Goal: Complete application form: Complete application form

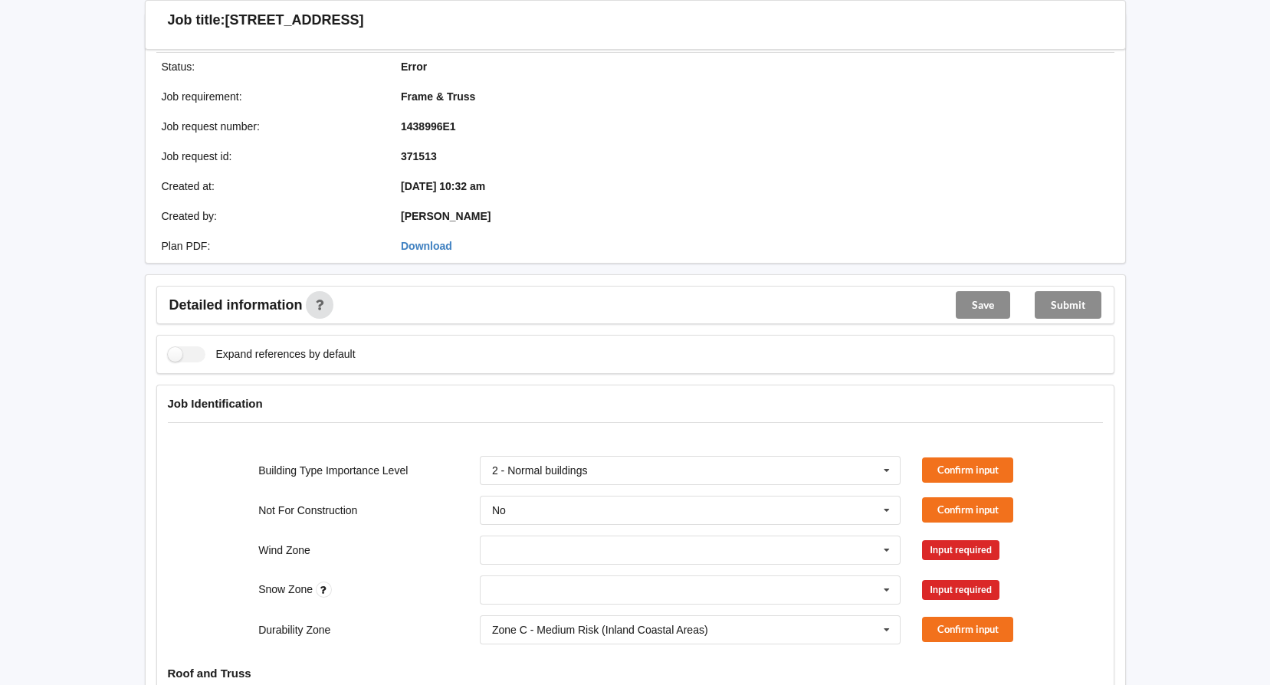
scroll to position [153, 0]
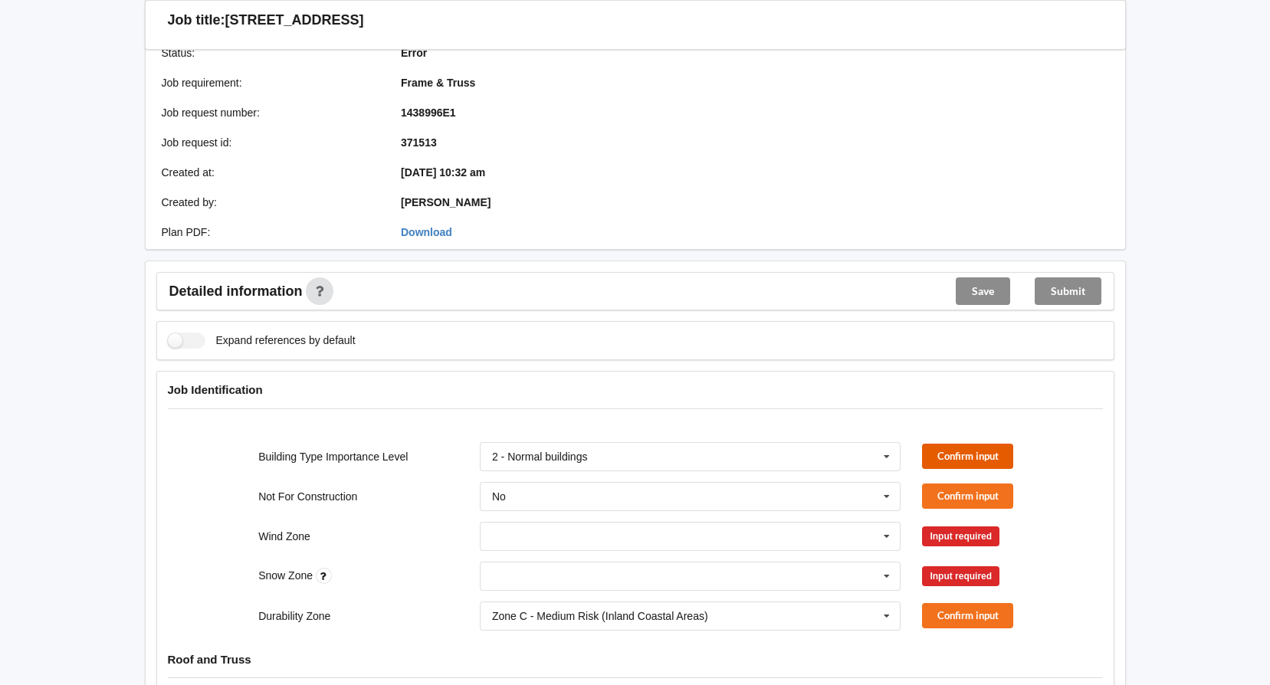
click at [995, 453] on button "Confirm input" at bounding box center [967, 456] width 91 height 25
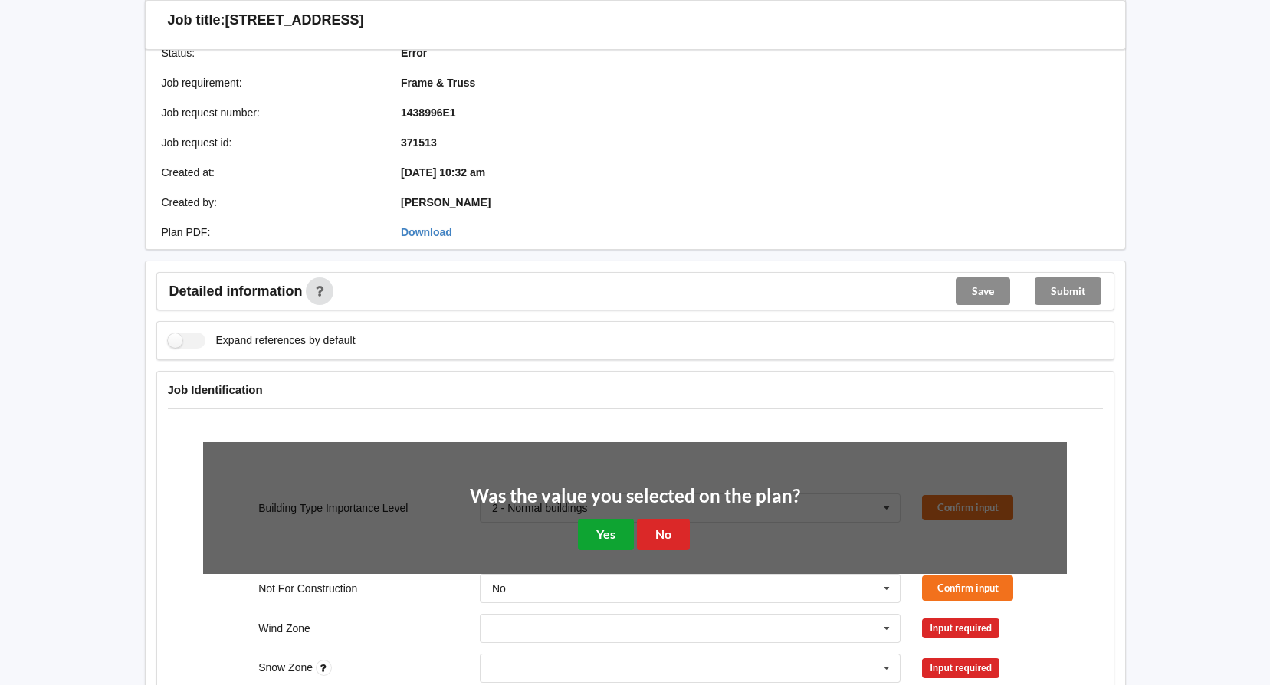
click at [610, 538] on button "Yes" at bounding box center [606, 534] width 56 height 31
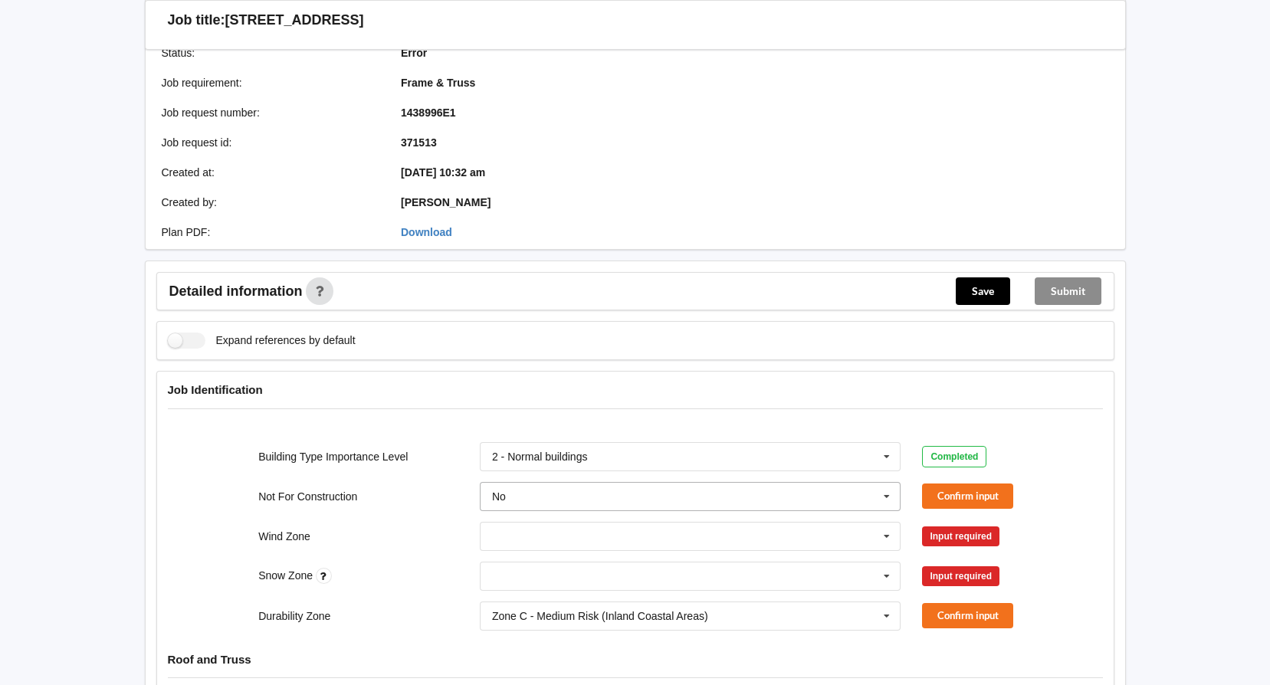
click at [886, 501] on icon at bounding box center [887, 497] width 23 height 28
click at [527, 546] on div "Yes" at bounding box center [691, 553] width 420 height 28
click at [979, 498] on button "Confirm input" at bounding box center [967, 496] width 91 height 25
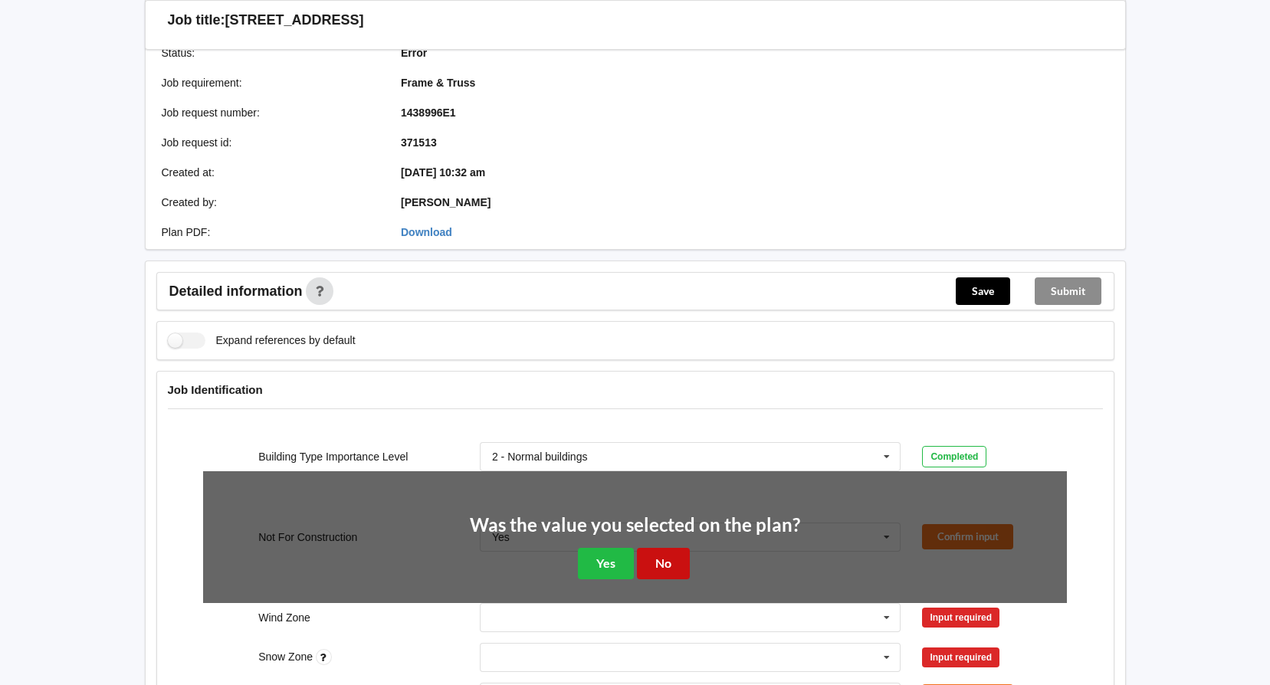
click at [664, 557] on button "No" at bounding box center [663, 563] width 53 height 31
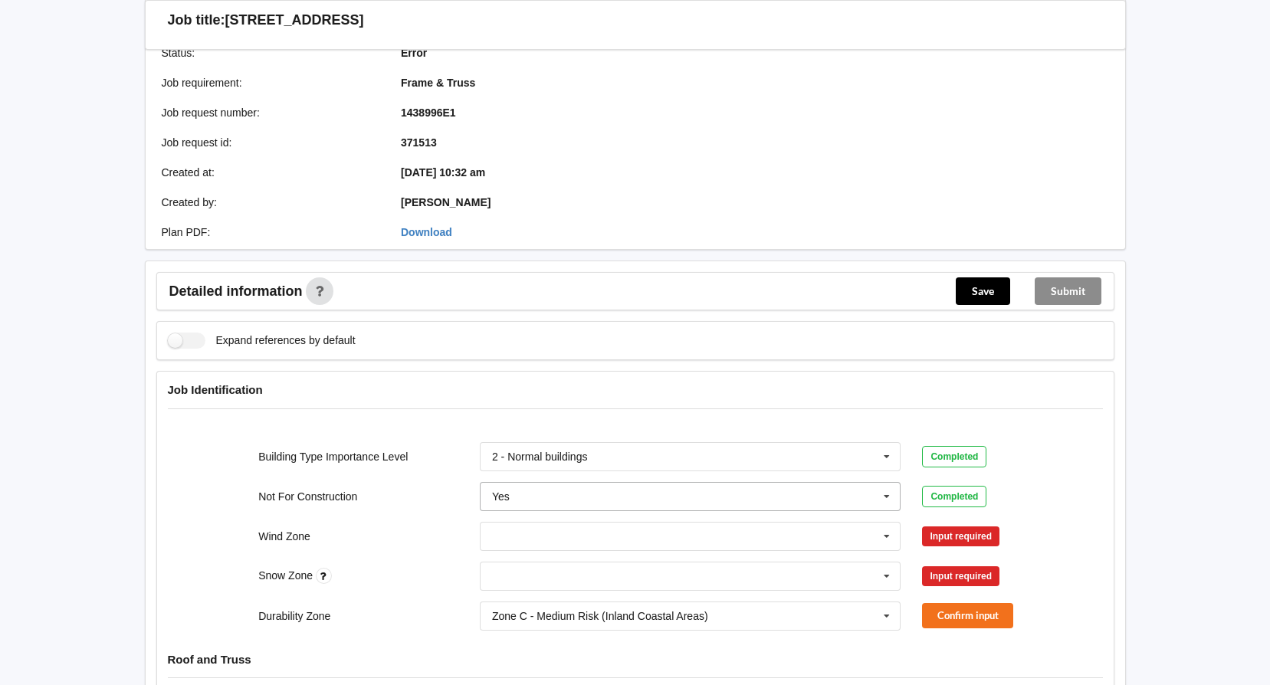
click at [890, 501] on icon at bounding box center [887, 497] width 23 height 28
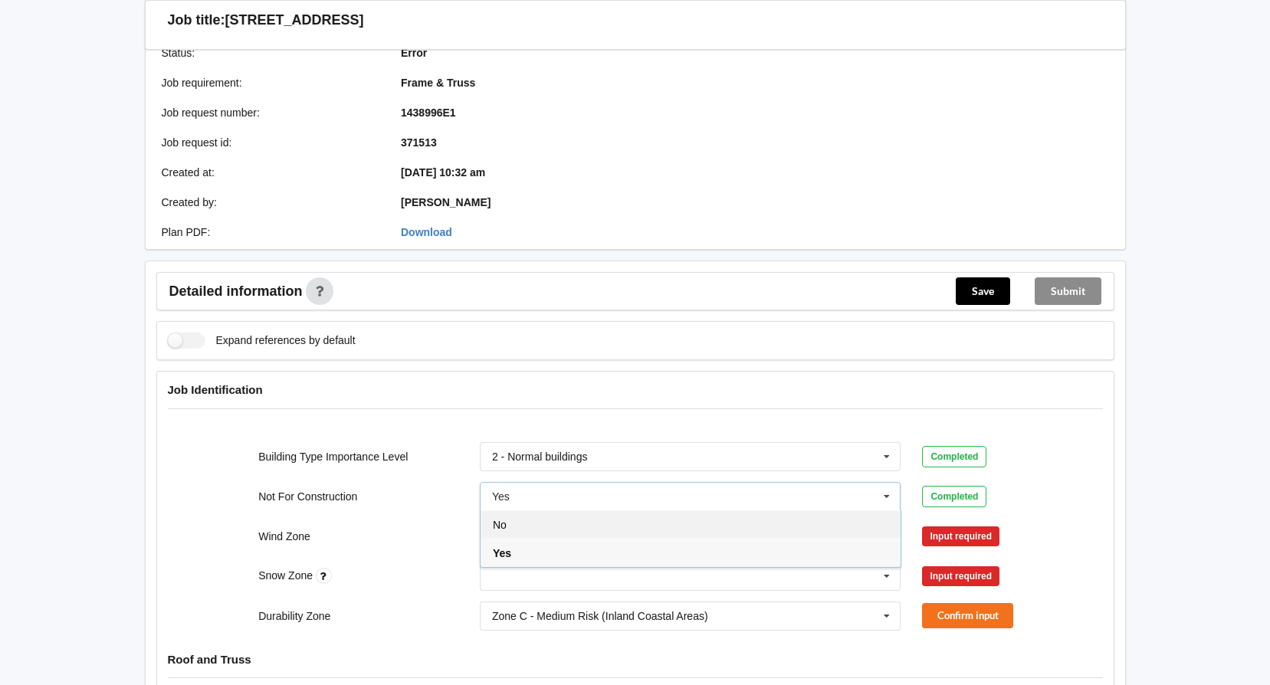
click at [702, 522] on div "No" at bounding box center [691, 525] width 420 height 28
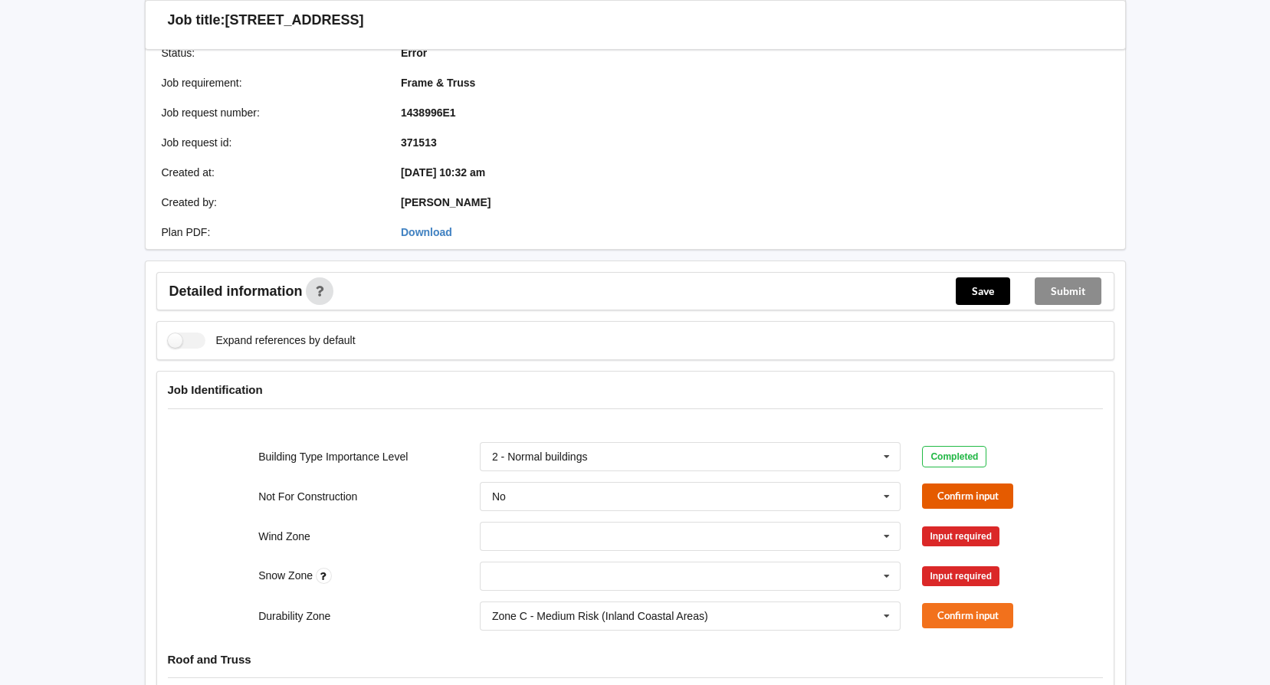
click at [966, 504] on button "Confirm input" at bounding box center [967, 496] width 91 height 25
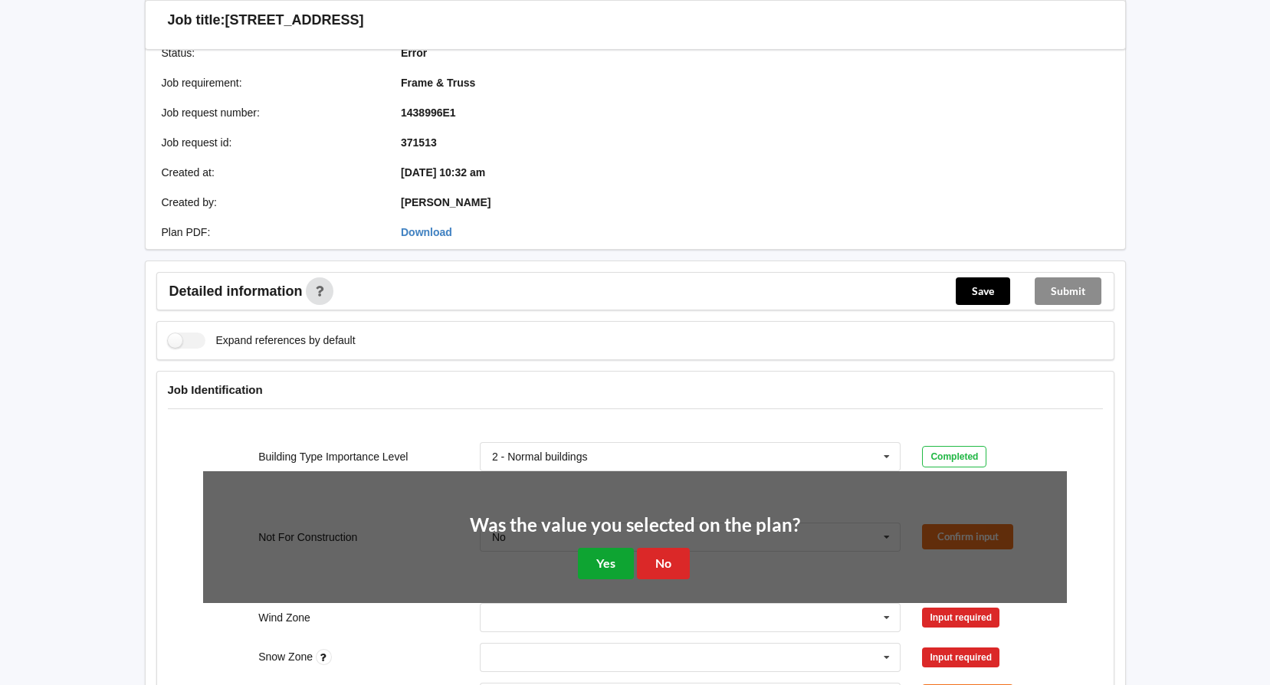
click at [604, 567] on button "Yes" at bounding box center [606, 563] width 56 height 31
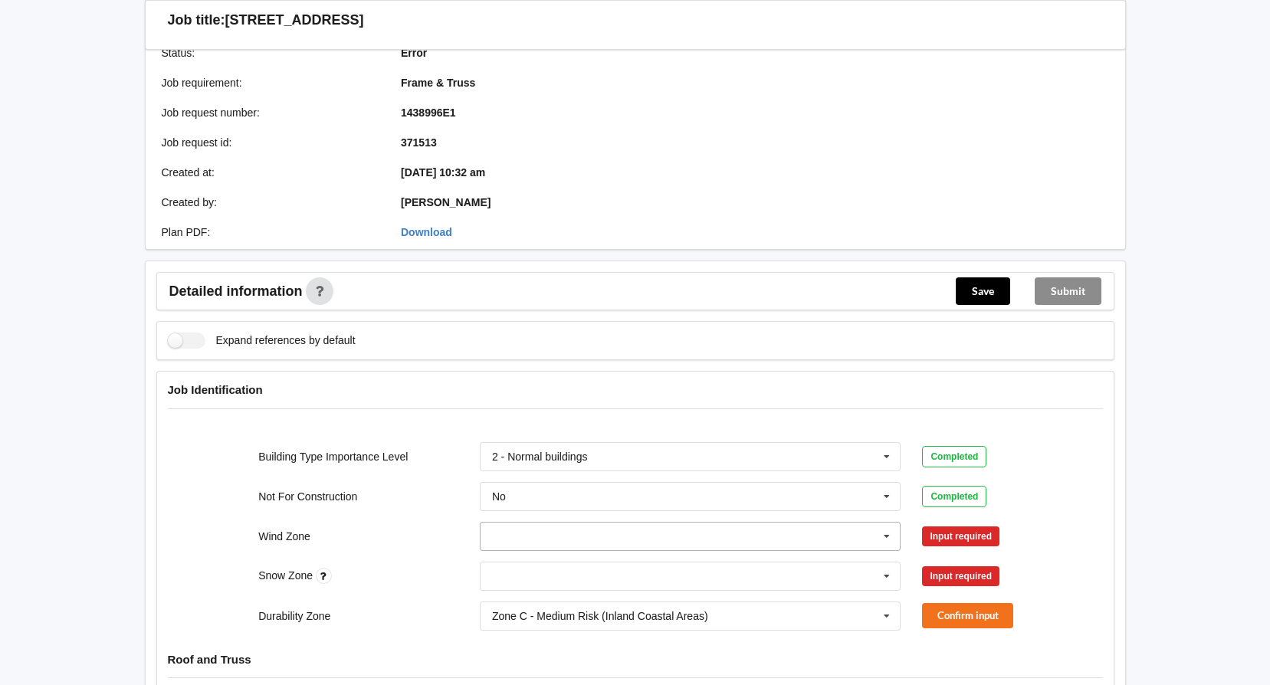
click at [889, 535] on icon at bounding box center [887, 537] width 23 height 28
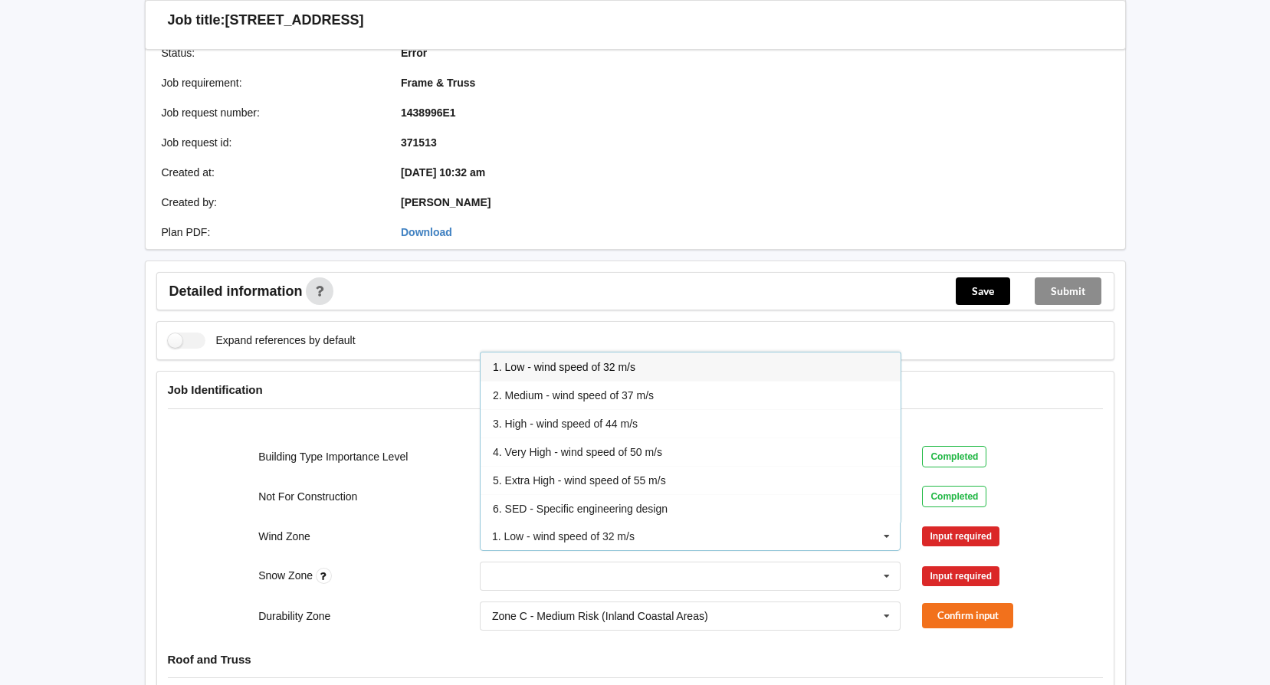
drag, startPoint x: 719, startPoint y: 430, endPoint x: 751, endPoint y: 430, distance: 32.2
click at [719, 430] on div "3. High - wind speed of 44 m/s" at bounding box center [691, 423] width 420 height 28
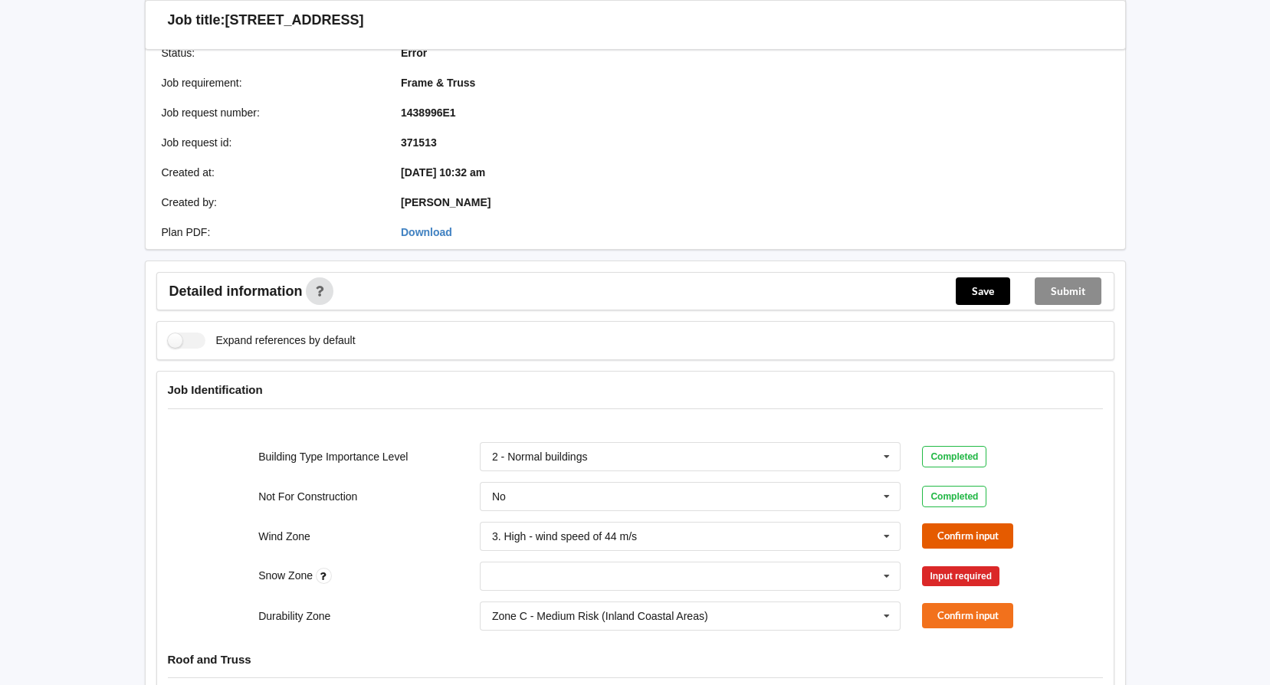
click at [991, 537] on button "Confirm input" at bounding box center [967, 536] width 91 height 25
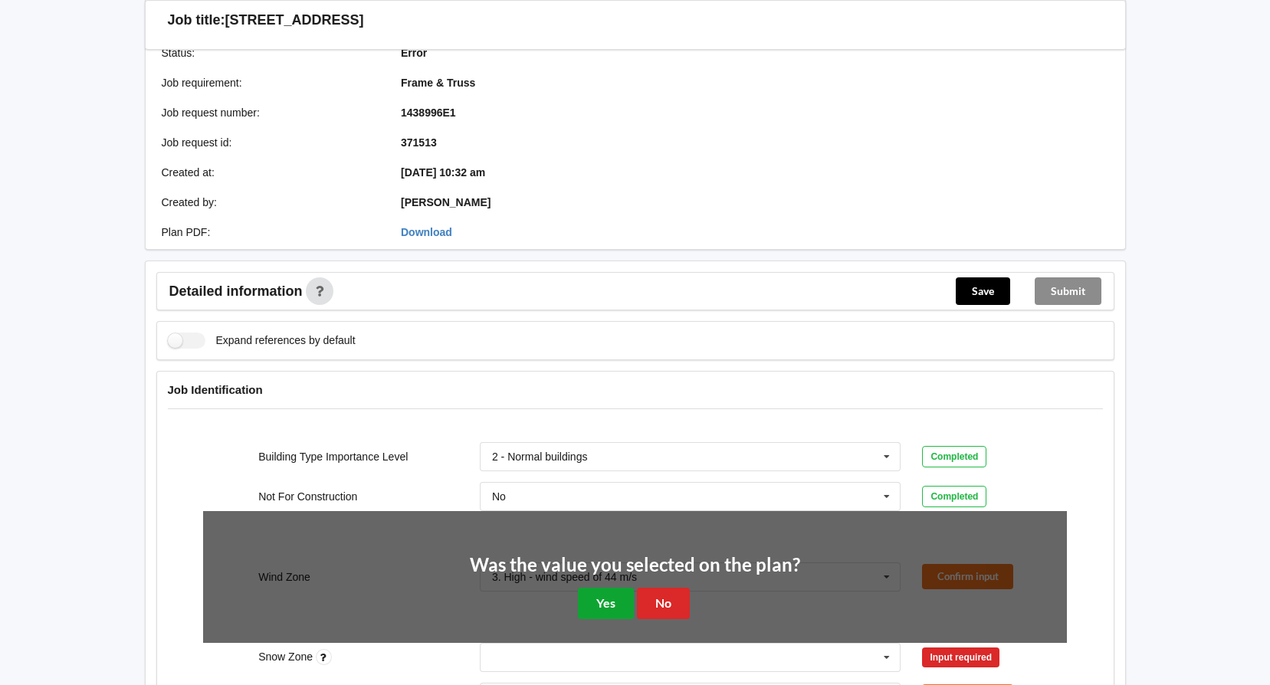
click at [600, 602] on button "Yes" at bounding box center [606, 603] width 56 height 31
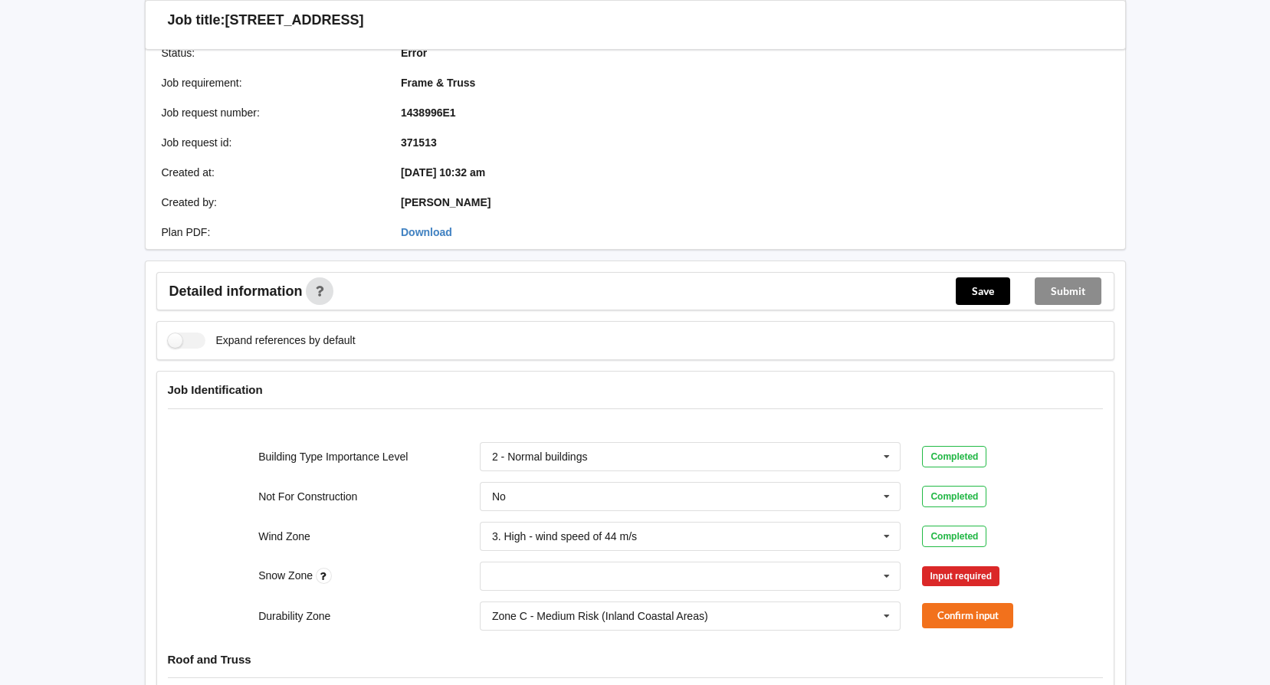
click at [905, 568] on div "N0 N1 N2 N3 N4 N5 None" at bounding box center [690, 576] width 443 height 51
click at [887, 575] on icon at bounding box center [887, 577] width 23 height 28
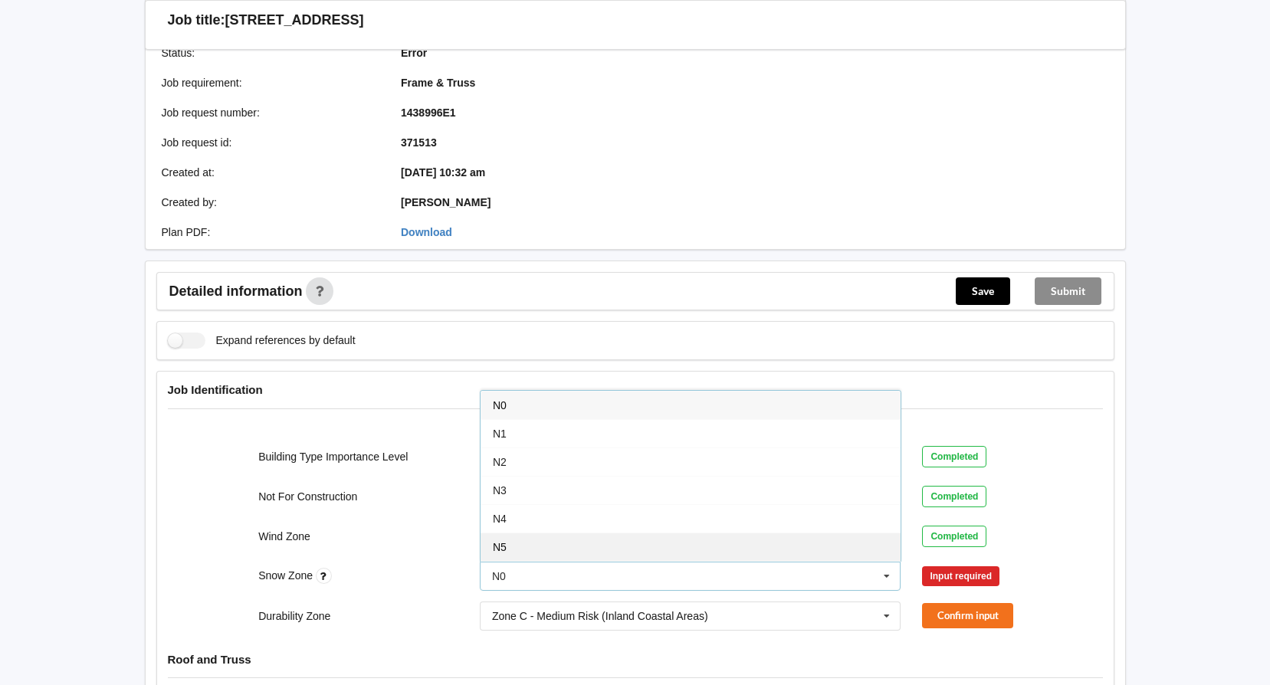
click at [687, 548] on div "N5" at bounding box center [691, 547] width 420 height 28
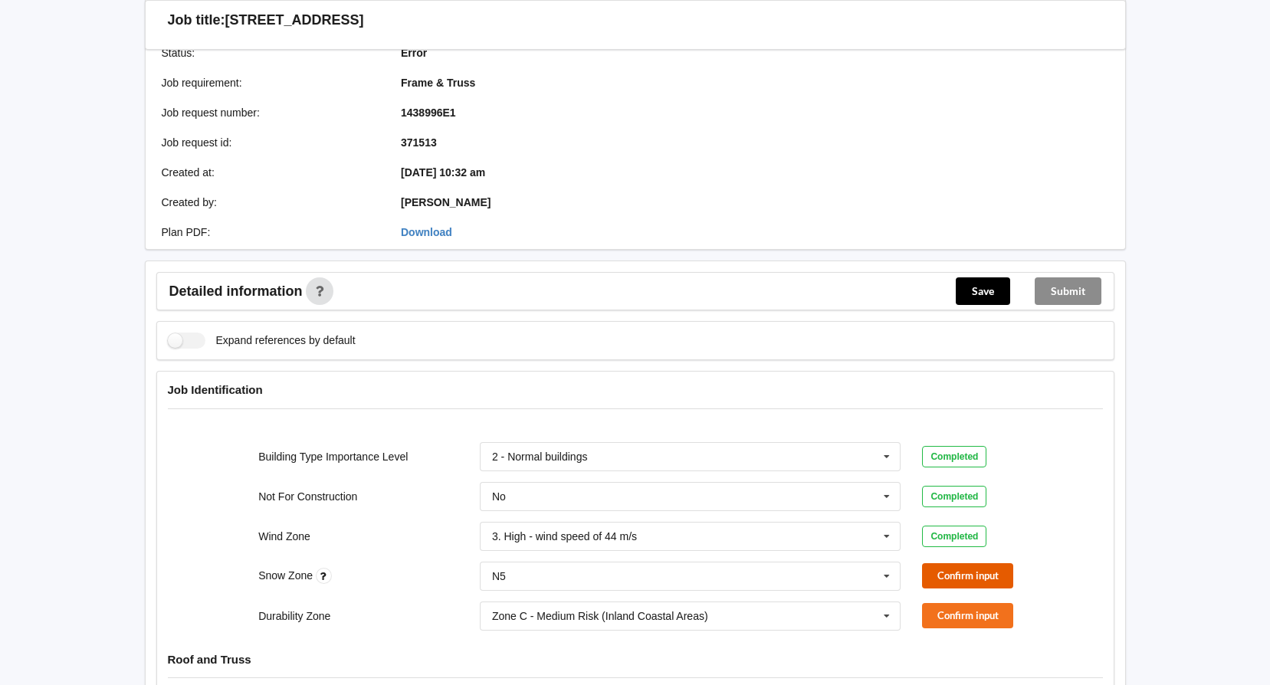
click at [968, 574] on button "Confirm input" at bounding box center [967, 576] width 91 height 25
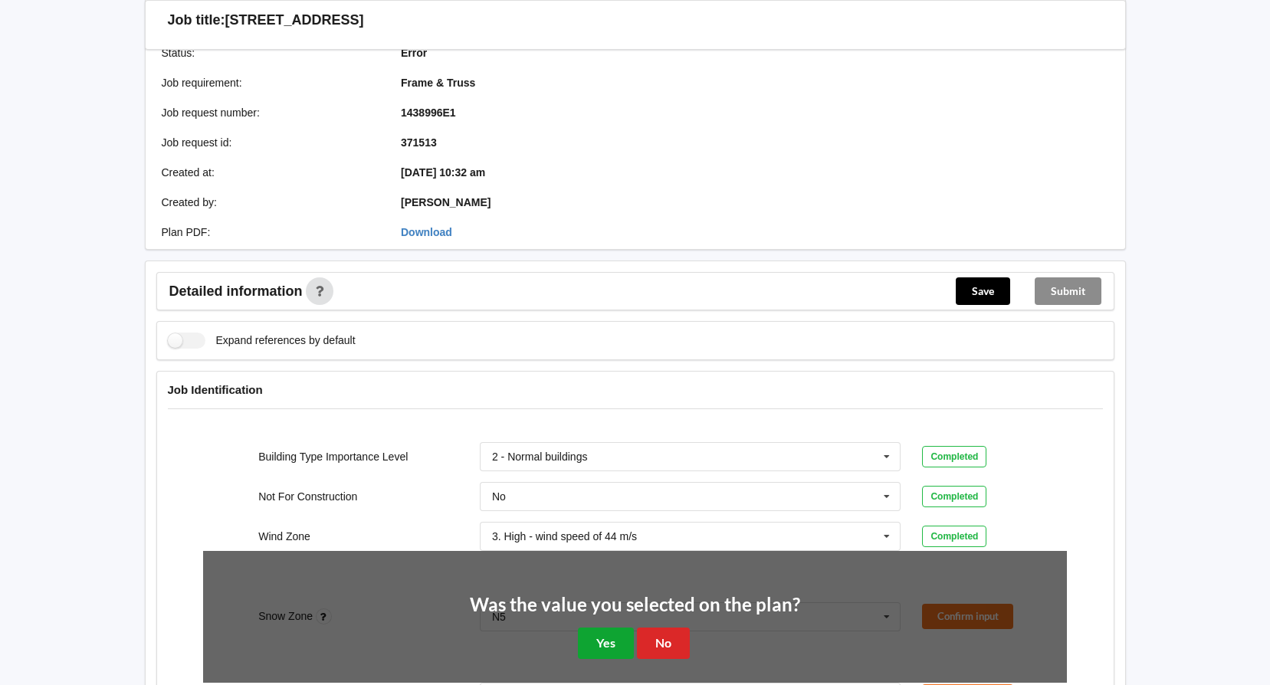
click at [610, 641] on button "Yes" at bounding box center [606, 643] width 56 height 31
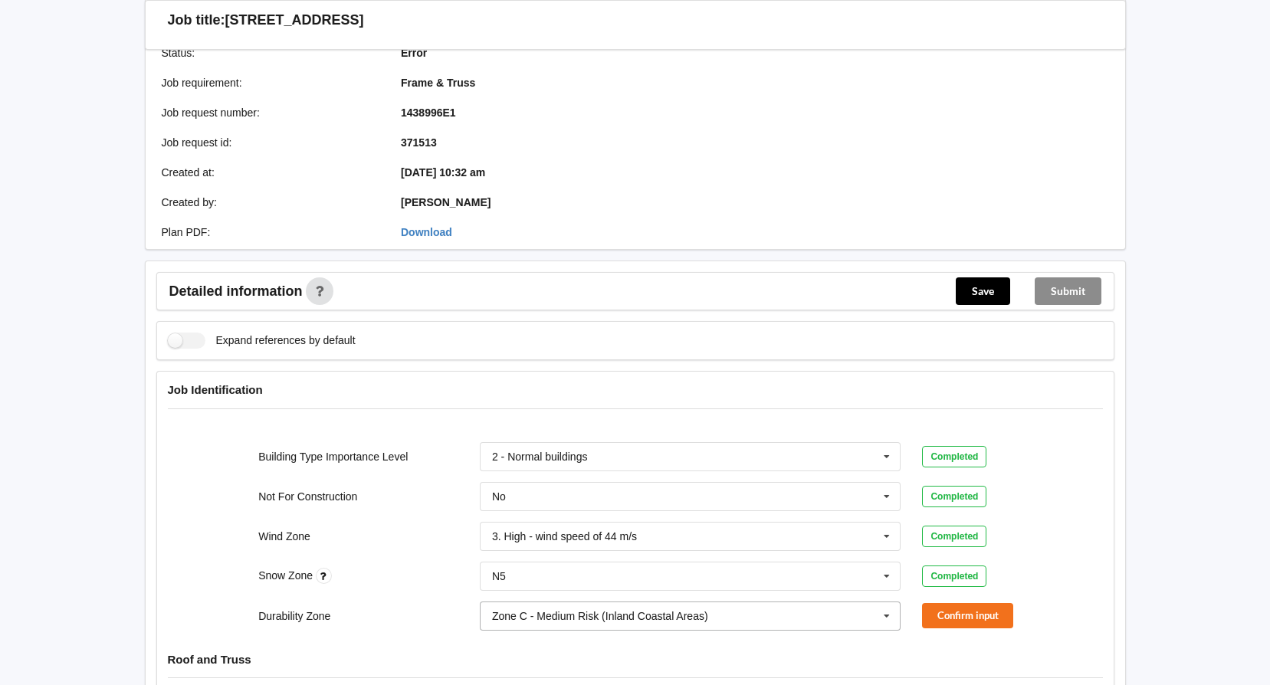
click at [898, 622] on icon at bounding box center [887, 617] width 23 height 28
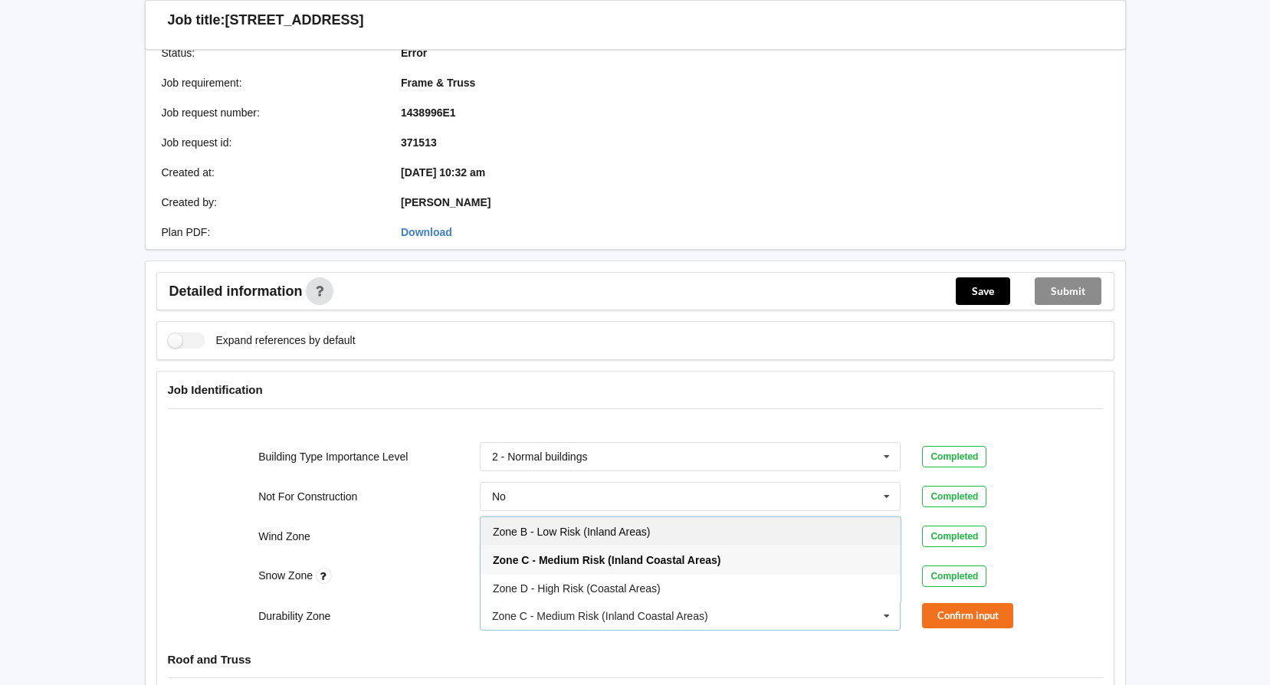
click at [736, 537] on div "Zone B - Low Risk (Inland Areas)" at bounding box center [691, 532] width 420 height 28
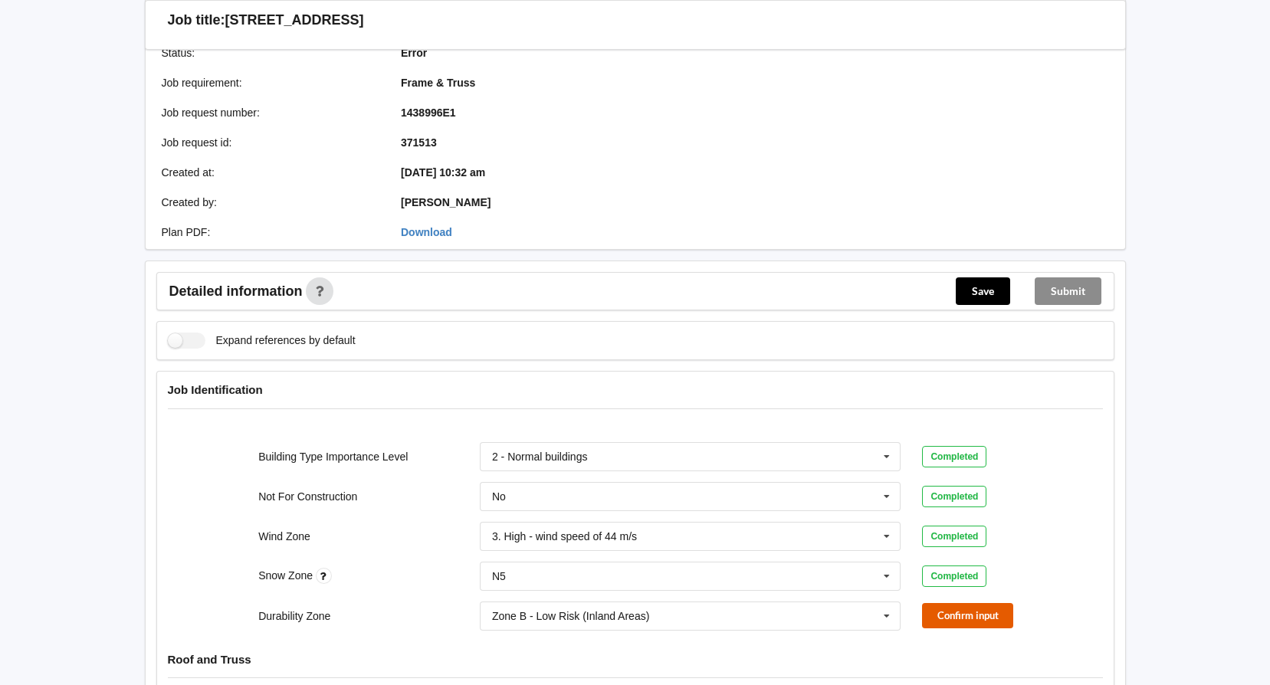
click at [969, 623] on button "Confirm input" at bounding box center [967, 615] width 91 height 25
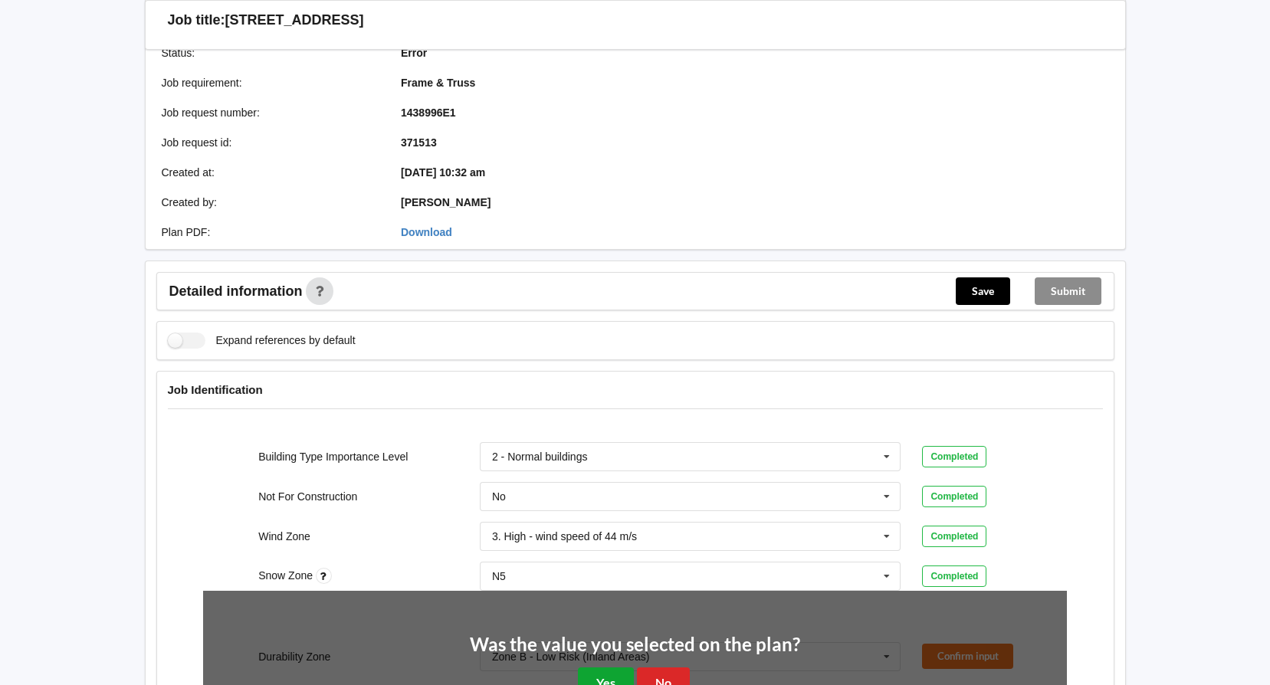
click at [618, 670] on button "Yes" at bounding box center [606, 683] width 56 height 31
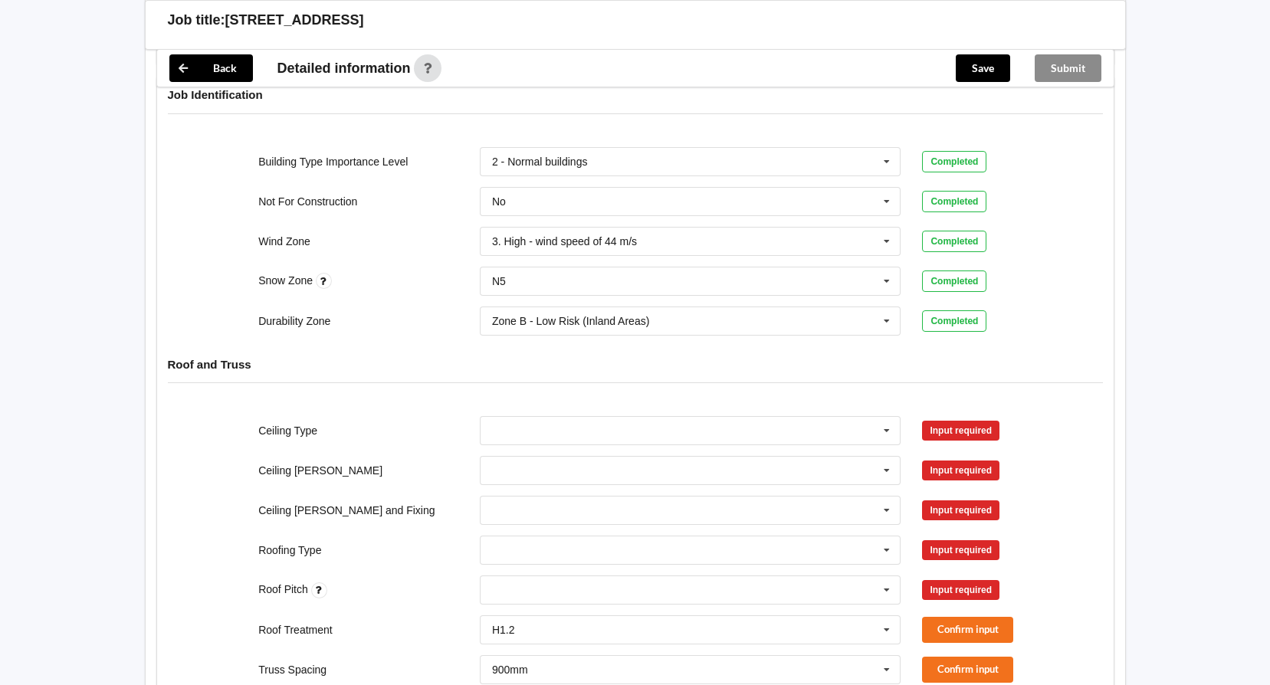
scroll to position [537, 0]
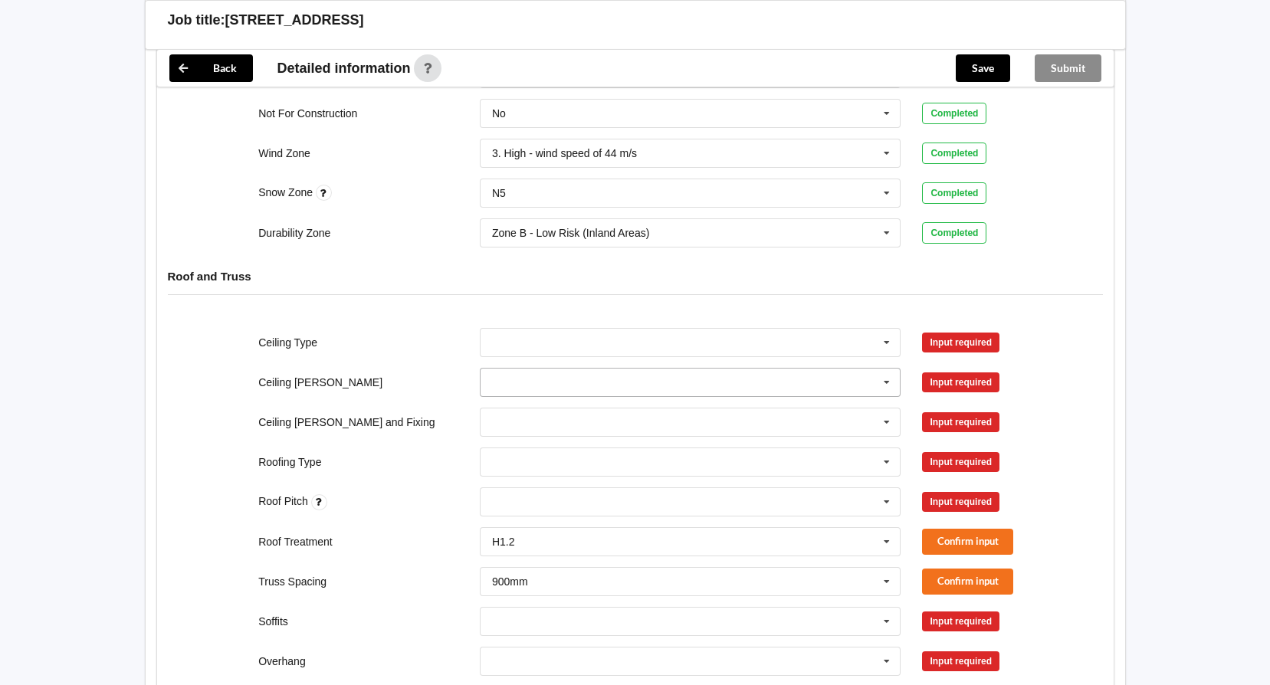
click at [888, 385] on icon at bounding box center [887, 383] width 23 height 28
click at [733, 484] on div "See Job Notes" at bounding box center [691, 495] width 420 height 28
click at [939, 389] on button "Confirm input" at bounding box center [967, 382] width 91 height 25
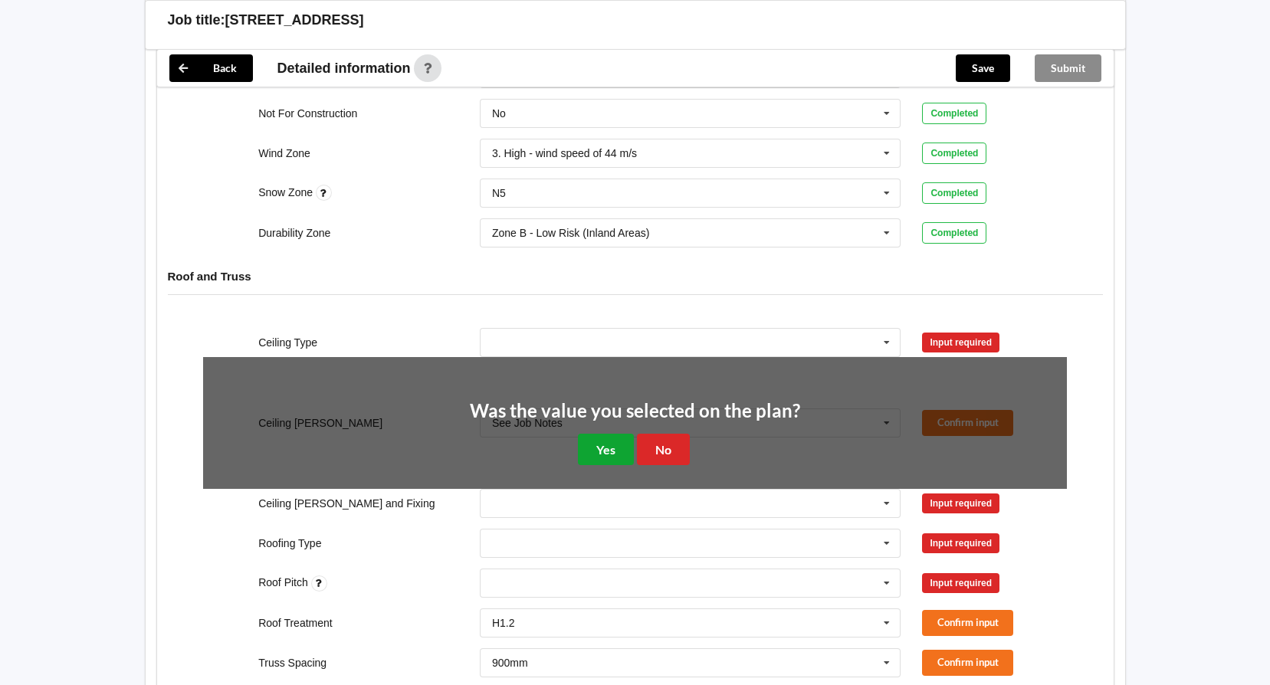
click at [603, 442] on button "Yes" at bounding box center [606, 449] width 56 height 31
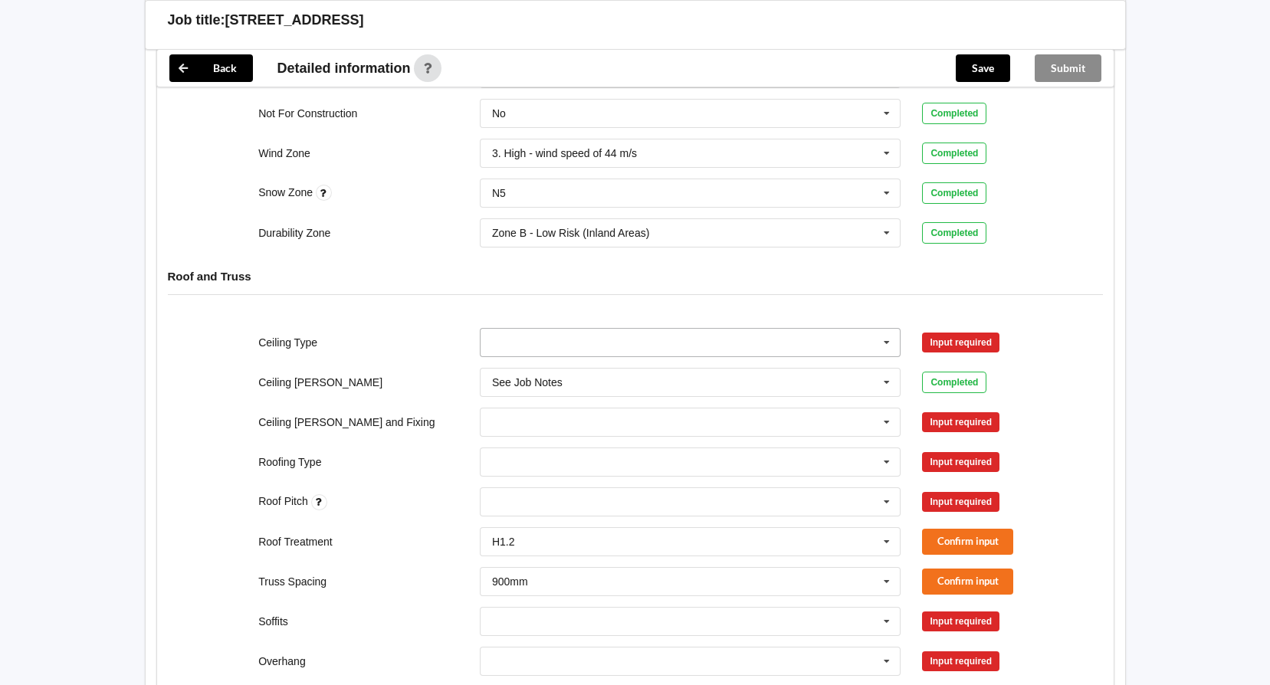
click at [650, 346] on input "text" at bounding box center [691, 343] width 420 height 28
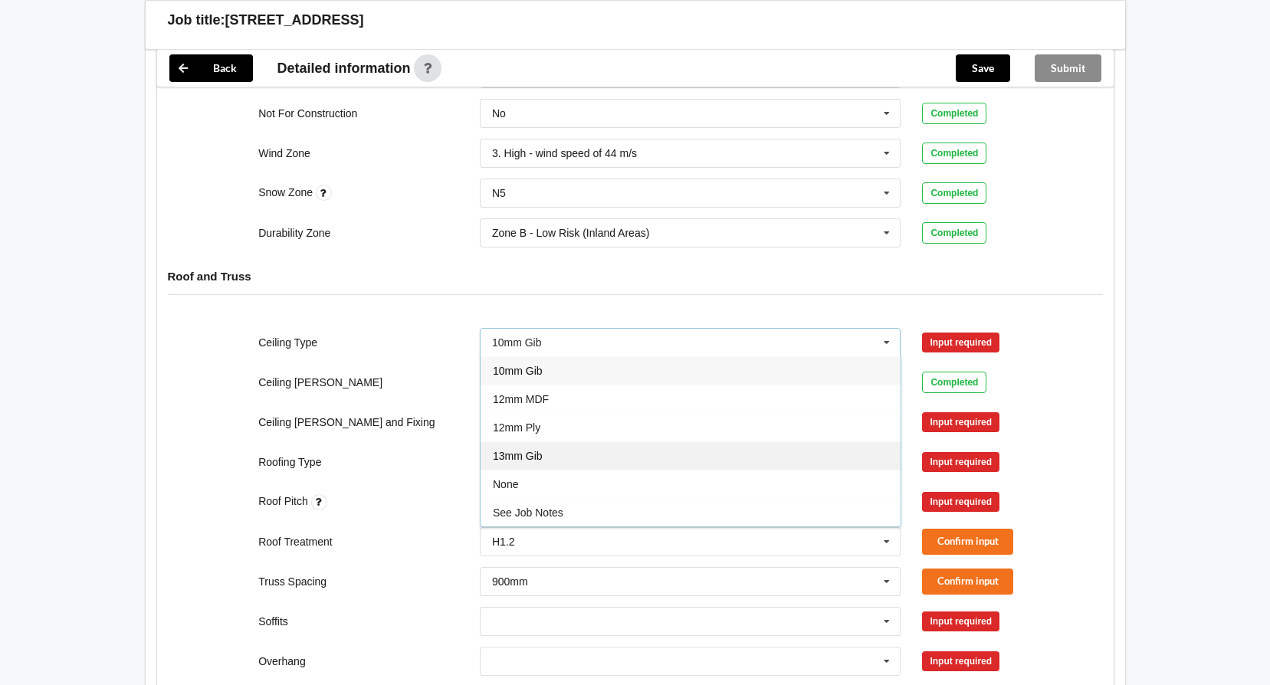
click at [693, 449] on div "13mm Gib" at bounding box center [691, 456] width 420 height 28
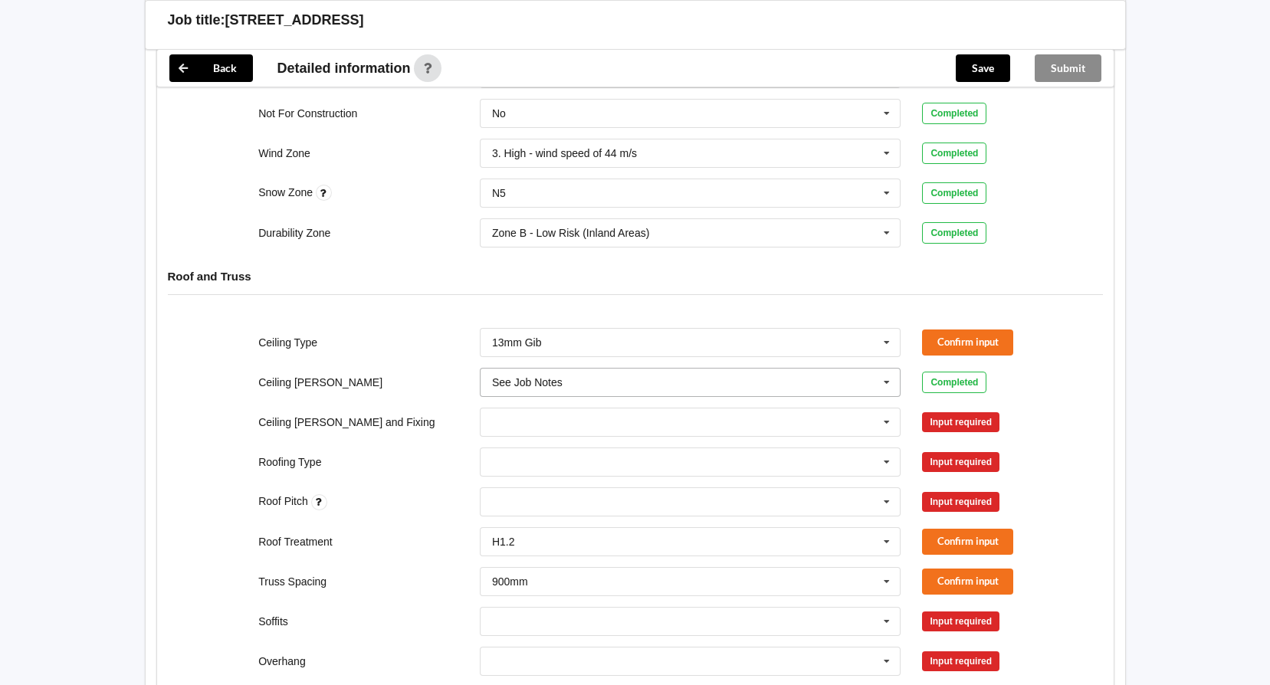
click at [889, 388] on icon at bounding box center [887, 383] width 23 height 28
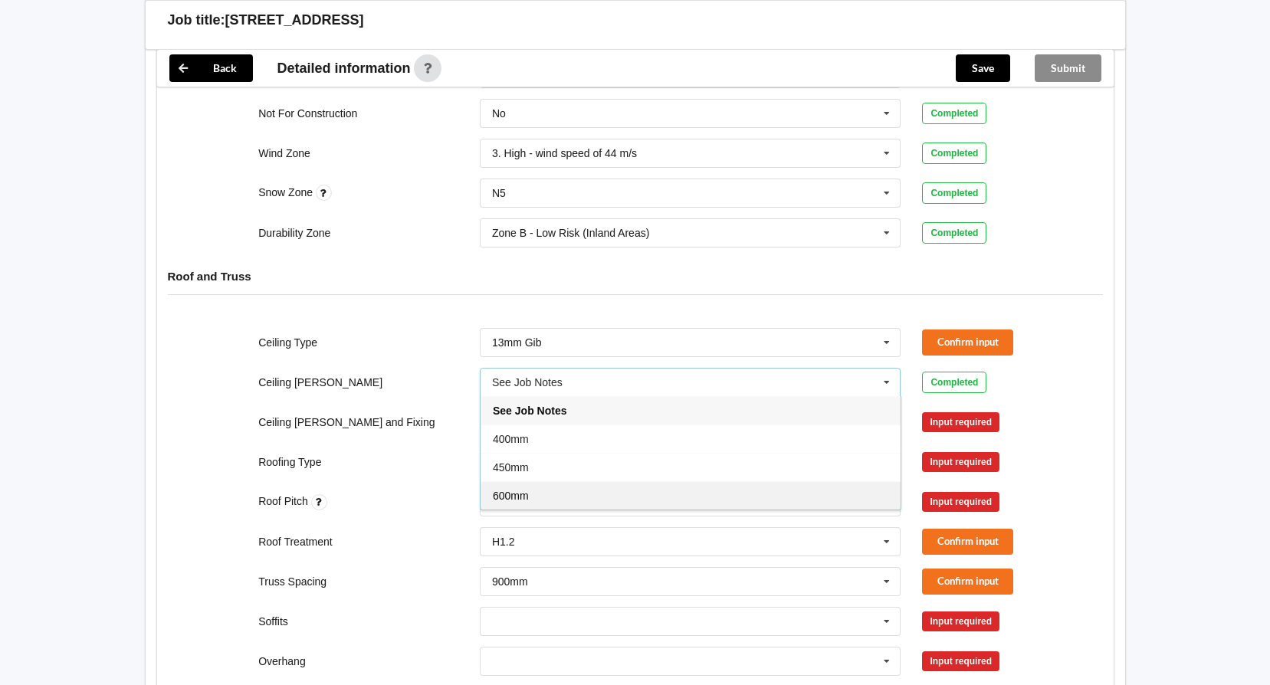
click at [718, 488] on div "600mm" at bounding box center [691, 495] width 420 height 28
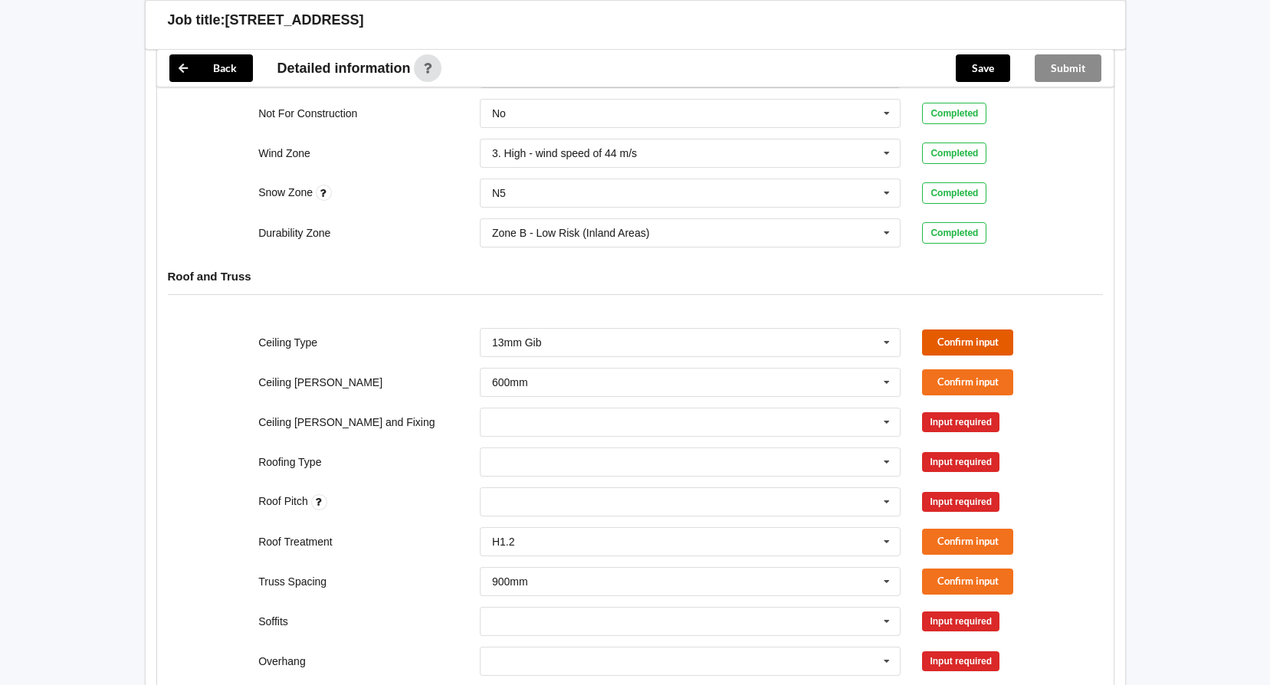
click at [953, 350] on button "Confirm input" at bounding box center [967, 342] width 91 height 25
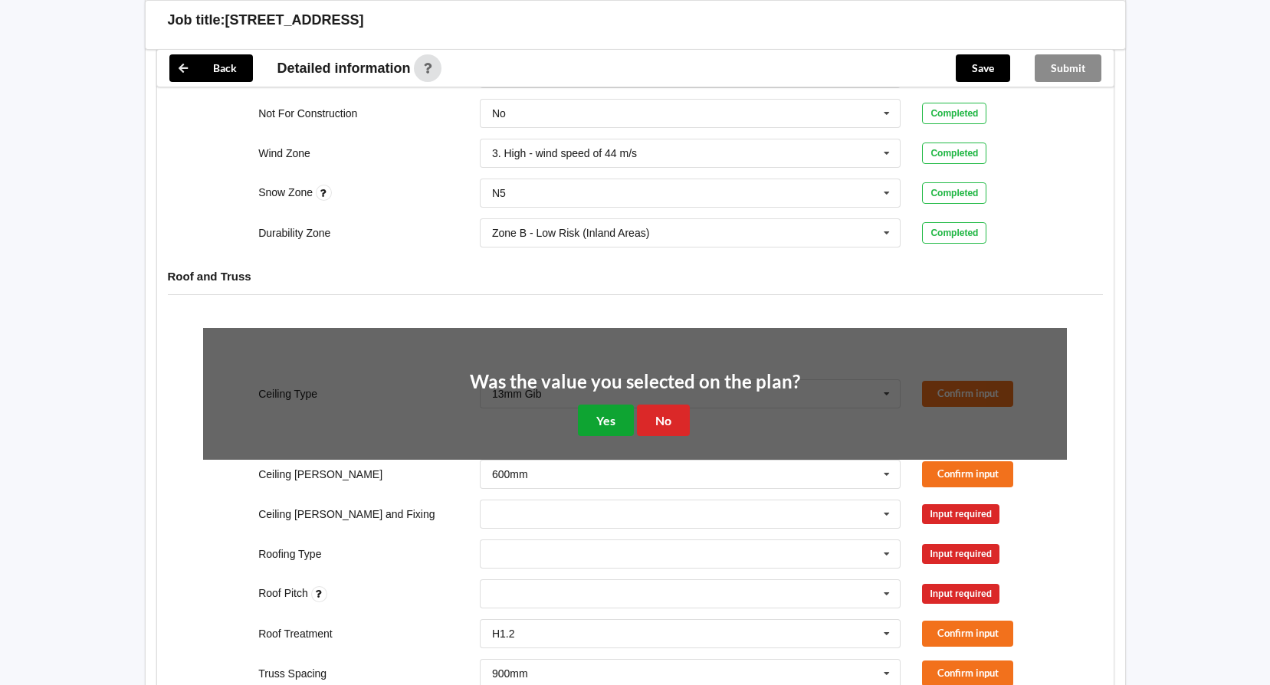
click at [622, 420] on button "Yes" at bounding box center [606, 420] width 56 height 31
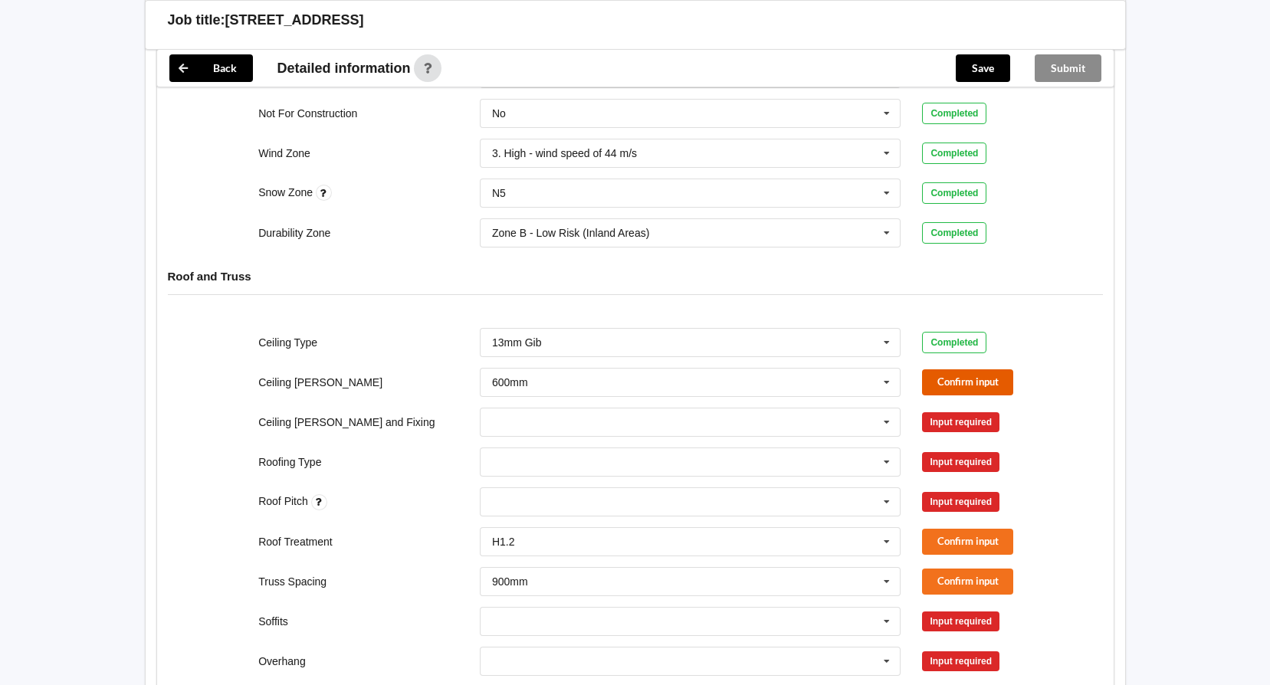
click at [961, 370] on button "Confirm input" at bounding box center [967, 382] width 91 height 25
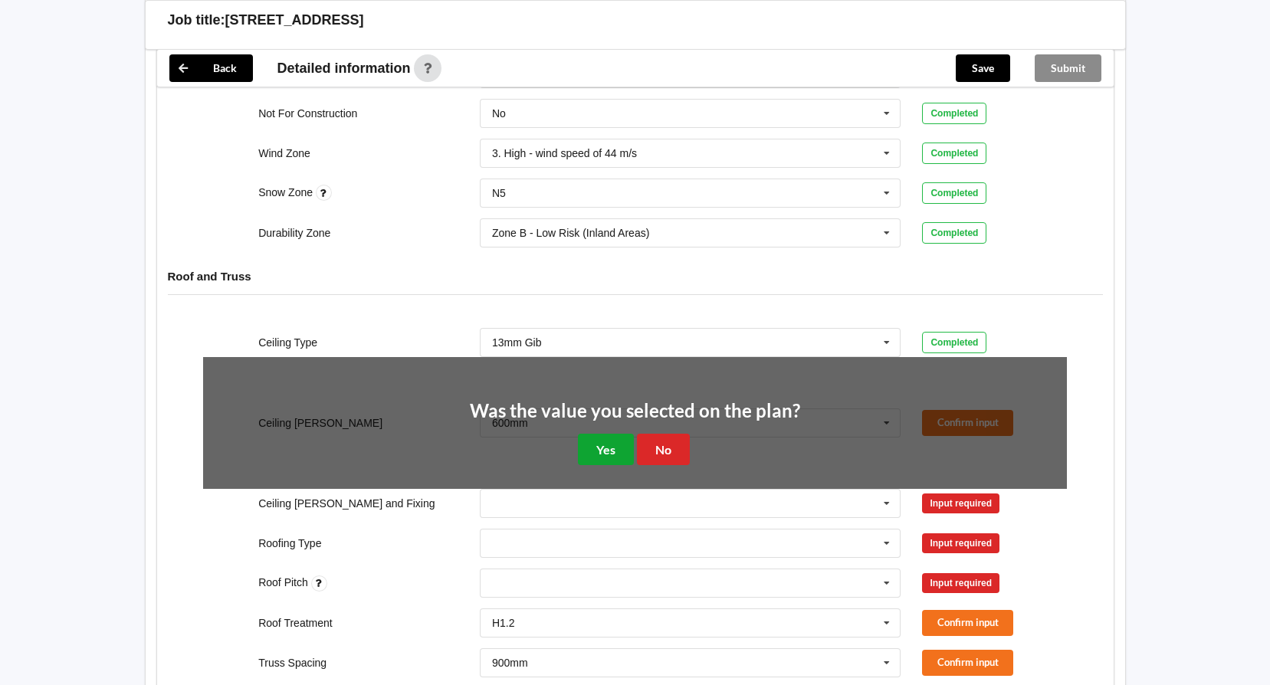
click at [607, 444] on button "Yes" at bounding box center [606, 449] width 56 height 31
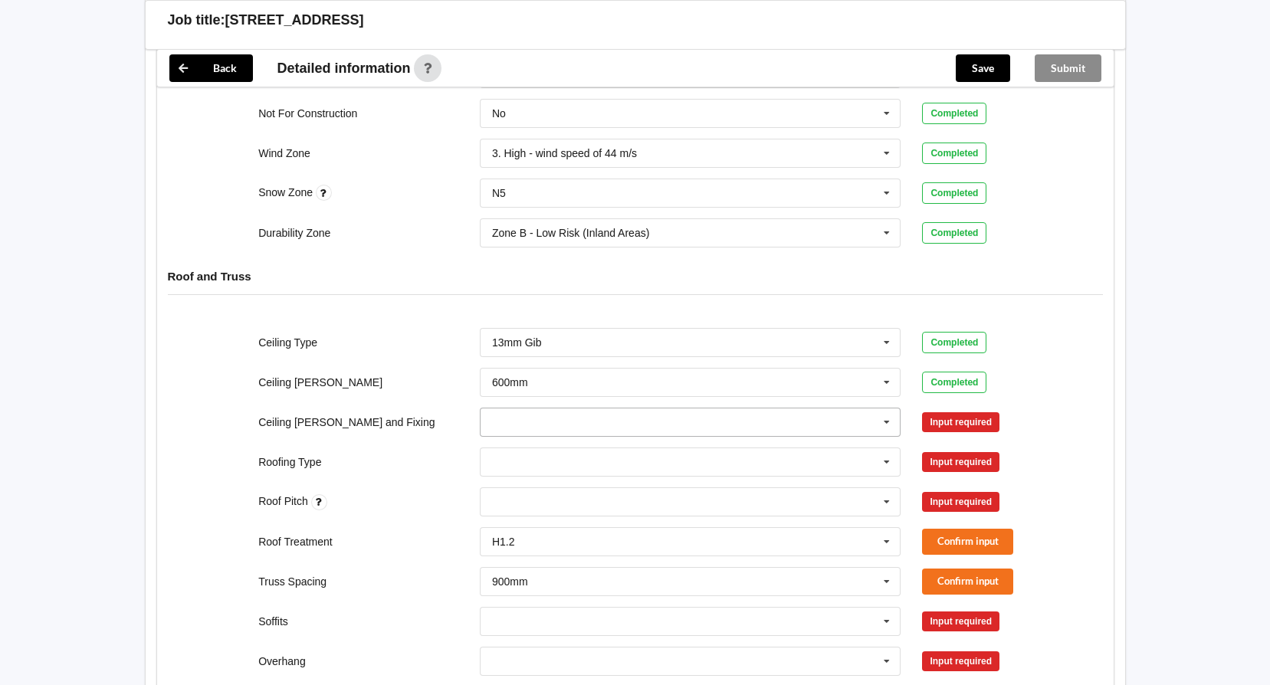
click at [892, 422] on icon at bounding box center [887, 423] width 23 height 28
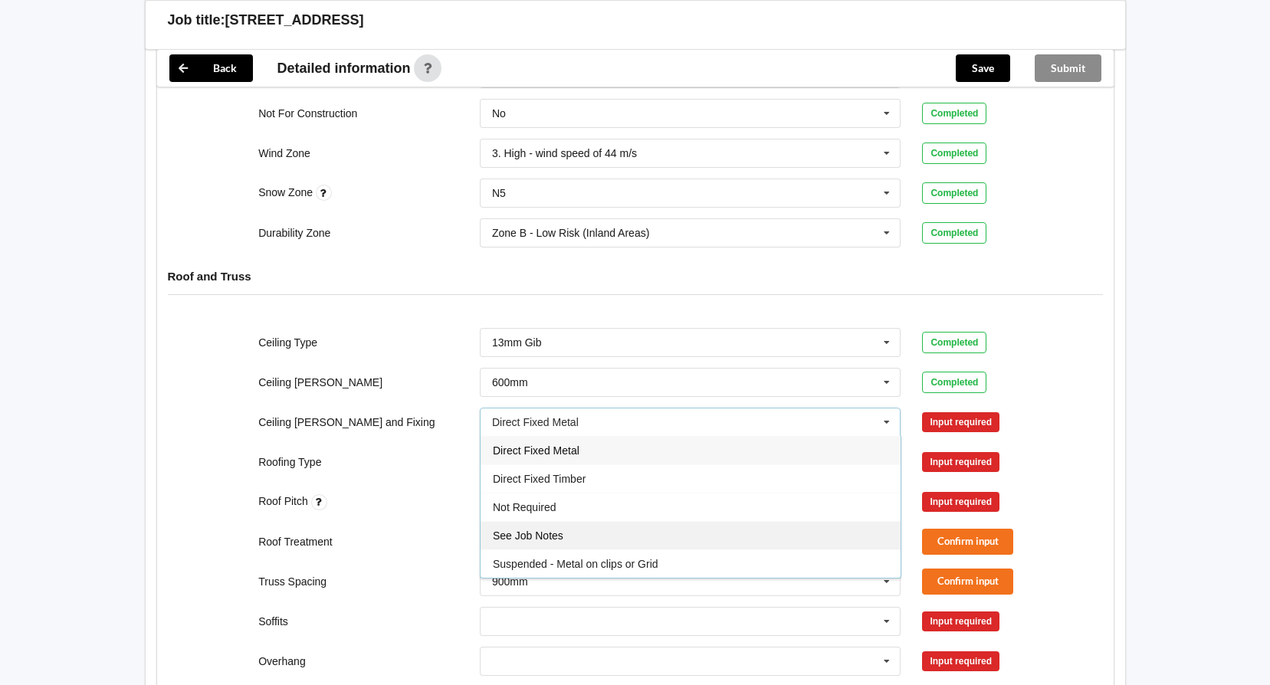
click at [822, 530] on div "See Job Notes" at bounding box center [691, 535] width 420 height 28
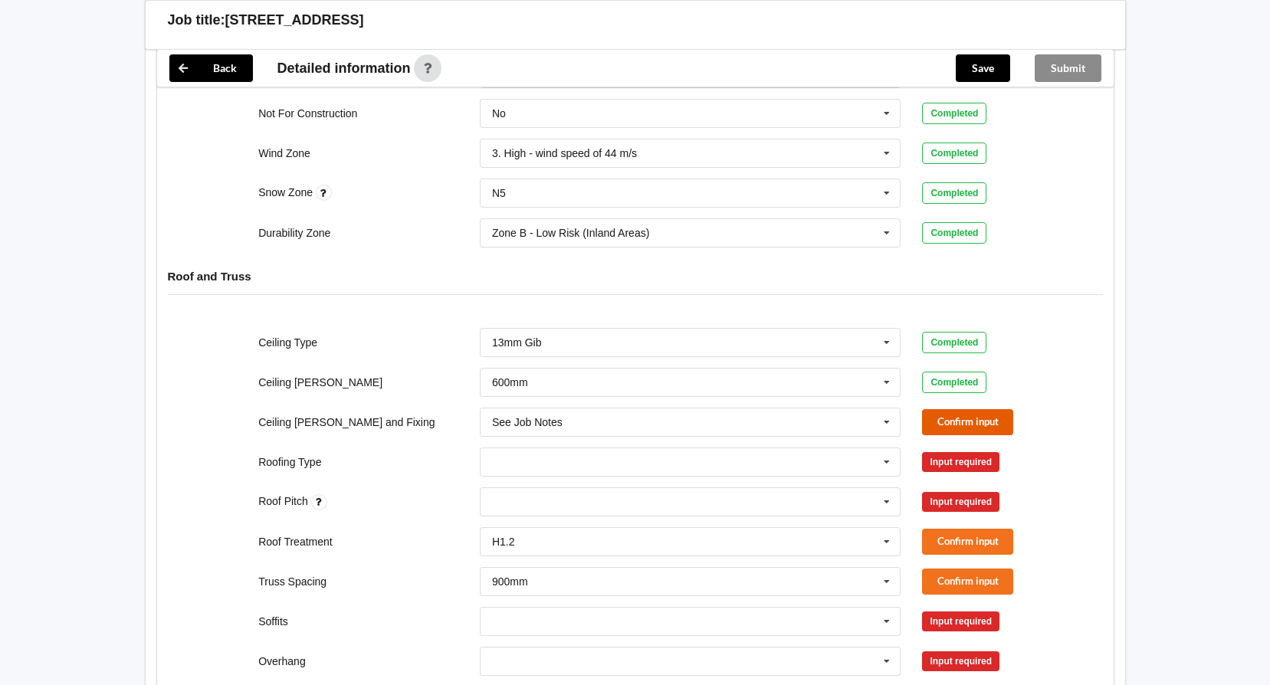
click at [950, 422] on button "Confirm input" at bounding box center [967, 421] width 91 height 25
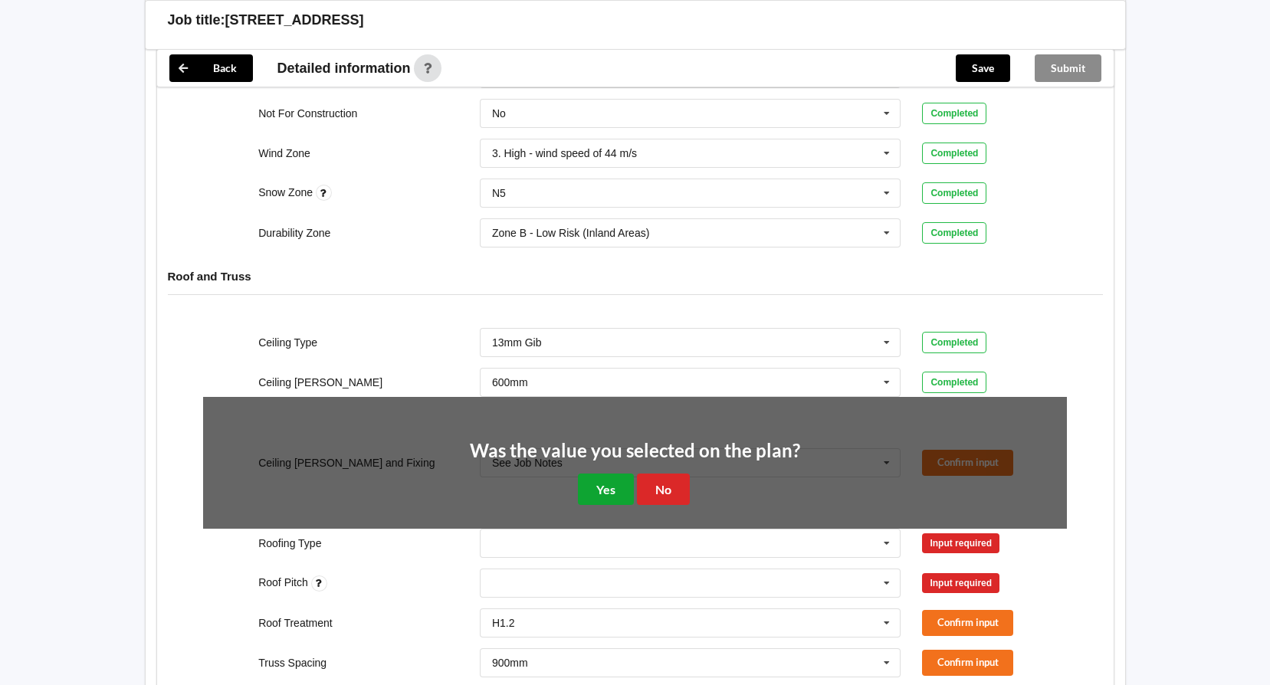
click at [610, 488] on button "Yes" at bounding box center [606, 489] width 56 height 31
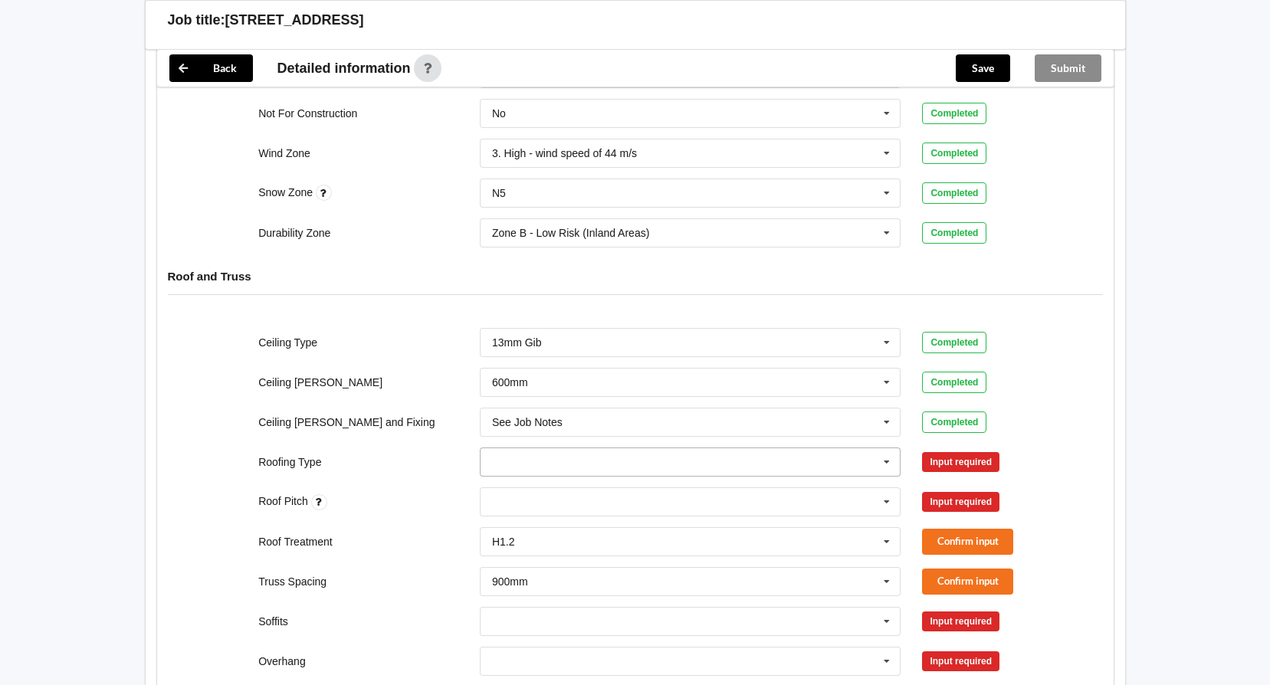
click at [873, 463] on input "text" at bounding box center [691, 463] width 420 height 28
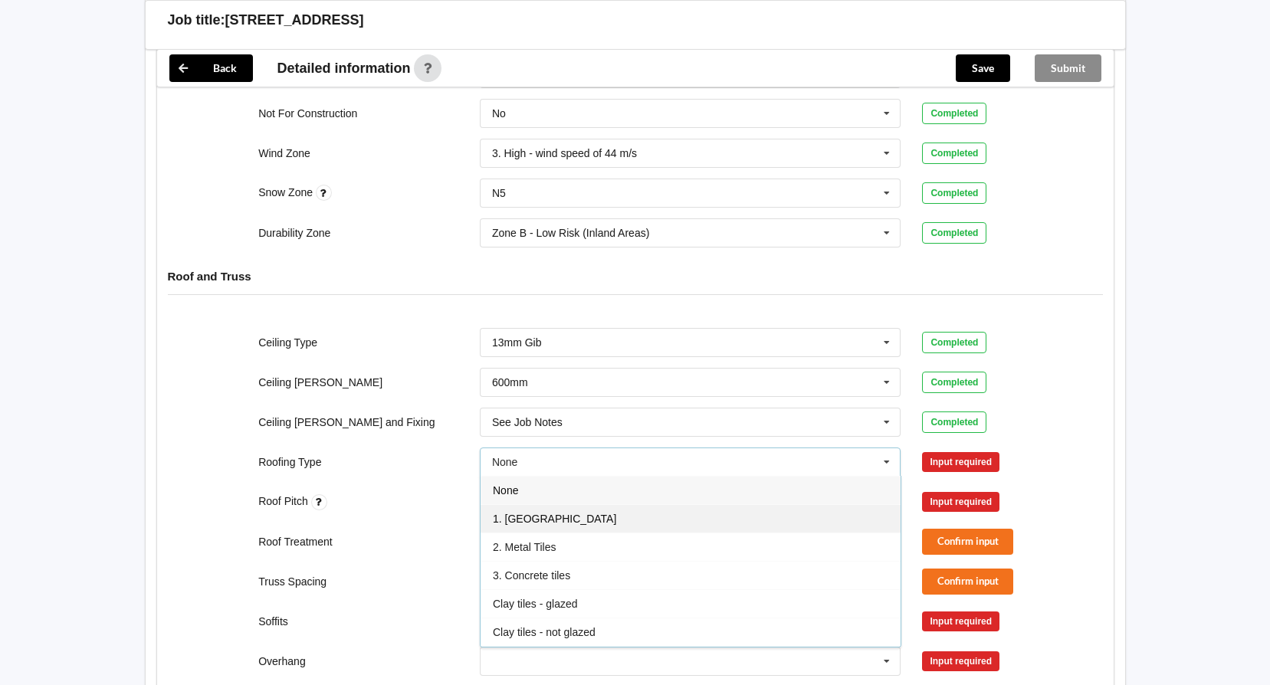
click at [741, 515] on div "1. [GEOGRAPHIC_DATA]" at bounding box center [691, 518] width 420 height 28
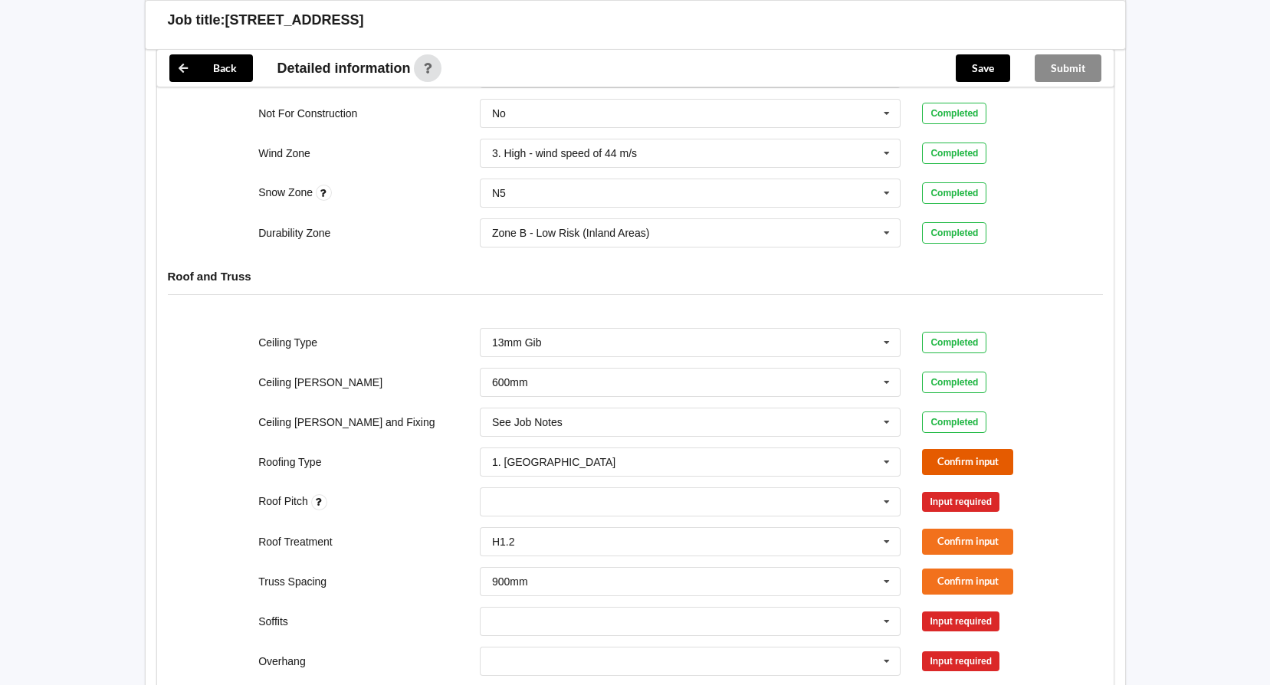
click at [937, 465] on button "Confirm input" at bounding box center [967, 461] width 91 height 25
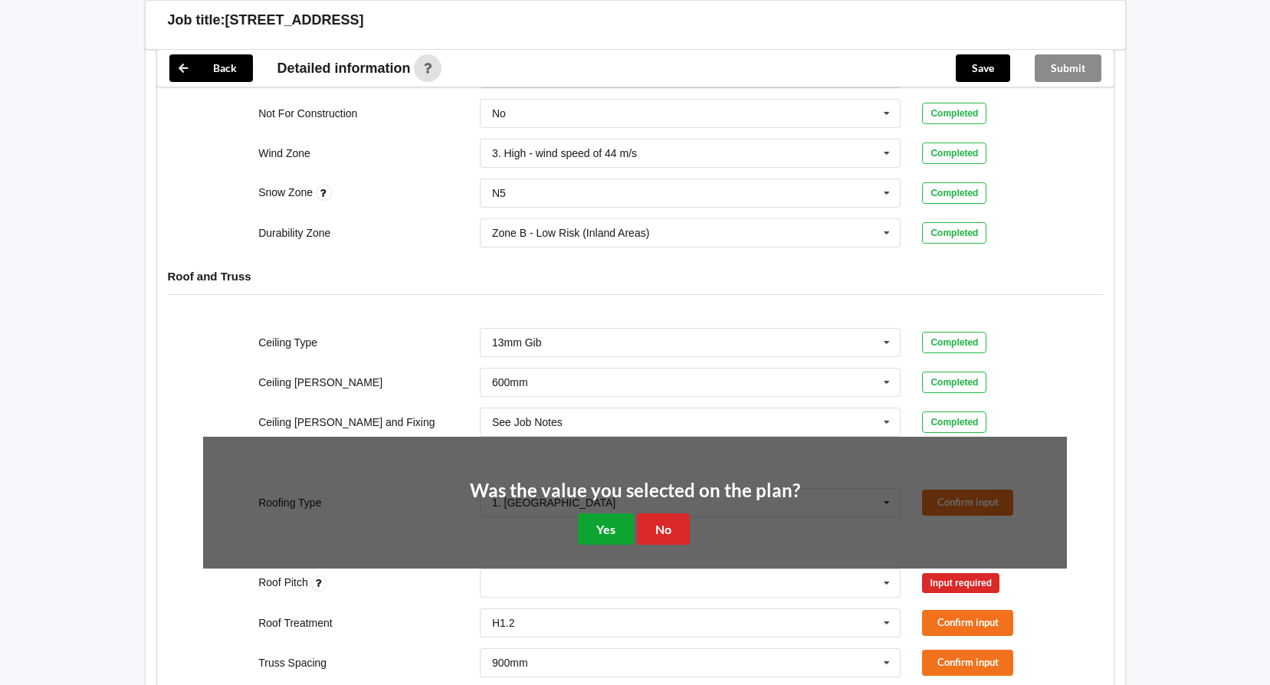
click at [590, 531] on button "Yes" at bounding box center [606, 529] width 56 height 31
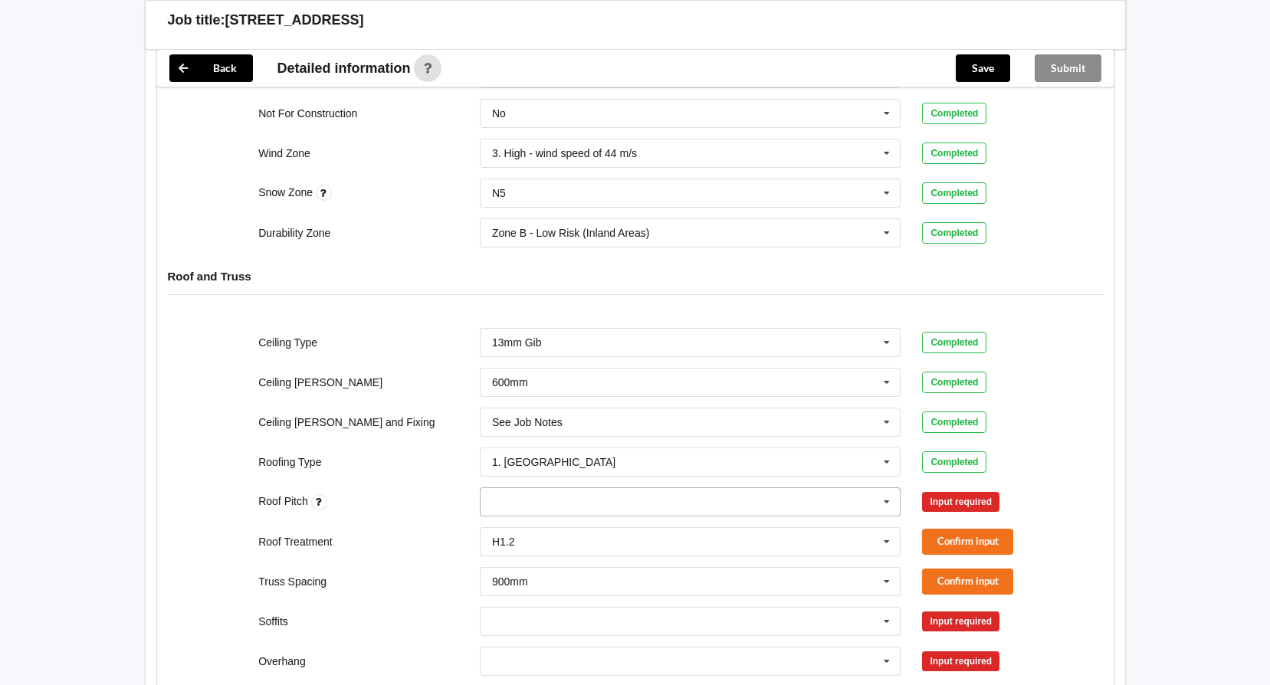
click at [534, 504] on div "None" at bounding box center [691, 502] width 422 height 29
type input "15 40"
click at [547, 528] on div "Add 15 40" at bounding box center [691, 530] width 420 height 28
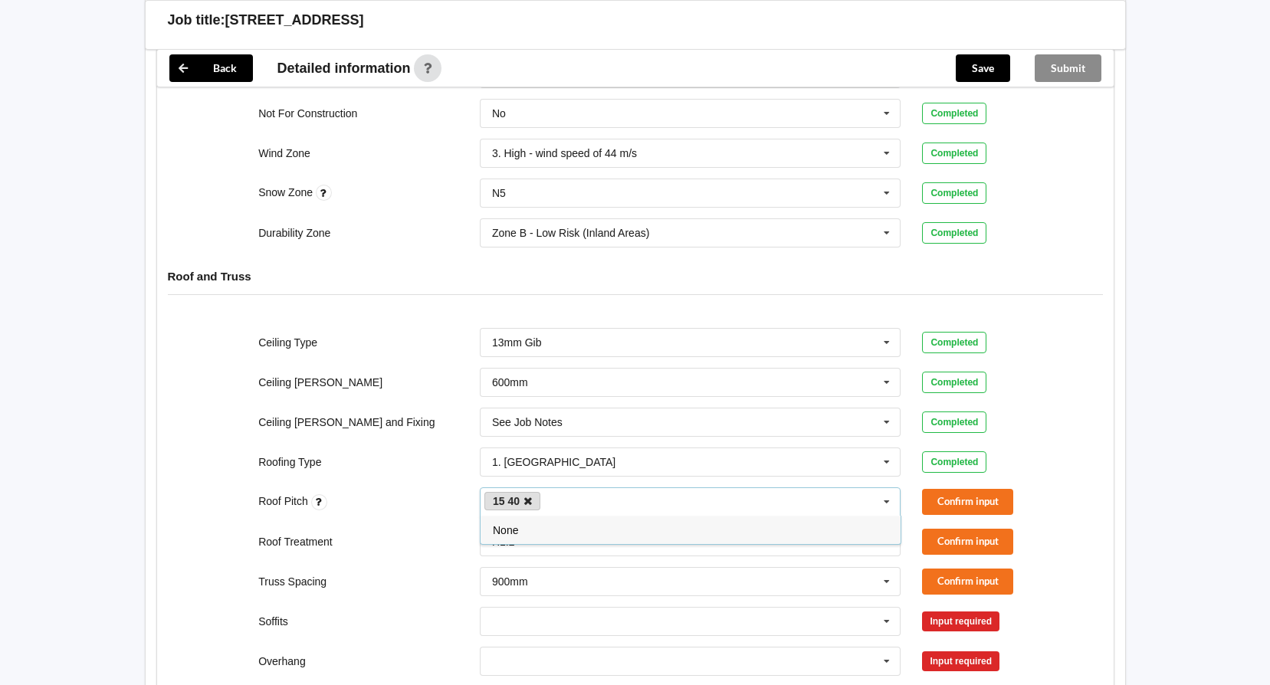
click at [527, 504] on icon at bounding box center [528, 502] width 8 height 10
click at [722, 498] on div "15 40 15 40 None" at bounding box center [691, 502] width 422 height 29
type input "15"
click at [539, 528] on div "Add 15" at bounding box center [691, 530] width 420 height 28
type input "40"
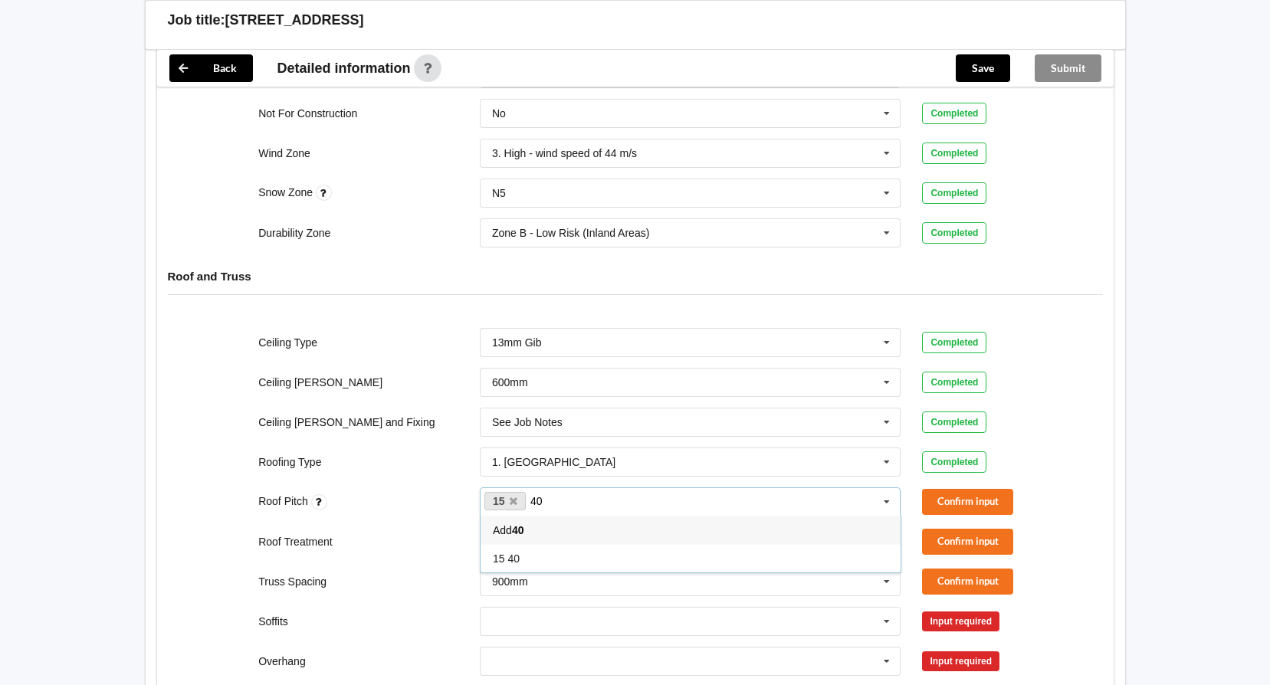
click at [554, 524] on div "Add 40" at bounding box center [691, 530] width 420 height 28
click at [958, 501] on button "Confirm input" at bounding box center [967, 501] width 91 height 25
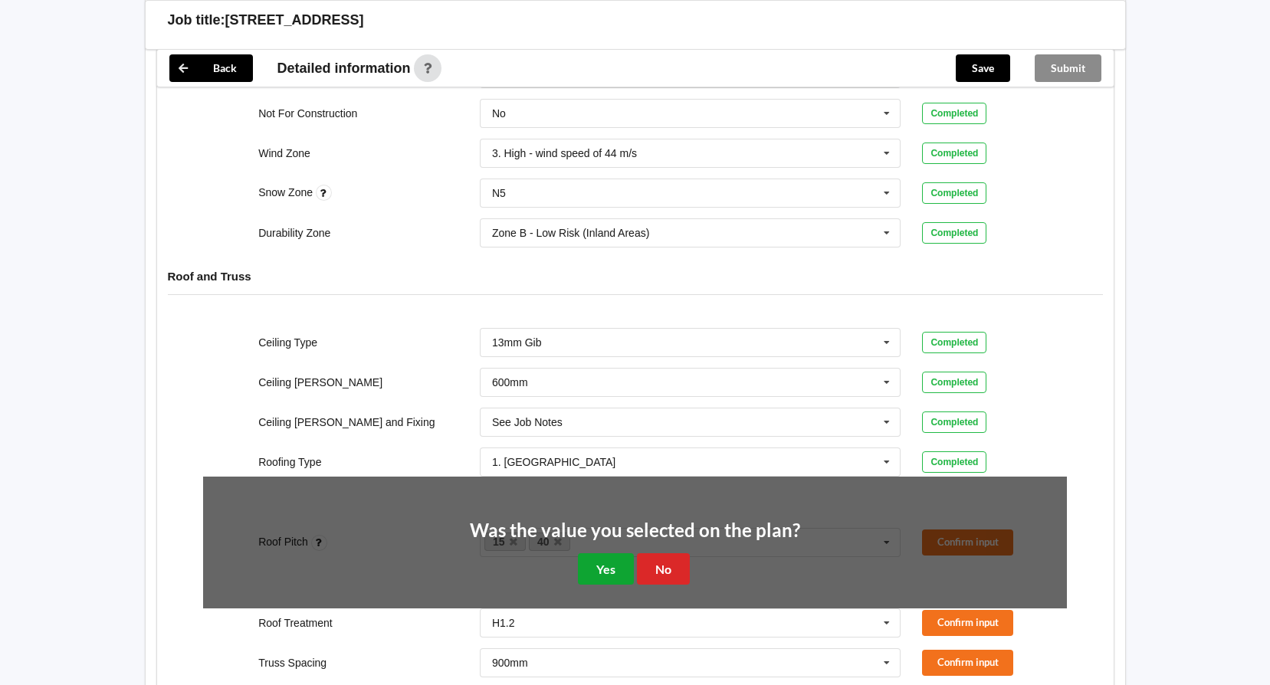
click at [610, 570] on button "Yes" at bounding box center [606, 569] width 56 height 31
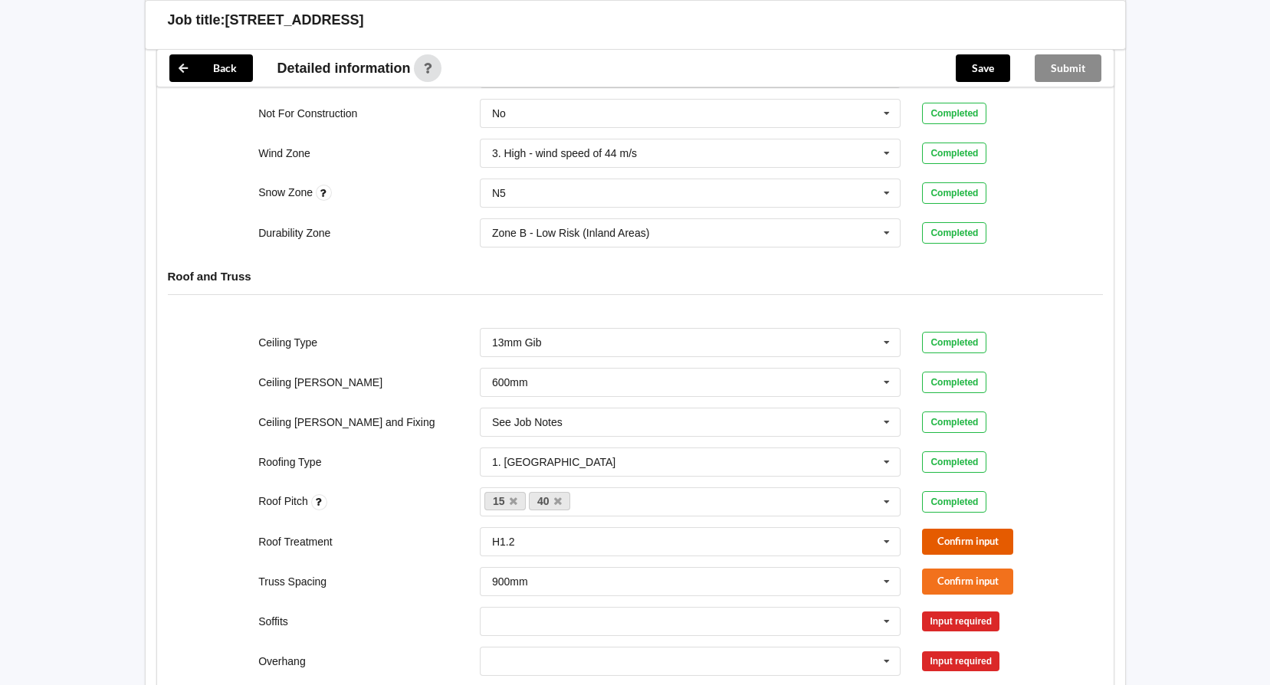
click at [978, 544] on button "Confirm input" at bounding box center [967, 541] width 91 height 25
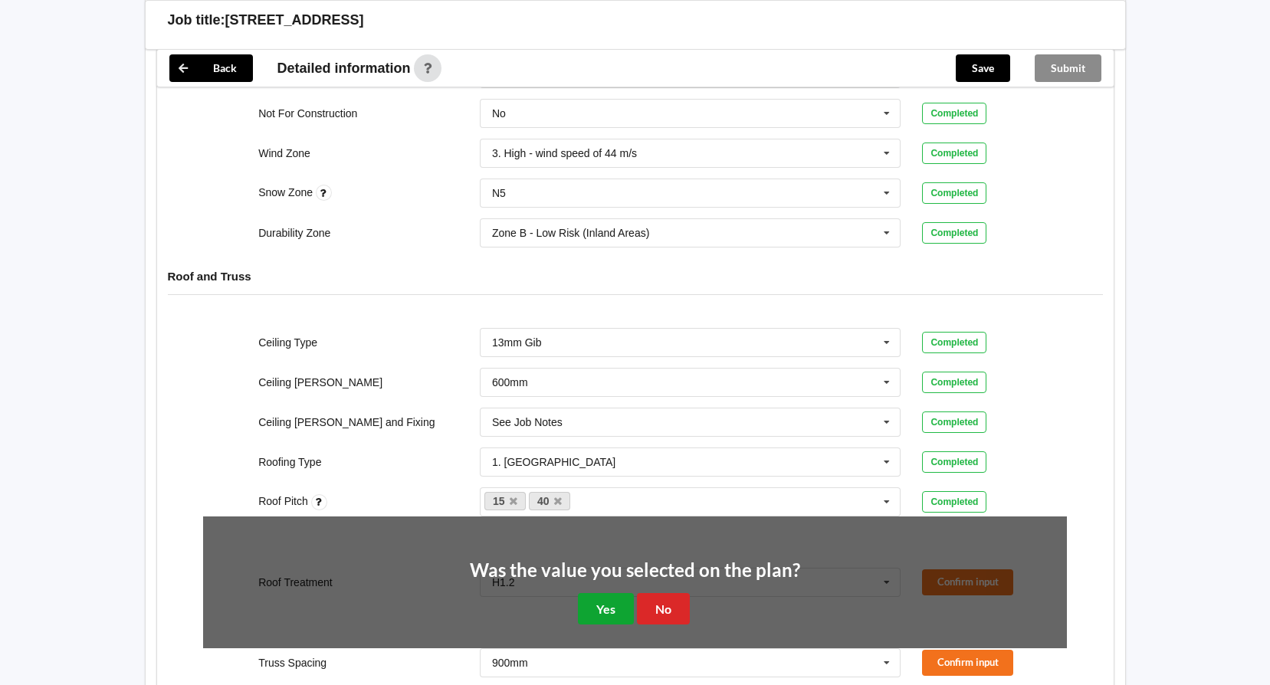
click at [617, 608] on button "Yes" at bounding box center [606, 608] width 56 height 31
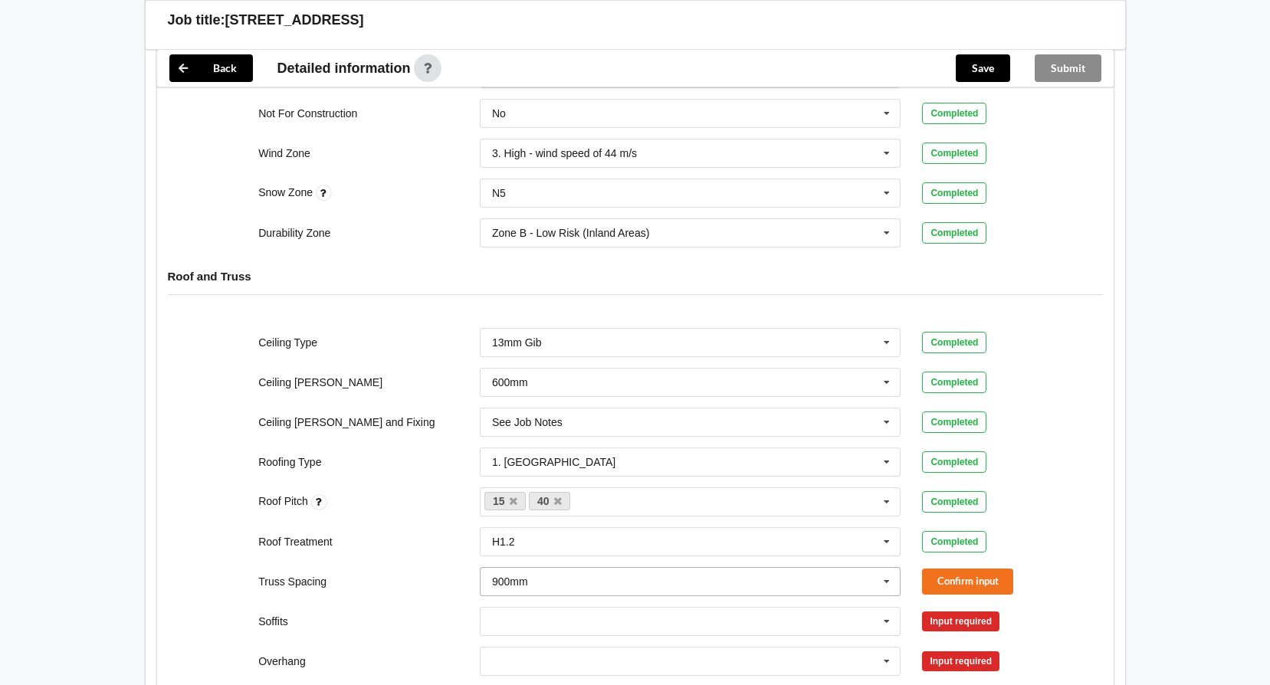
click at [893, 580] on icon at bounding box center [887, 582] width 23 height 28
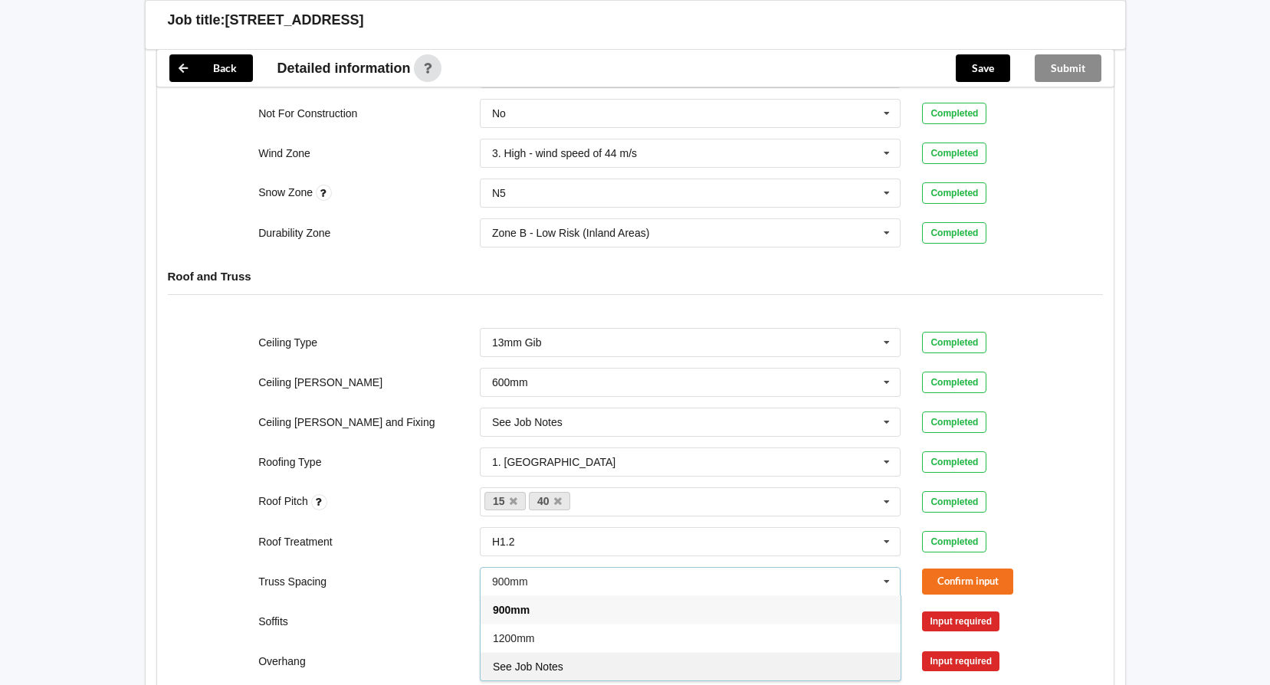
click at [764, 656] on div "See Job Notes" at bounding box center [691, 666] width 420 height 28
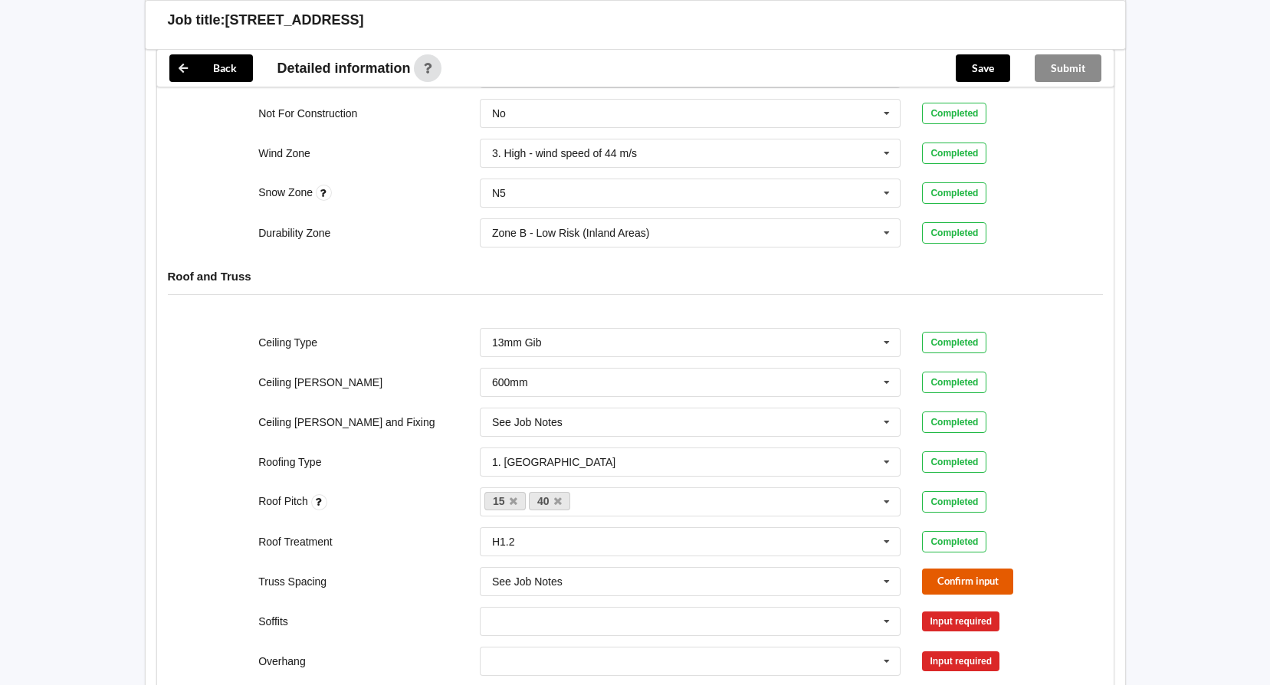
click at [949, 576] on button "Confirm input" at bounding box center [967, 581] width 91 height 25
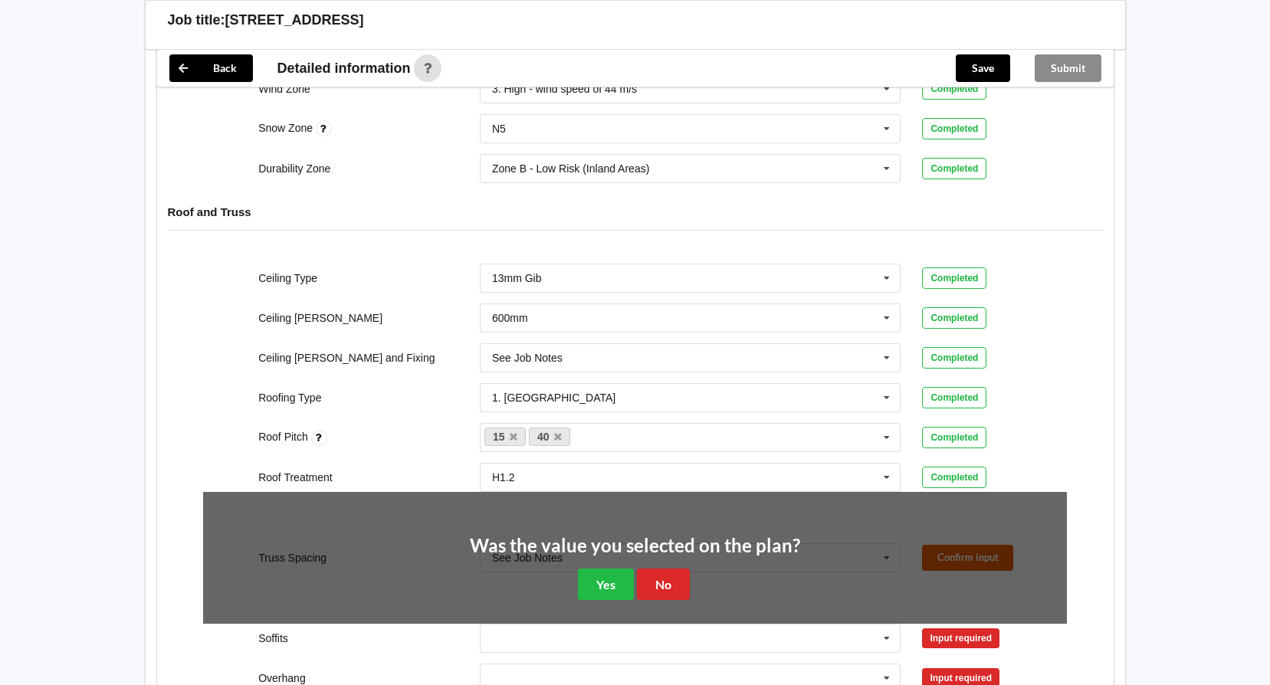
scroll to position [690, 0]
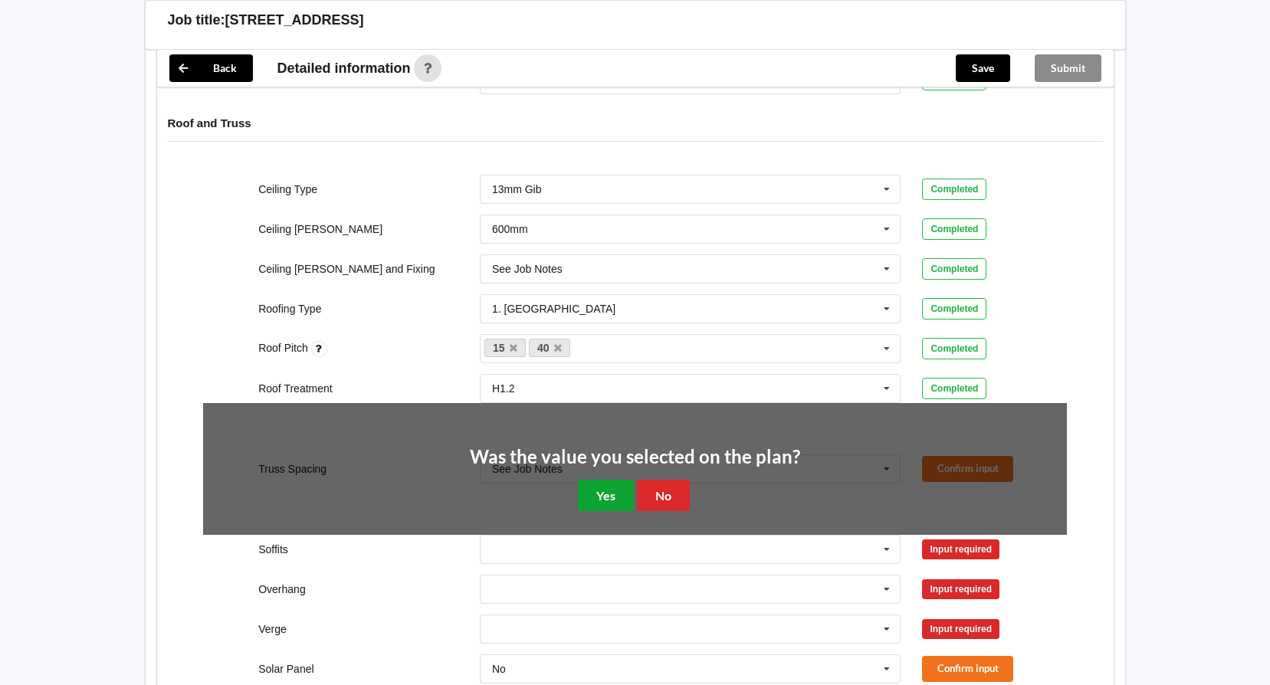
click at [607, 496] on button "Yes" at bounding box center [606, 495] width 56 height 31
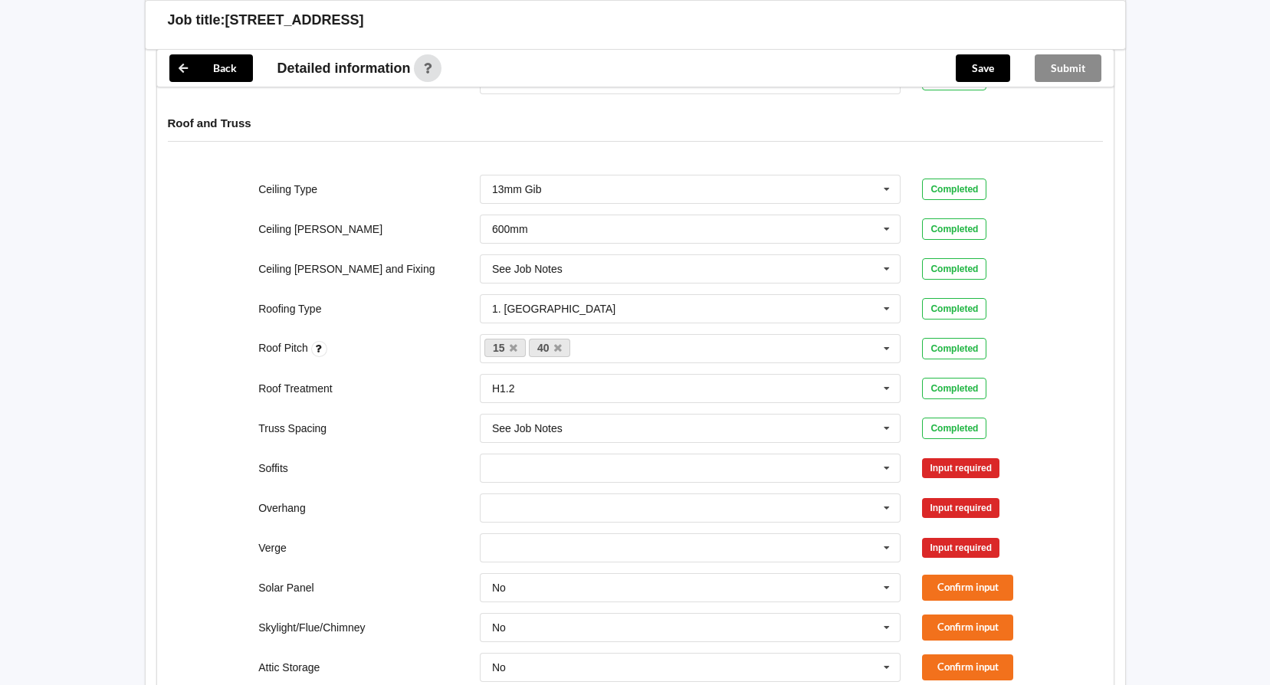
click at [948, 465] on div "Input required" at bounding box center [960, 468] width 77 height 20
click at [893, 468] on icon at bounding box center [887, 469] width 23 height 28
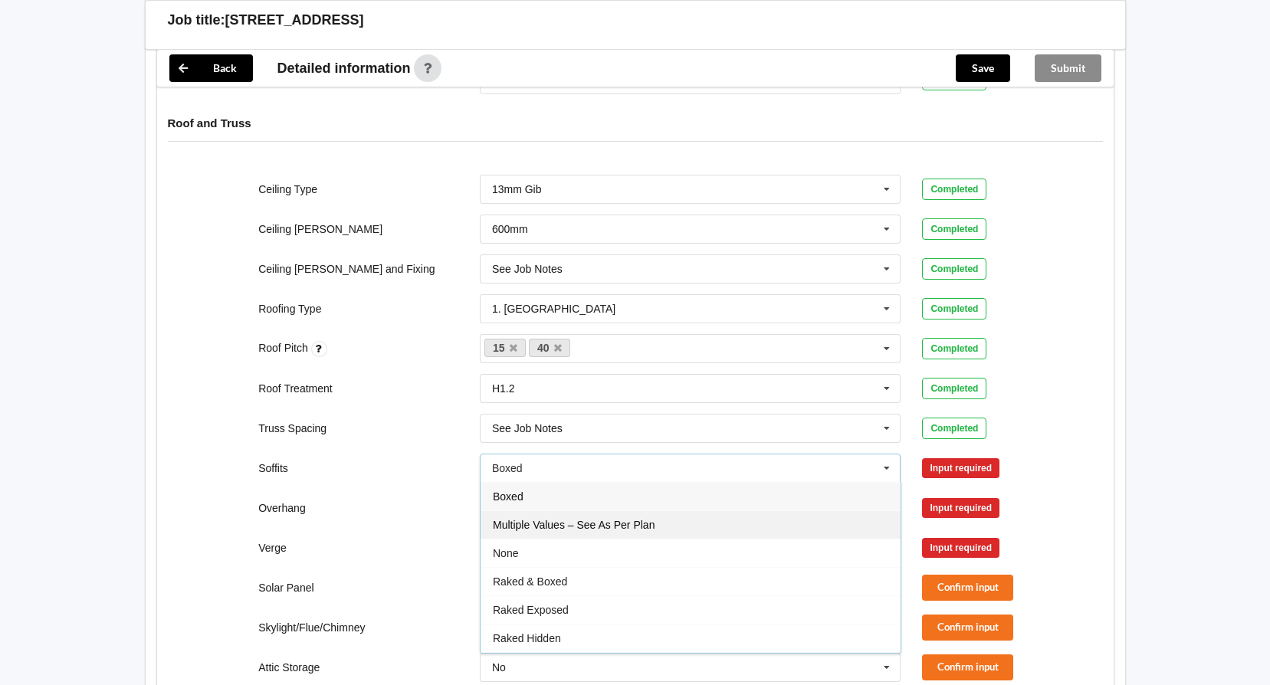
click at [669, 524] on div "Multiple Values – See As Per Plan" at bounding box center [691, 525] width 420 height 28
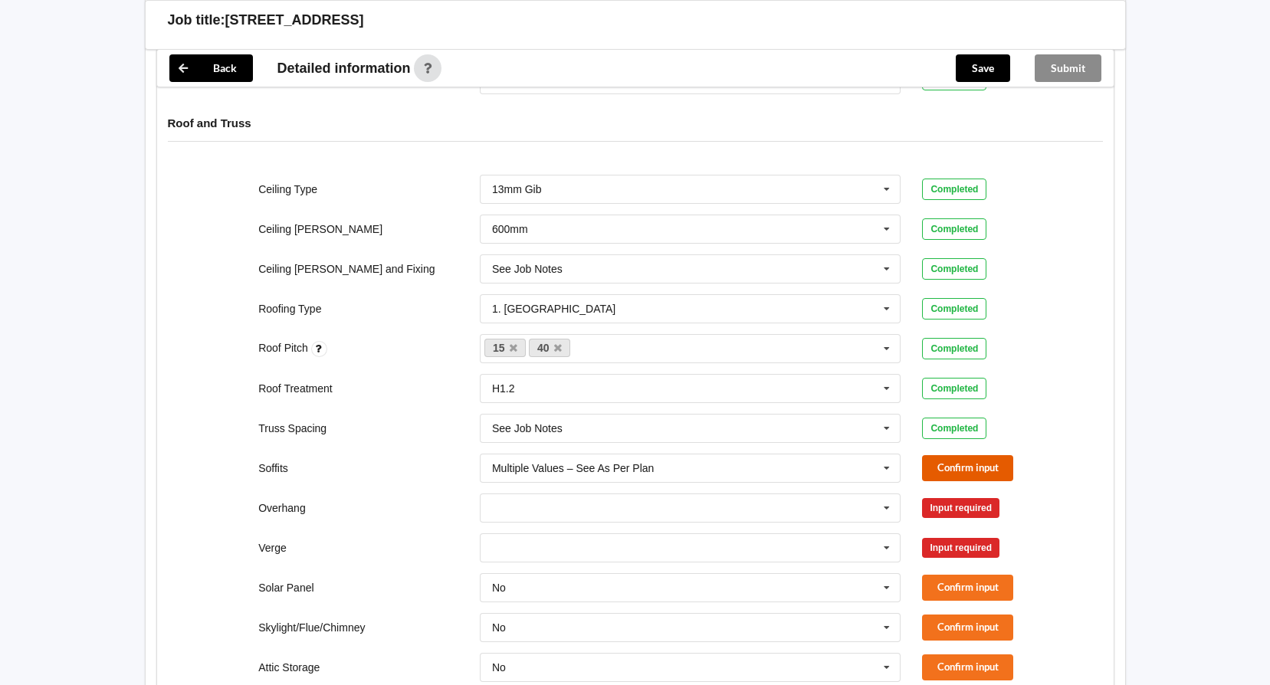
click at [941, 467] on button "Confirm input" at bounding box center [967, 467] width 91 height 25
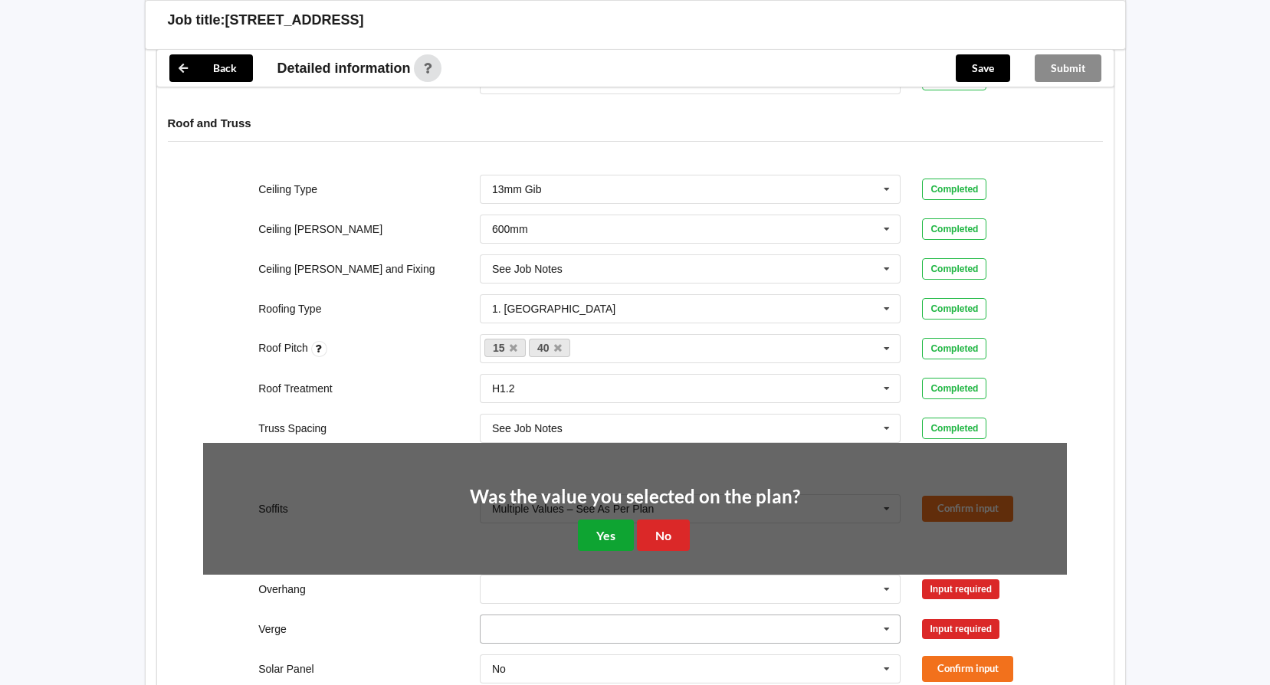
click at [598, 547] on button "Yes" at bounding box center [606, 535] width 56 height 31
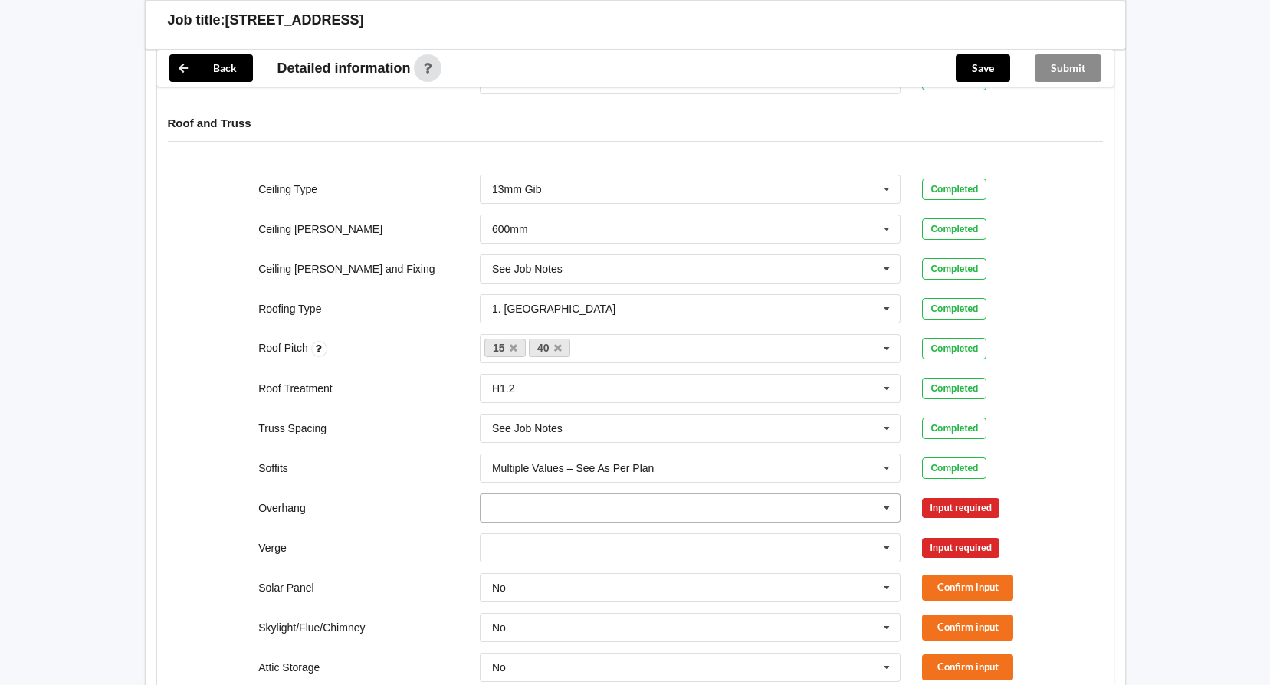
click at [893, 507] on icon at bounding box center [887, 509] width 23 height 28
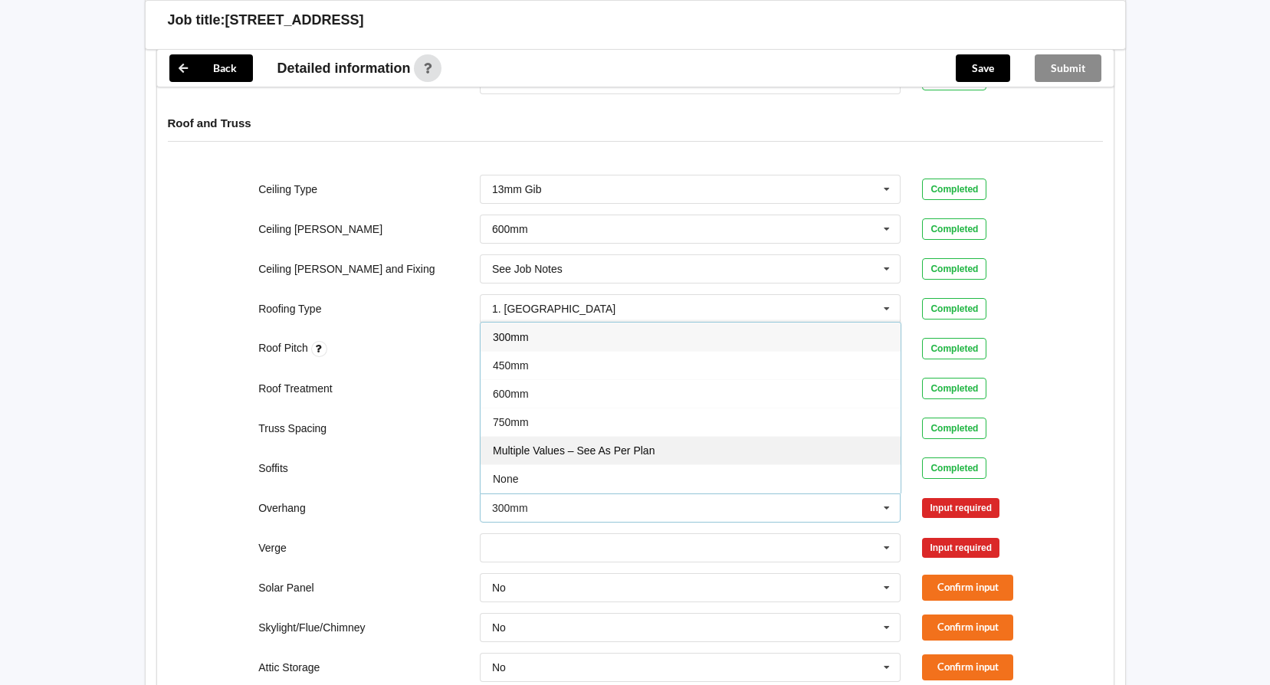
click at [698, 449] on div "Multiple Values – See As Per Plan" at bounding box center [691, 450] width 420 height 28
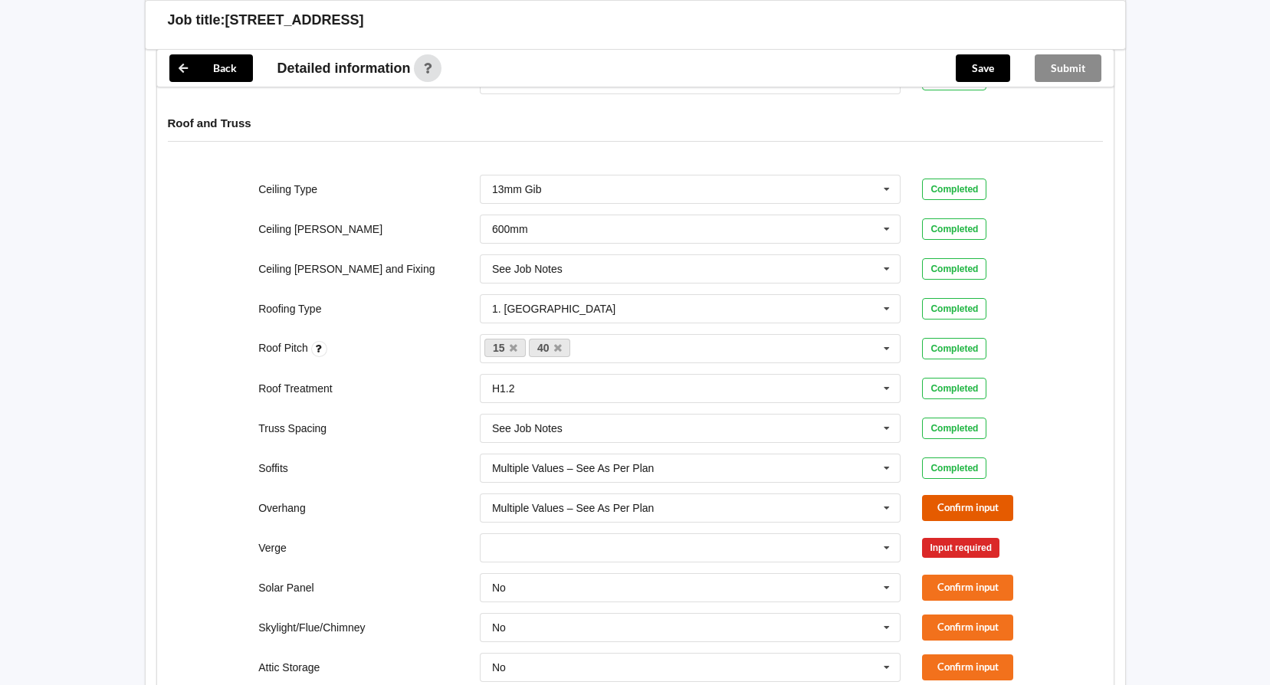
click at [939, 512] on button "Confirm input" at bounding box center [967, 507] width 91 height 25
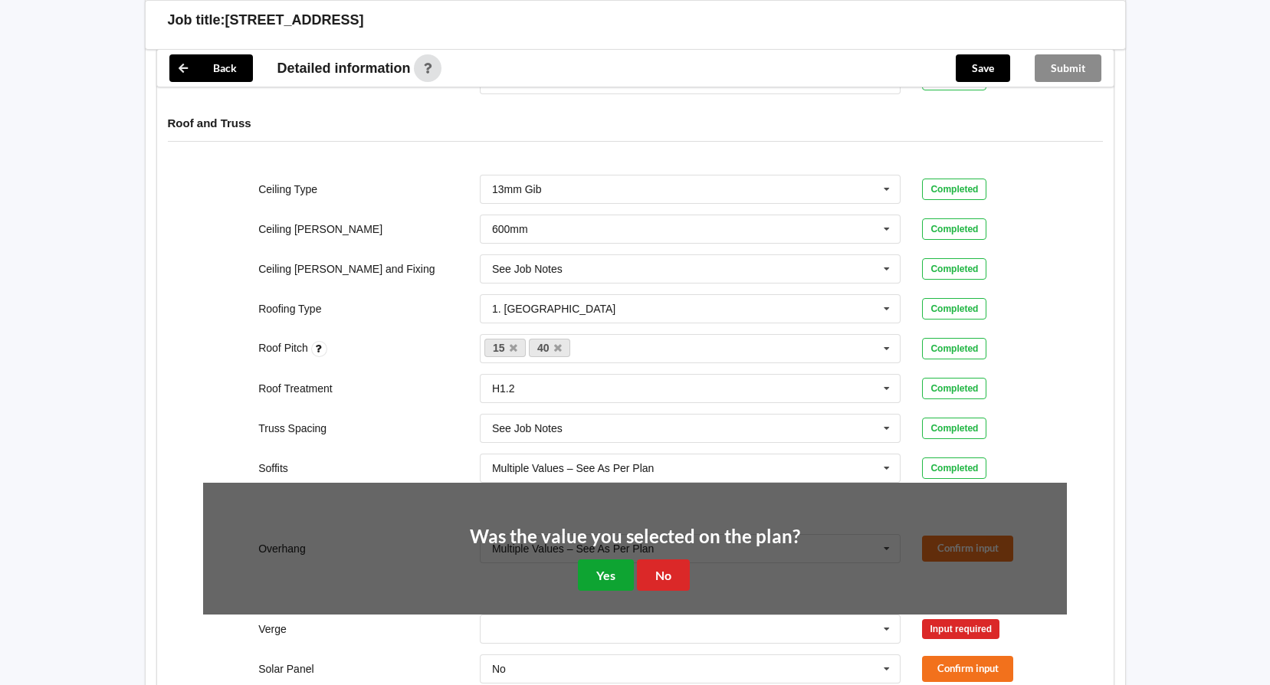
click at [633, 571] on button "Yes" at bounding box center [606, 575] width 56 height 31
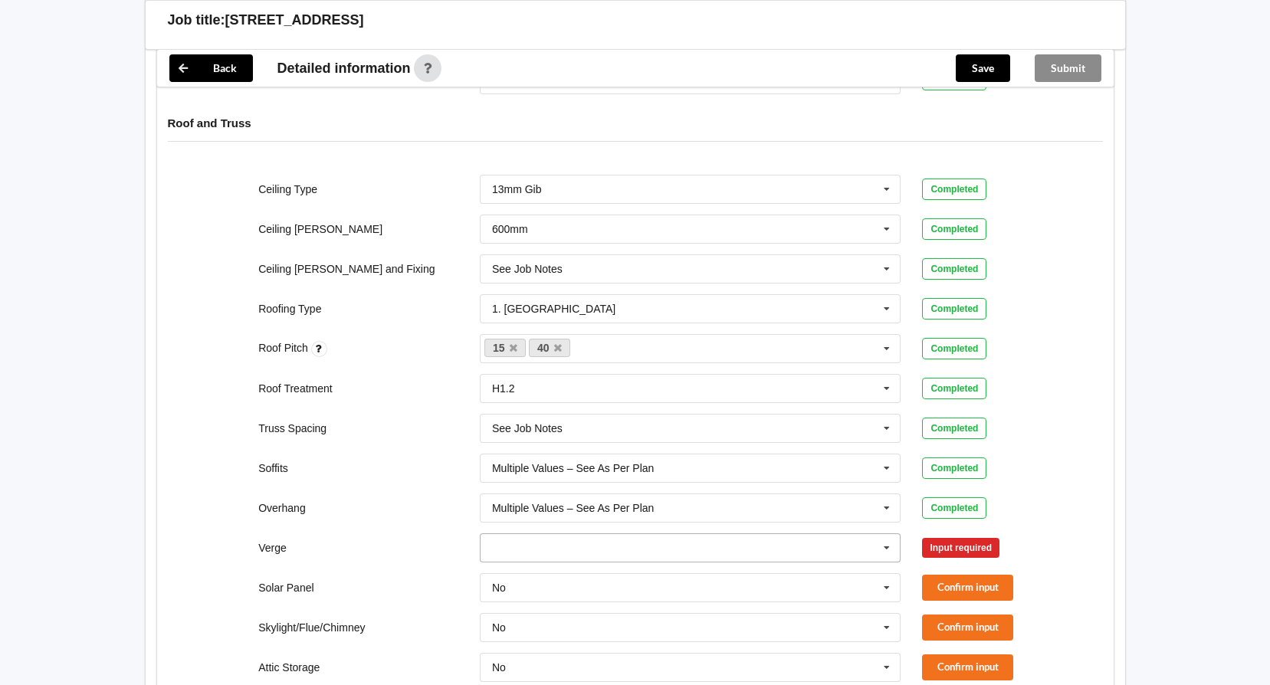
click at [880, 541] on icon at bounding box center [887, 548] width 23 height 28
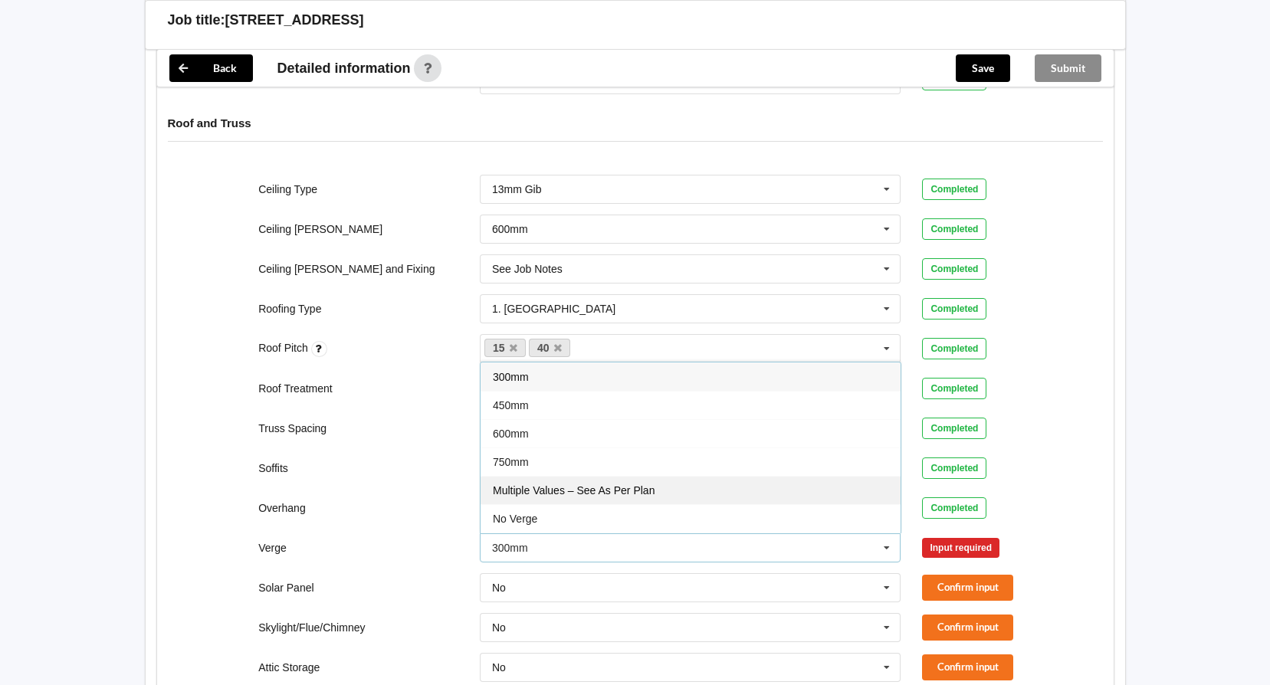
click at [614, 495] on span "Multiple Values – See As Per Plan" at bounding box center [574, 491] width 162 height 12
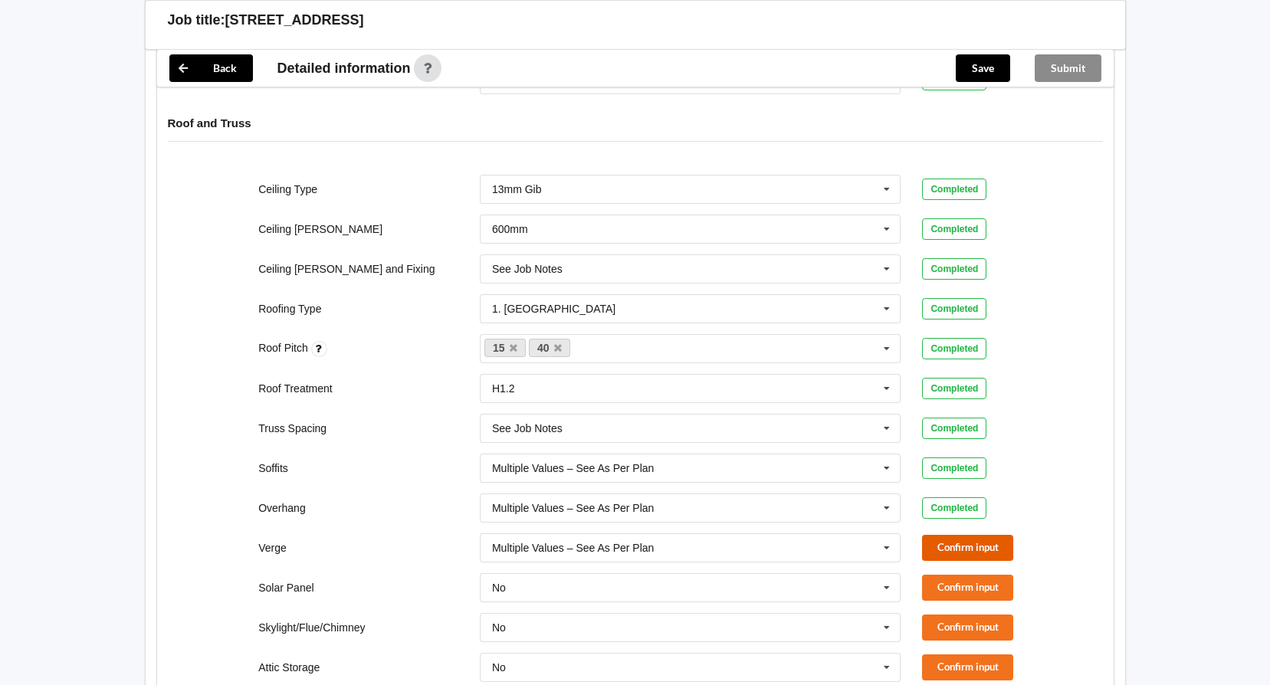
click at [972, 548] on button "Confirm input" at bounding box center [967, 547] width 91 height 25
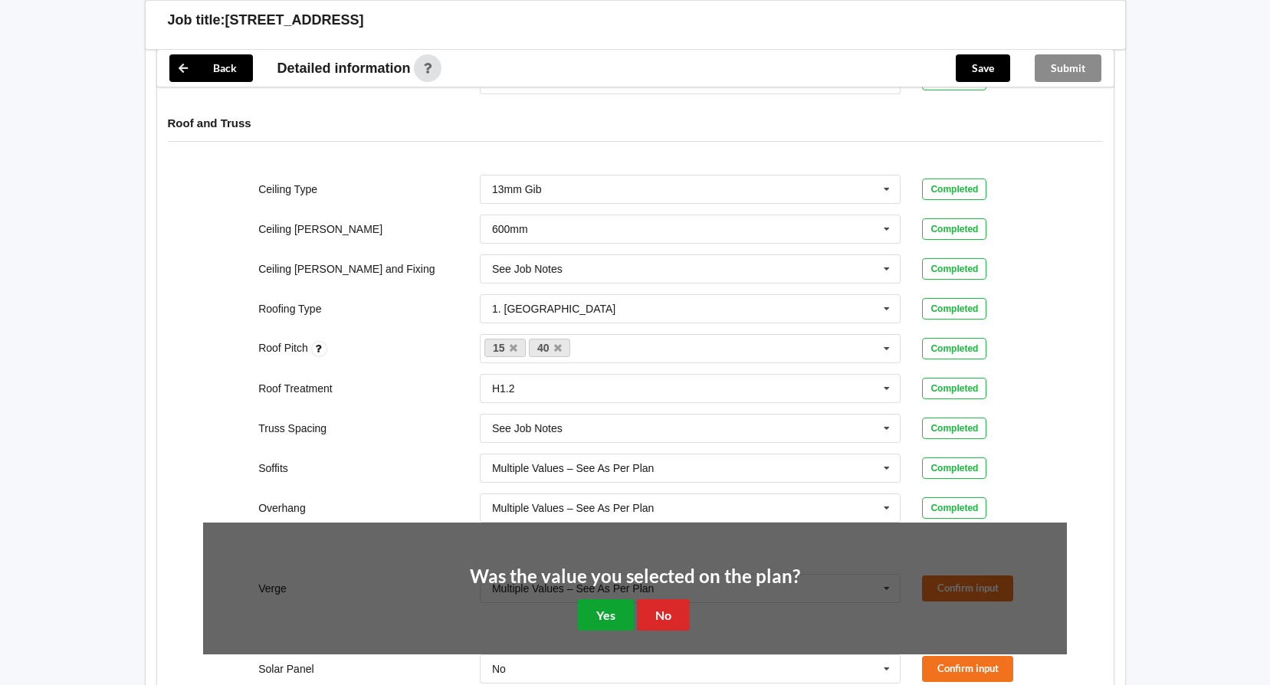
click at [597, 614] on button "Yes" at bounding box center [606, 615] width 56 height 31
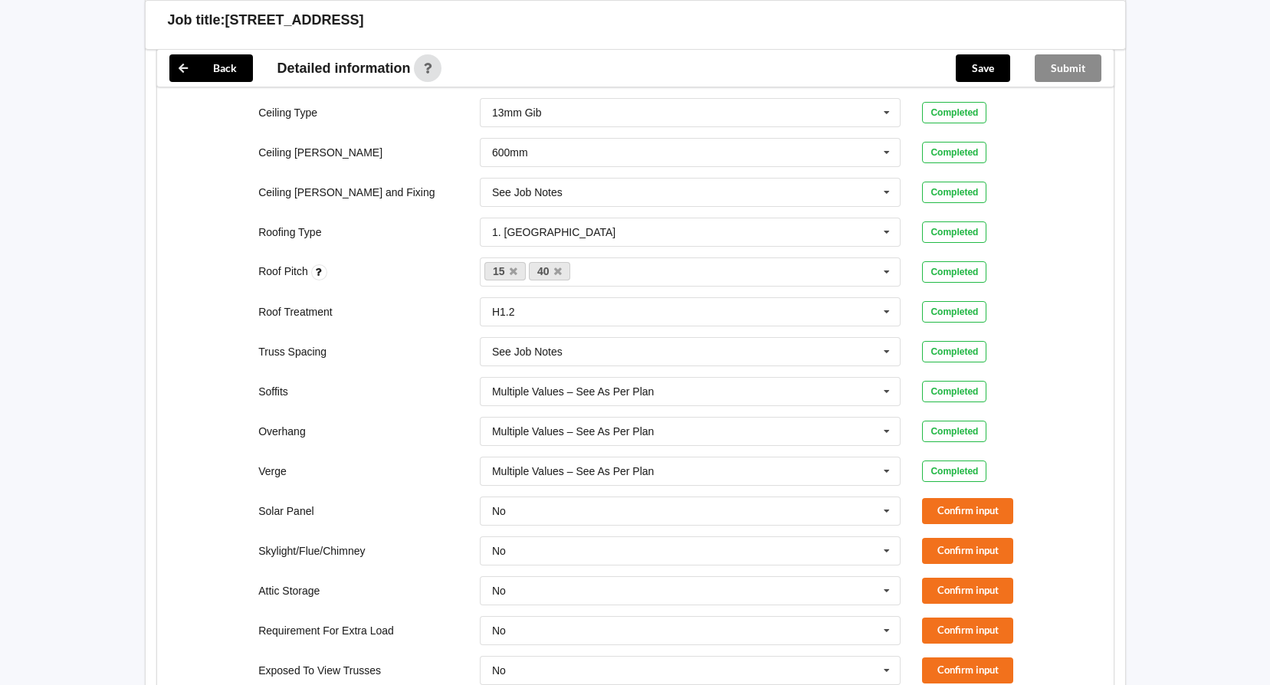
scroll to position [843, 0]
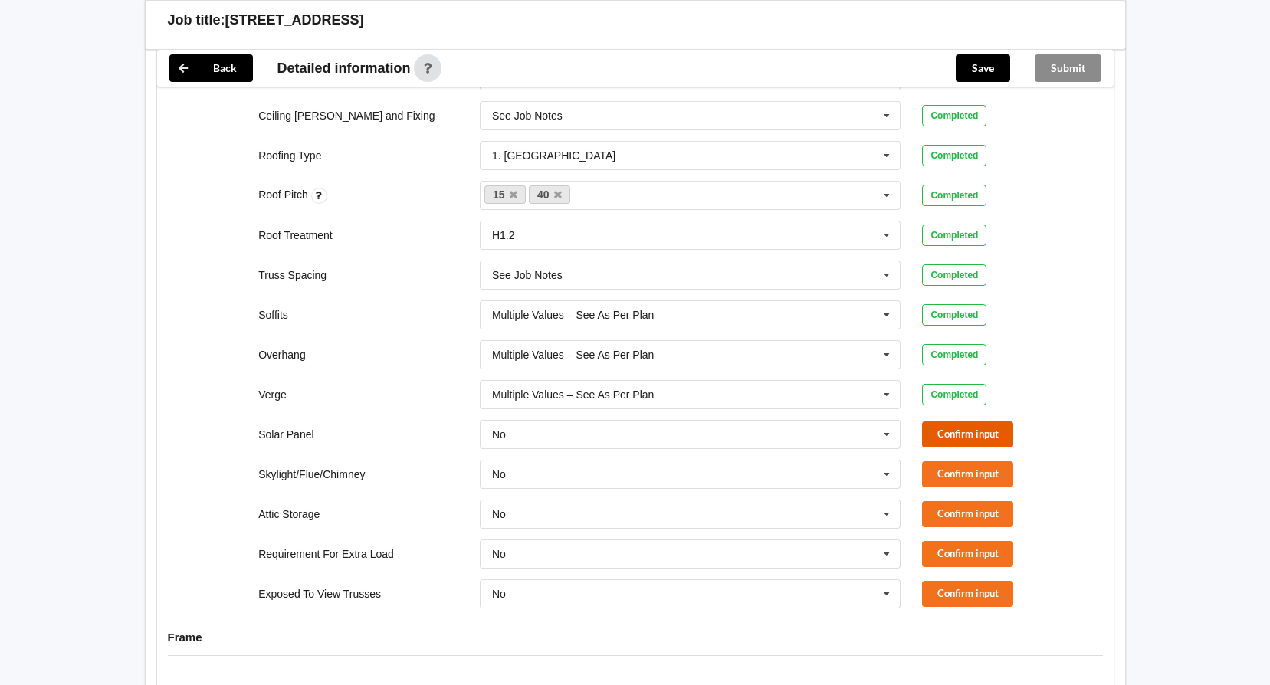
click at [971, 439] on button "Confirm input" at bounding box center [967, 434] width 91 height 25
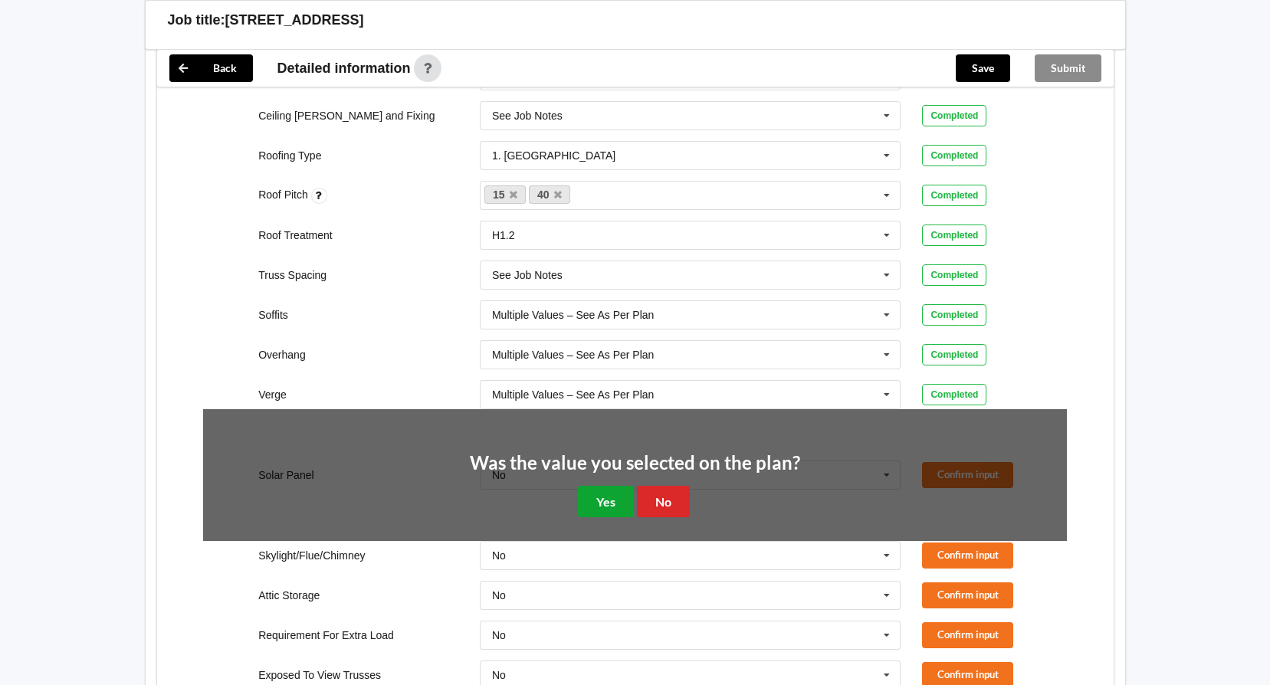
click at [613, 508] on button "Yes" at bounding box center [606, 501] width 56 height 31
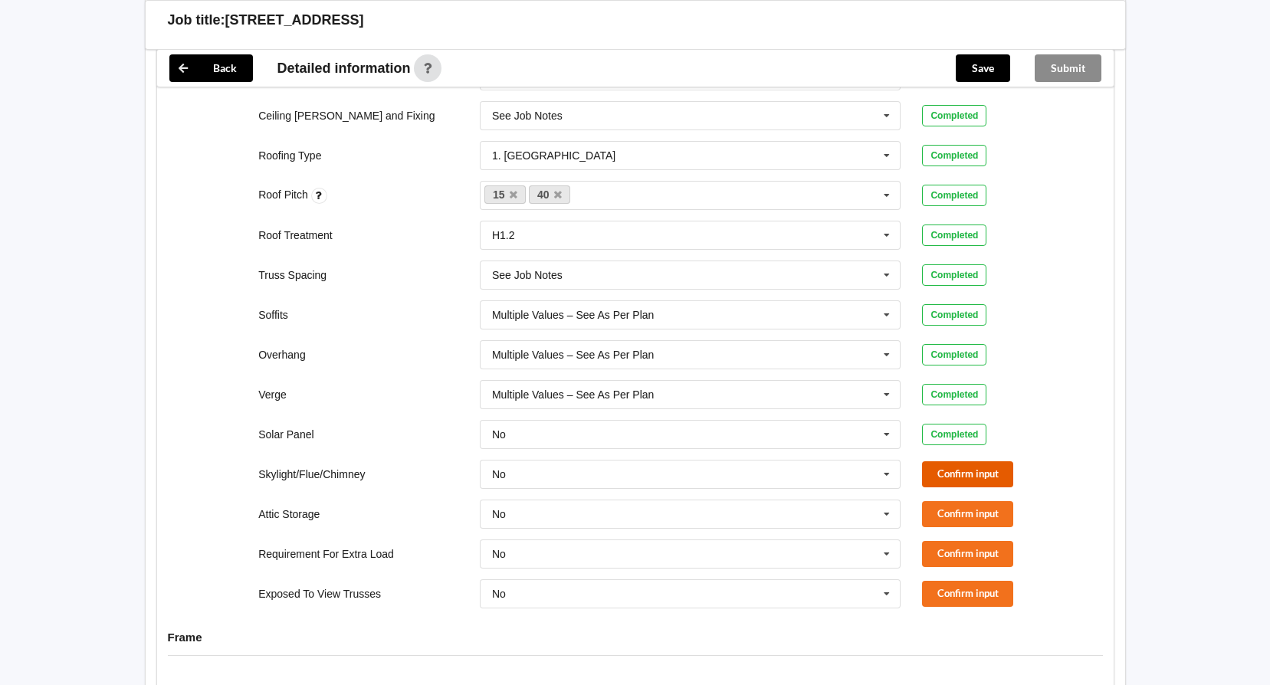
click at [960, 474] on button "Confirm input" at bounding box center [967, 474] width 91 height 25
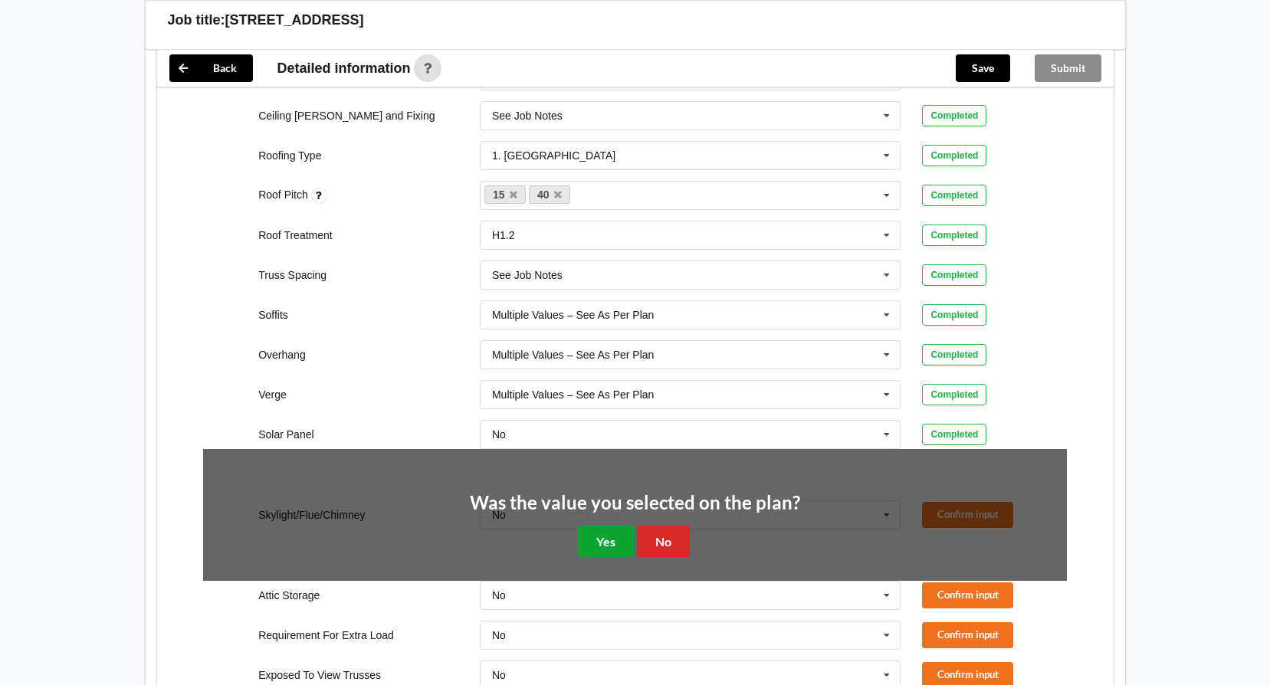
click at [608, 536] on button "Yes" at bounding box center [606, 541] width 56 height 31
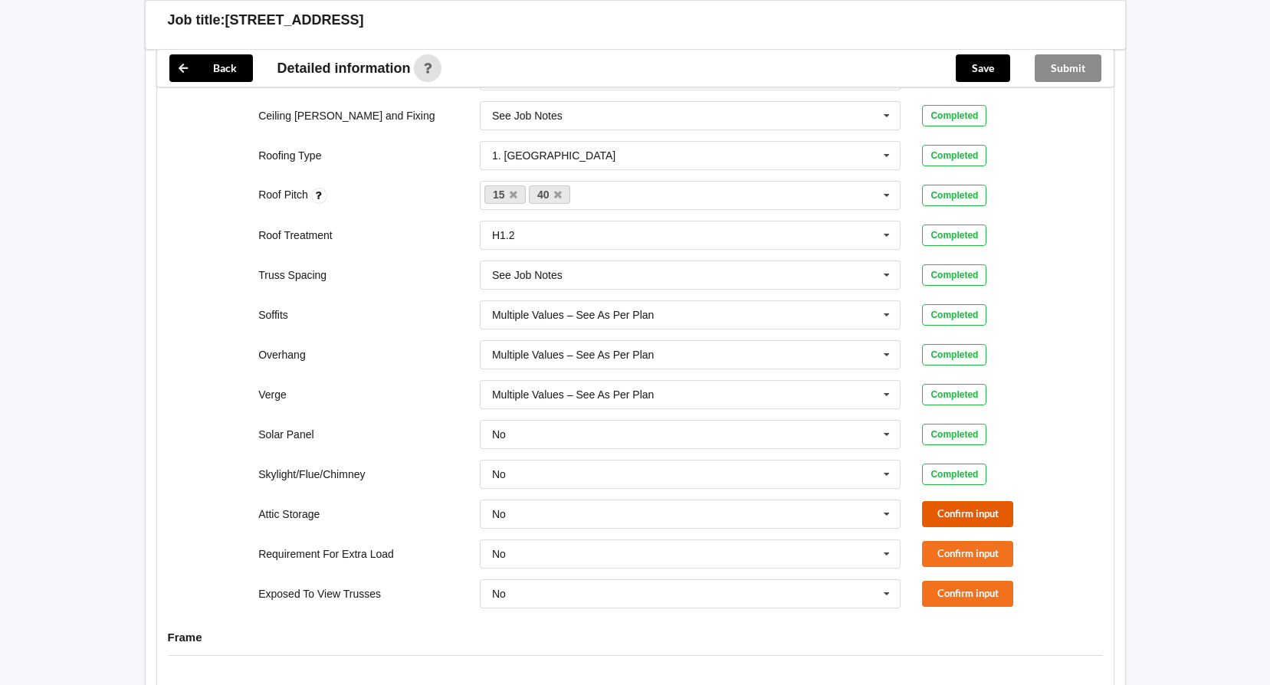
click at [966, 510] on button "Confirm input" at bounding box center [967, 513] width 91 height 25
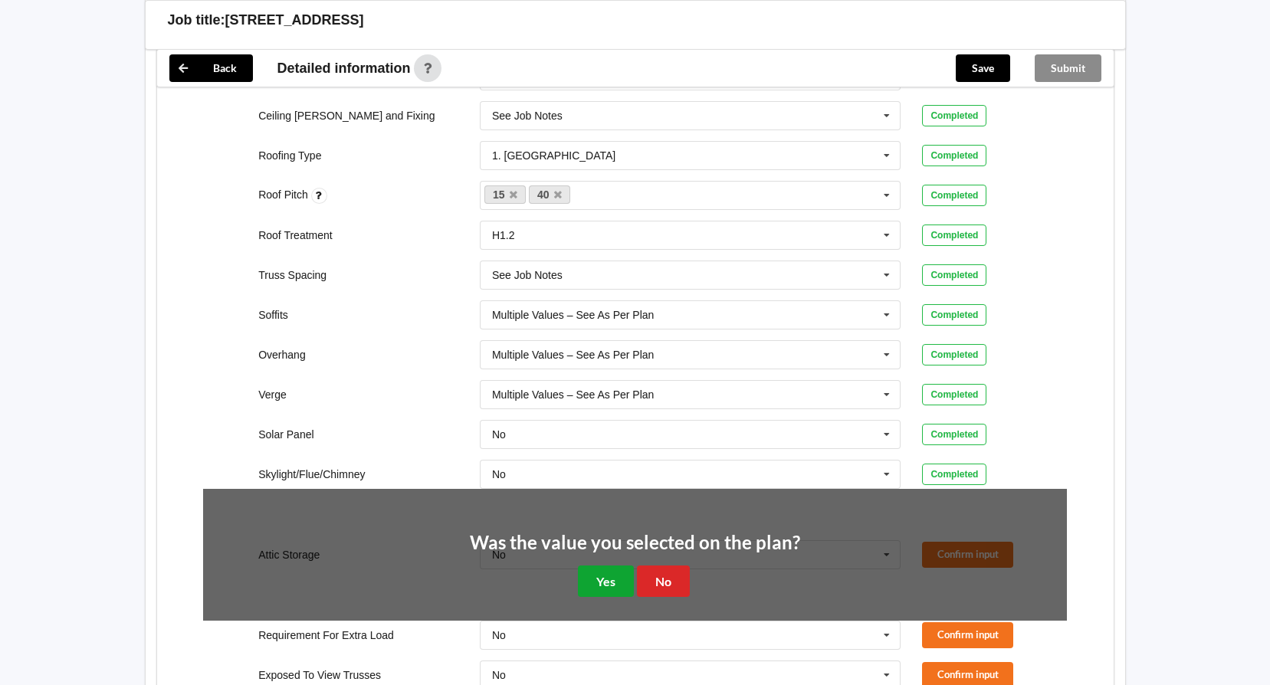
click at [580, 581] on button "Yes" at bounding box center [606, 581] width 56 height 31
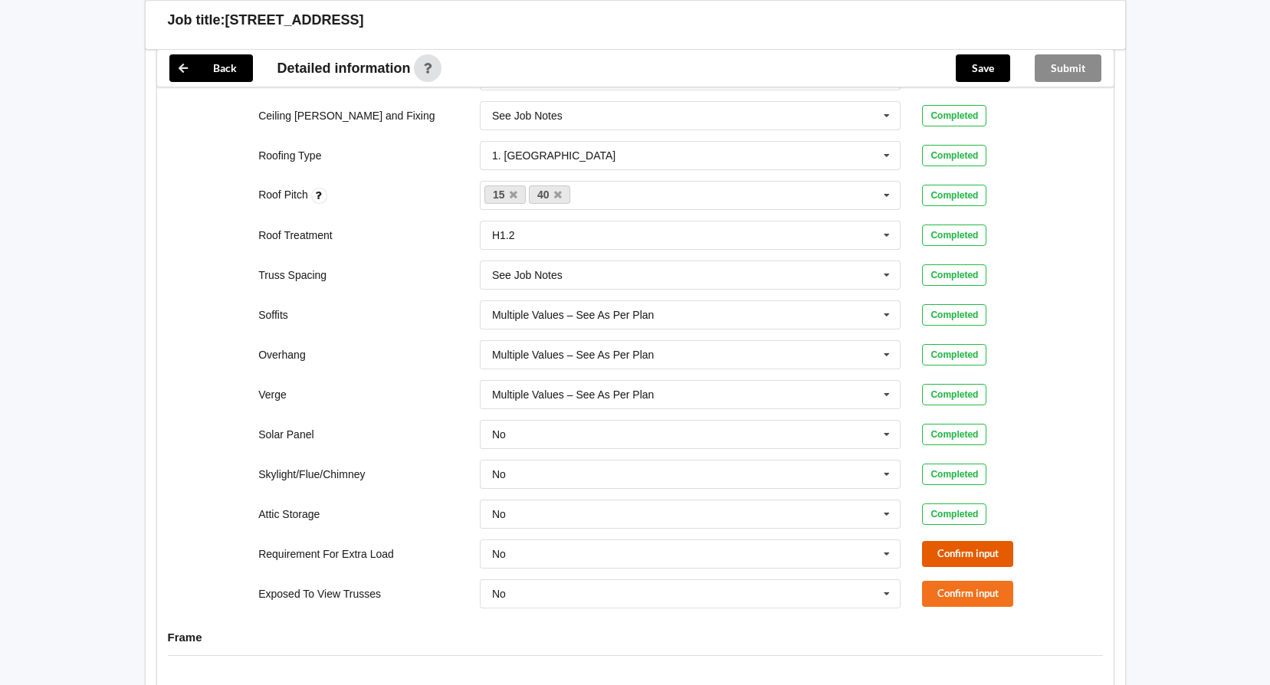
click at [971, 550] on button "Confirm input" at bounding box center [967, 553] width 91 height 25
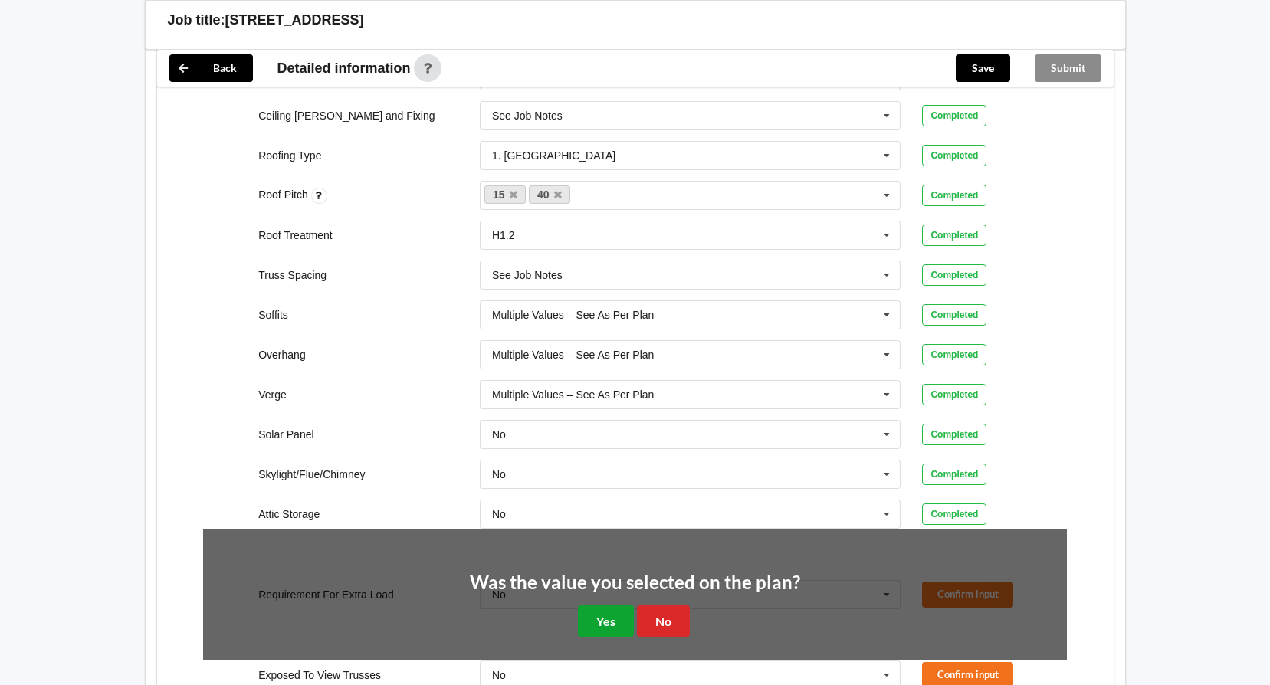
click at [607, 635] on button "Yes" at bounding box center [606, 621] width 56 height 31
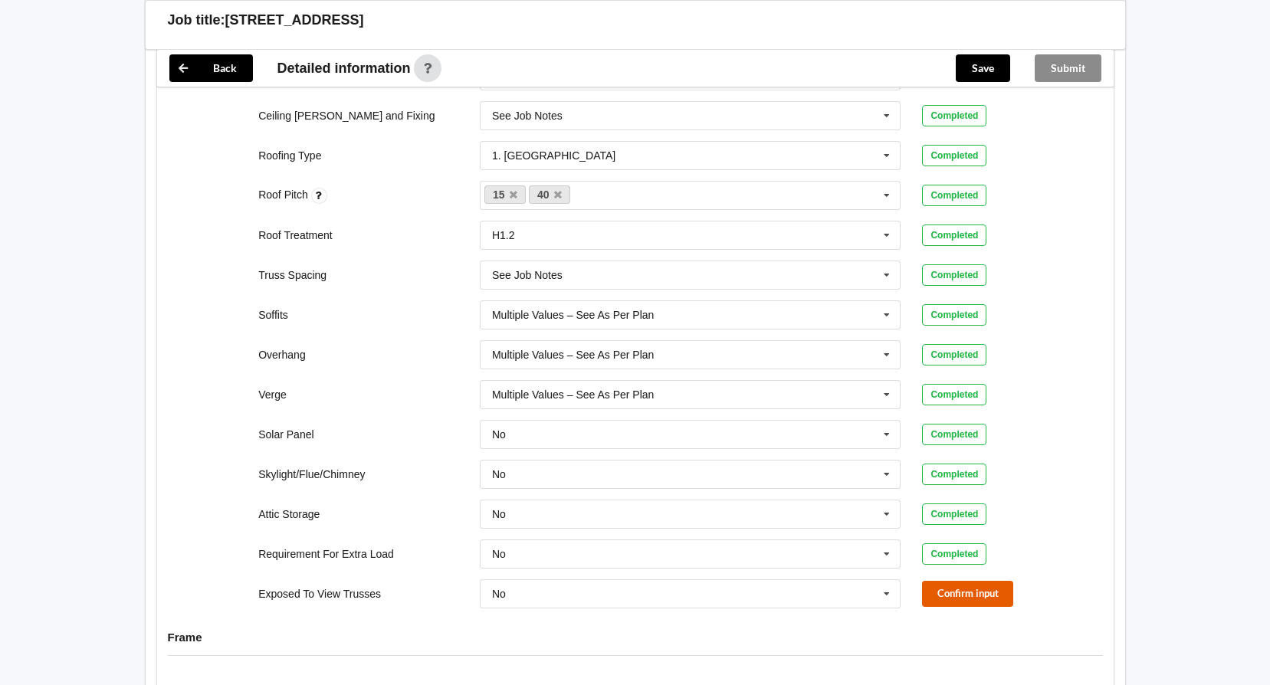
click at [959, 596] on button "Confirm input" at bounding box center [967, 593] width 91 height 25
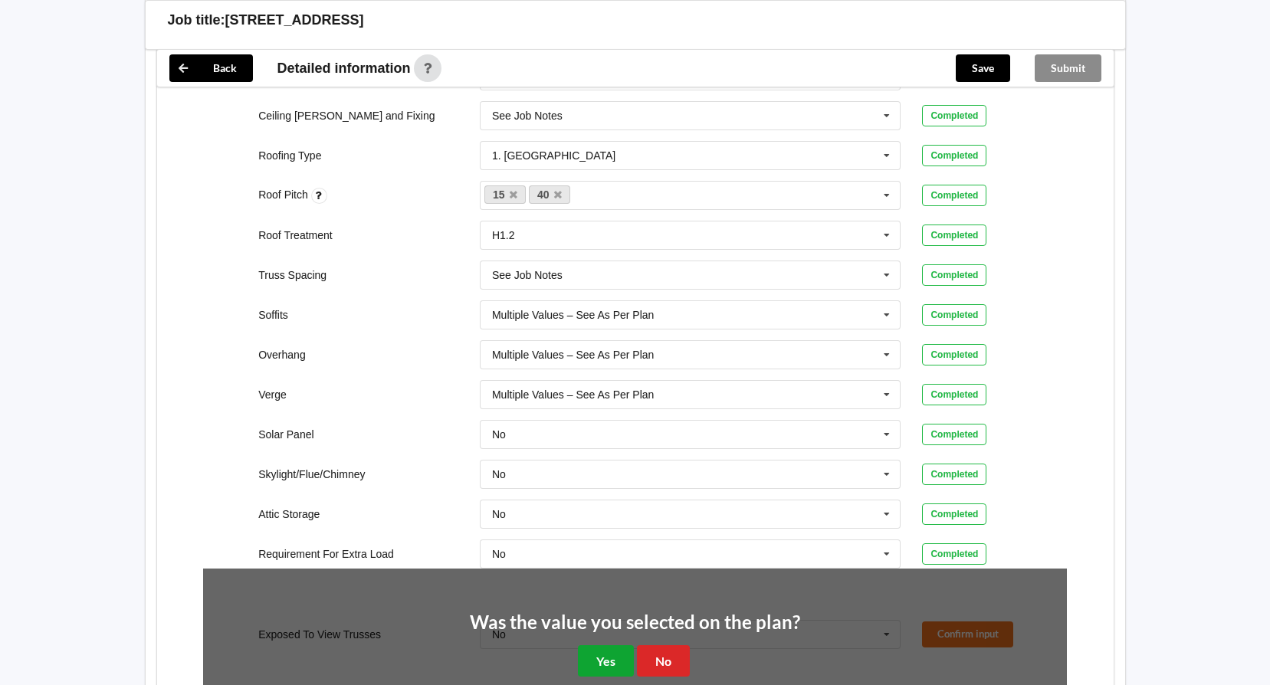
click at [605, 655] on button "Yes" at bounding box center [606, 661] width 56 height 31
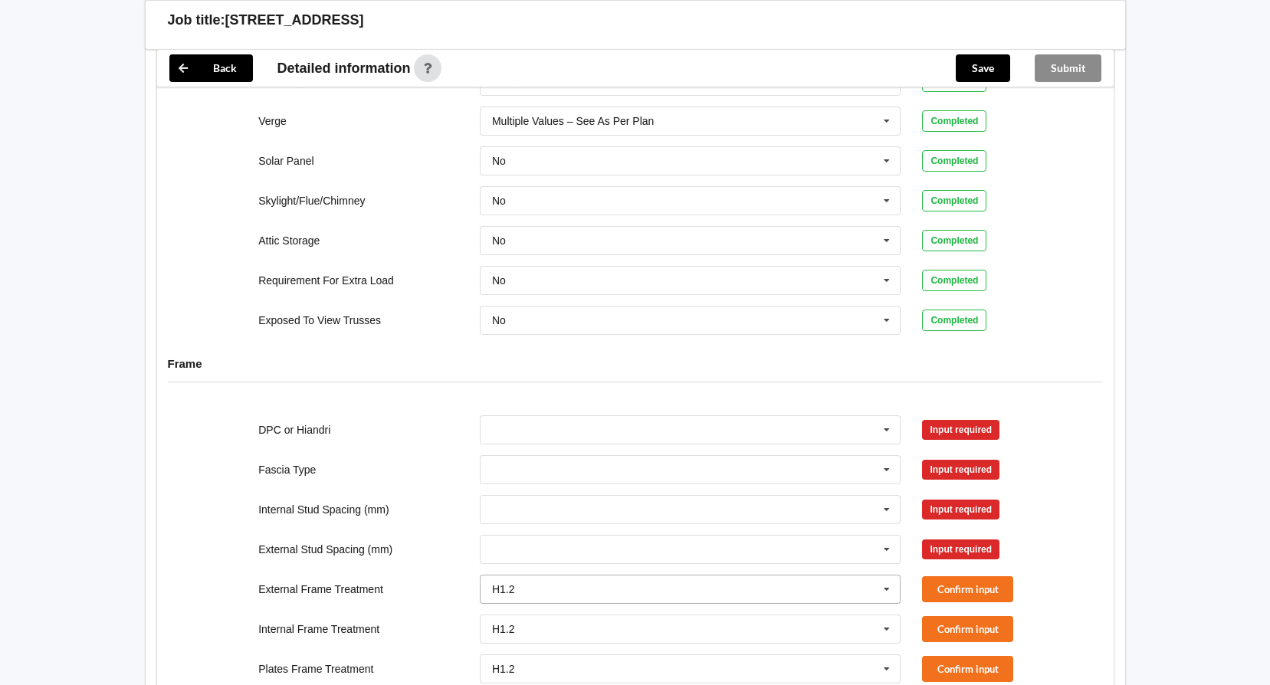
scroll to position [1227, 0]
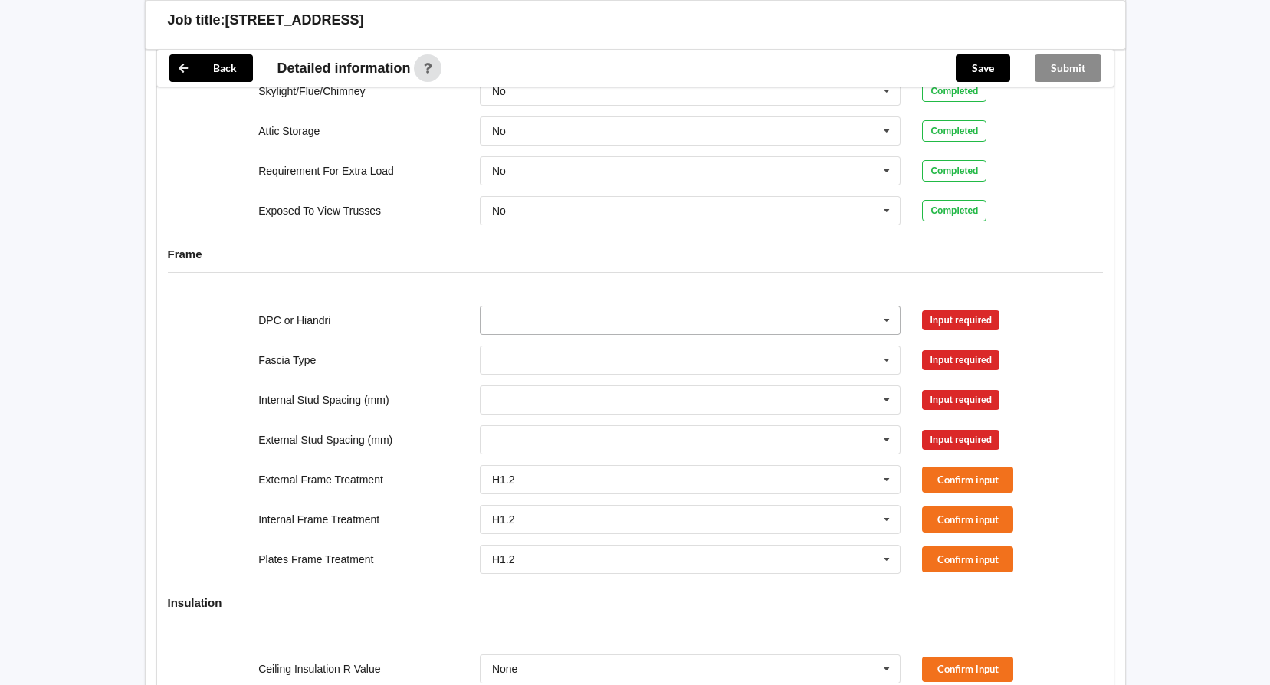
click at [896, 314] on icon at bounding box center [887, 321] width 23 height 28
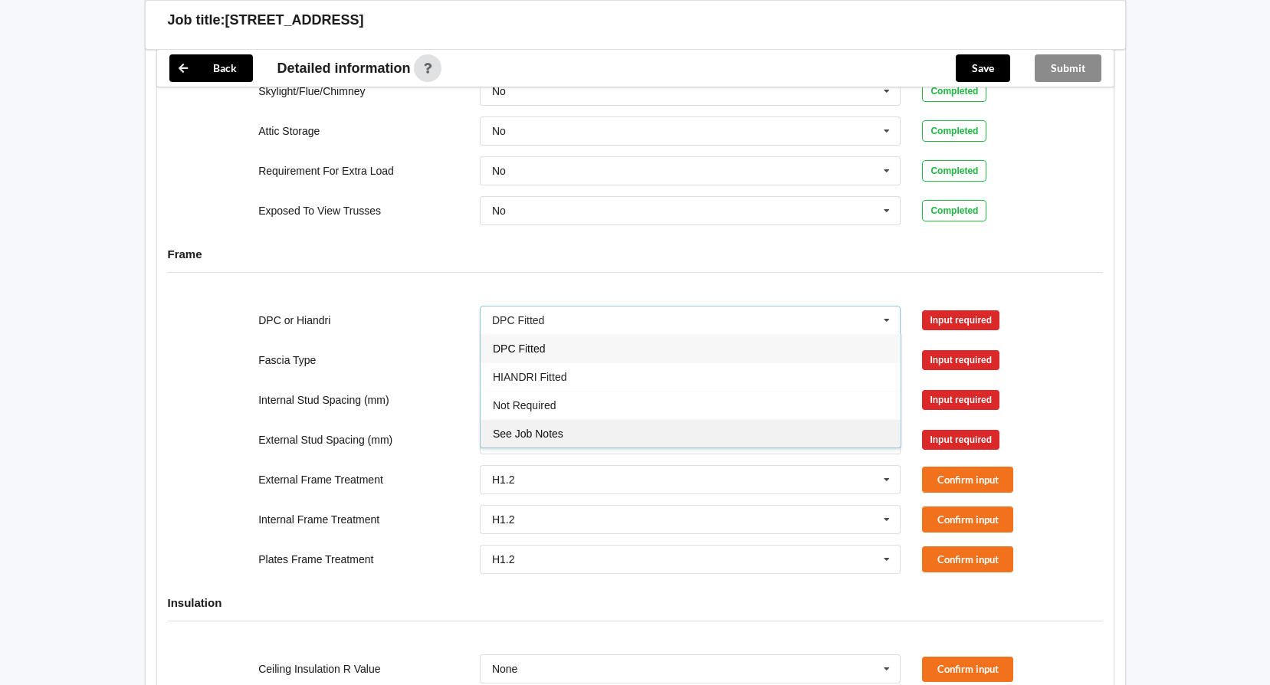
click at [801, 432] on div "See Job Notes" at bounding box center [691, 433] width 420 height 28
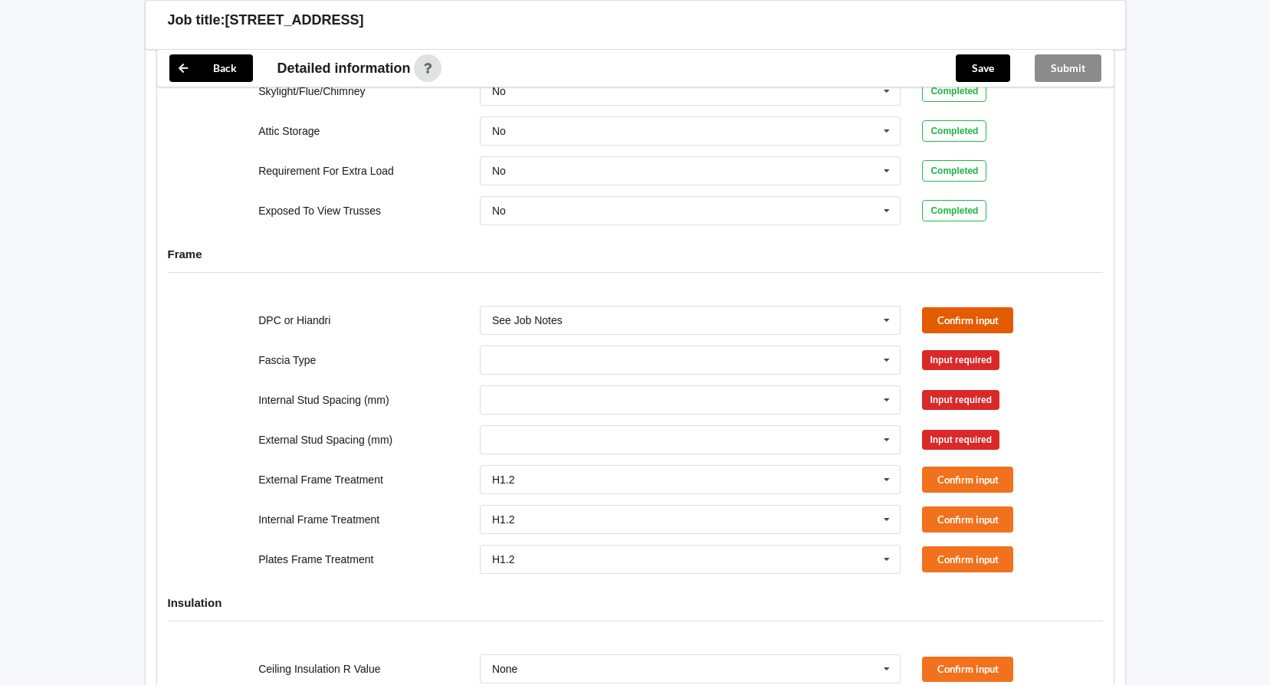
click at [955, 323] on button "Confirm input" at bounding box center [967, 319] width 91 height 25
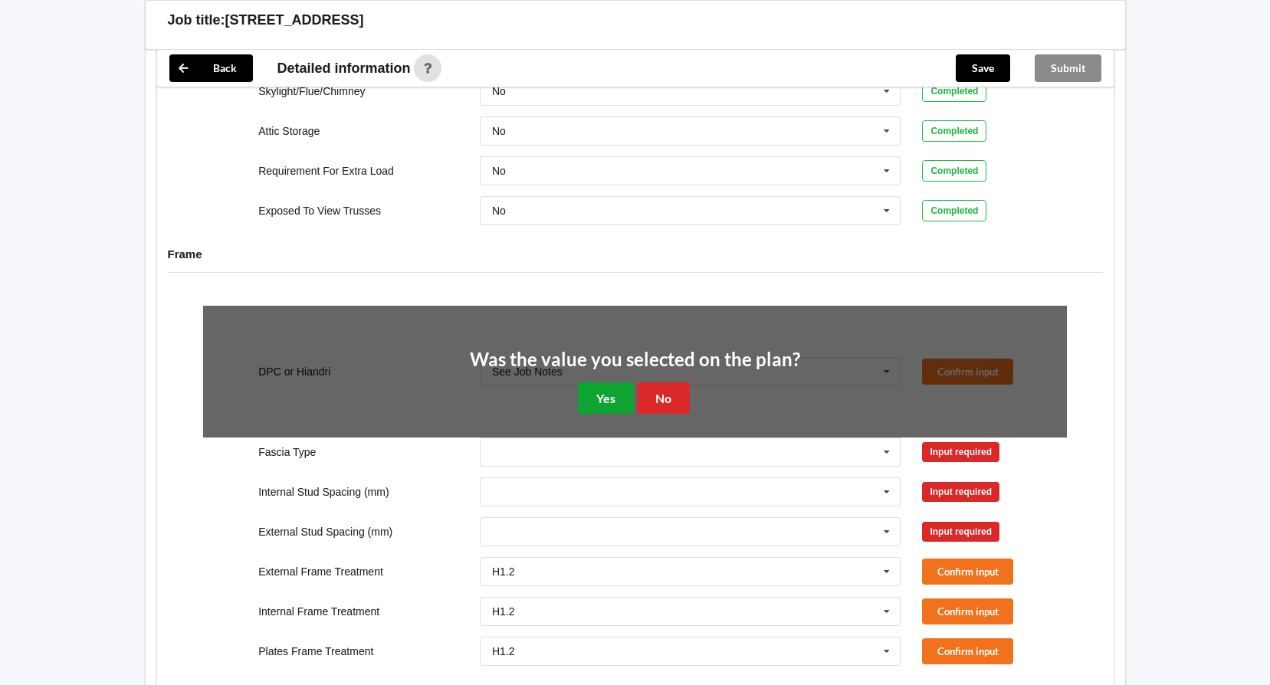
click at [586, 403] on button "Yes" at bounding box center [606, 398] width 56 height 31
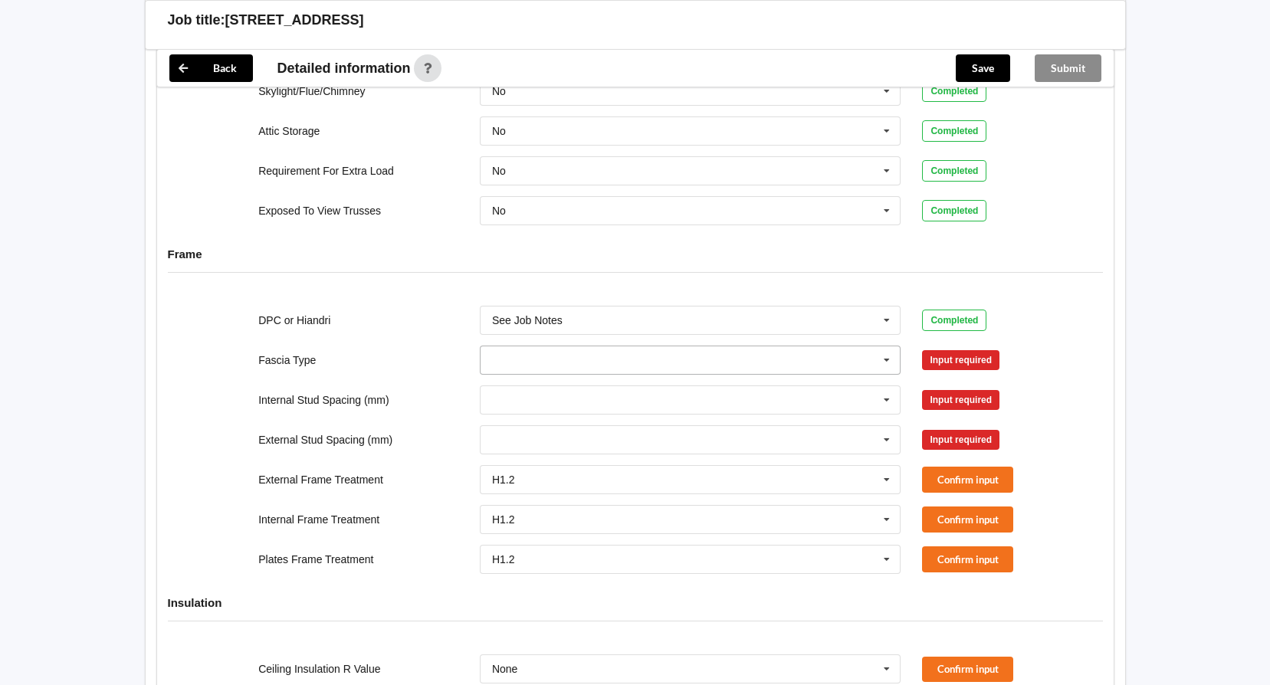
click at [888, 362] on icon at bounding box center [887, 361] width 23 height 28
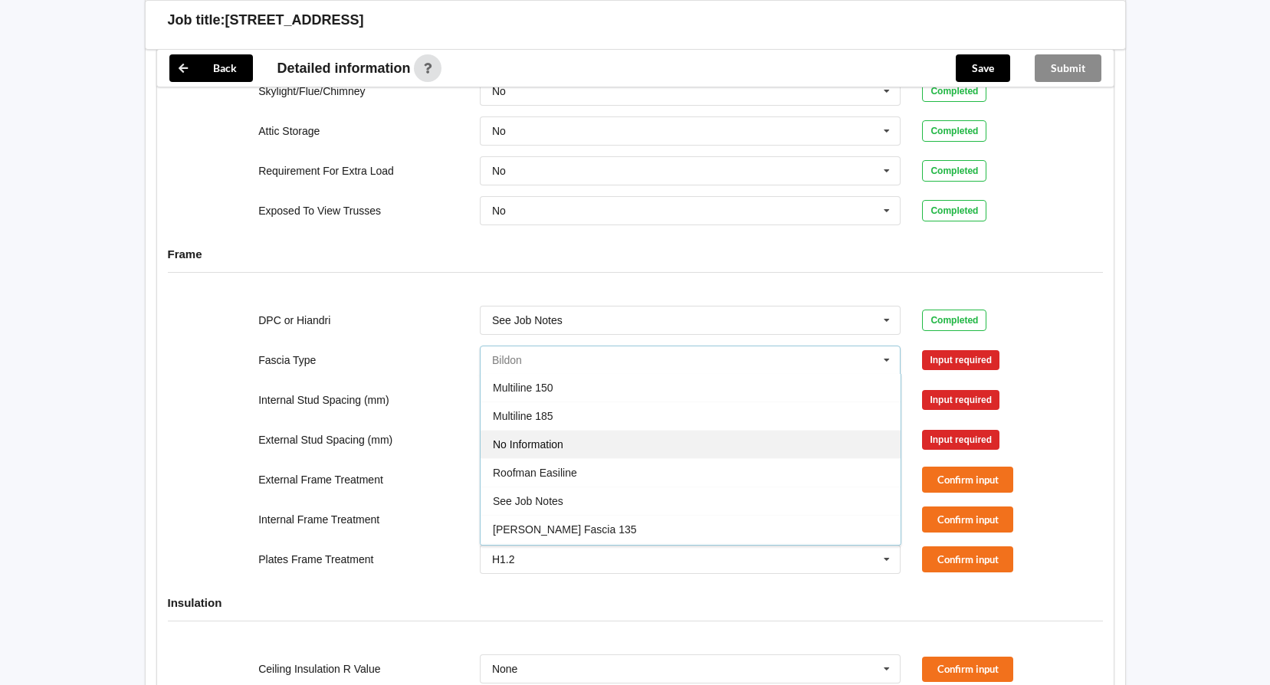
scroll to position [460, 0]
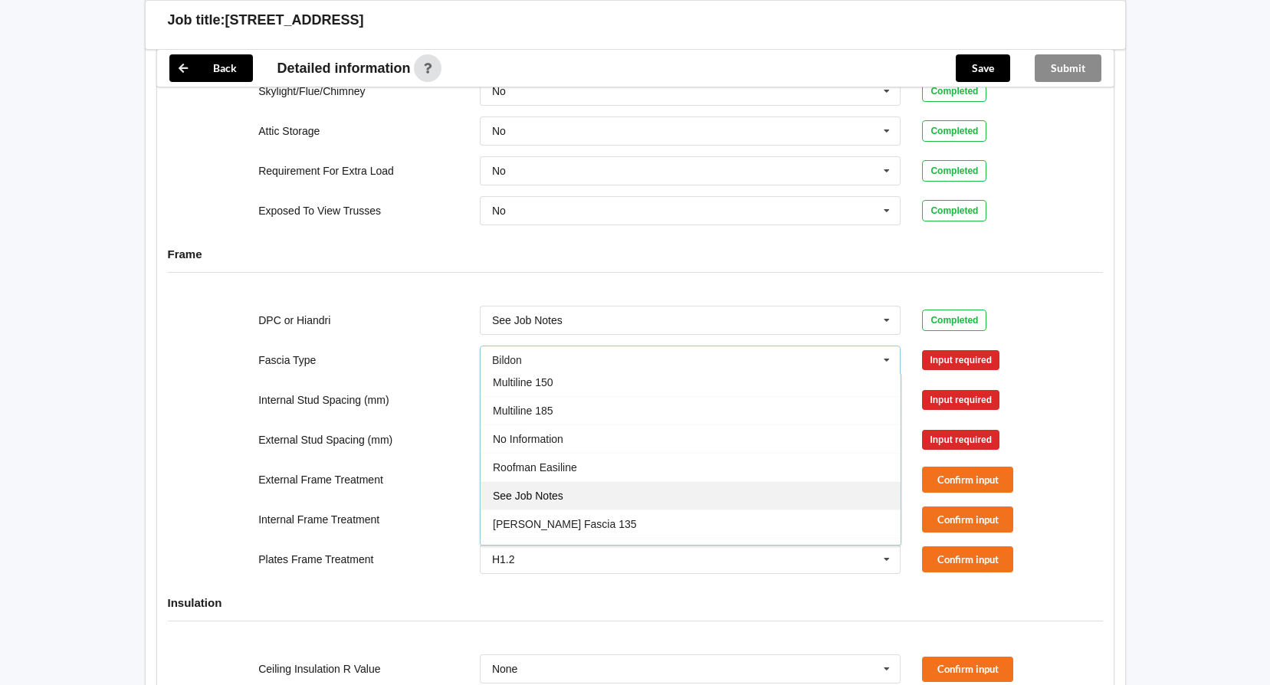
click at [623, 495] on div "See Job Notes" at bounding box center [691, 495] width 420 height 28
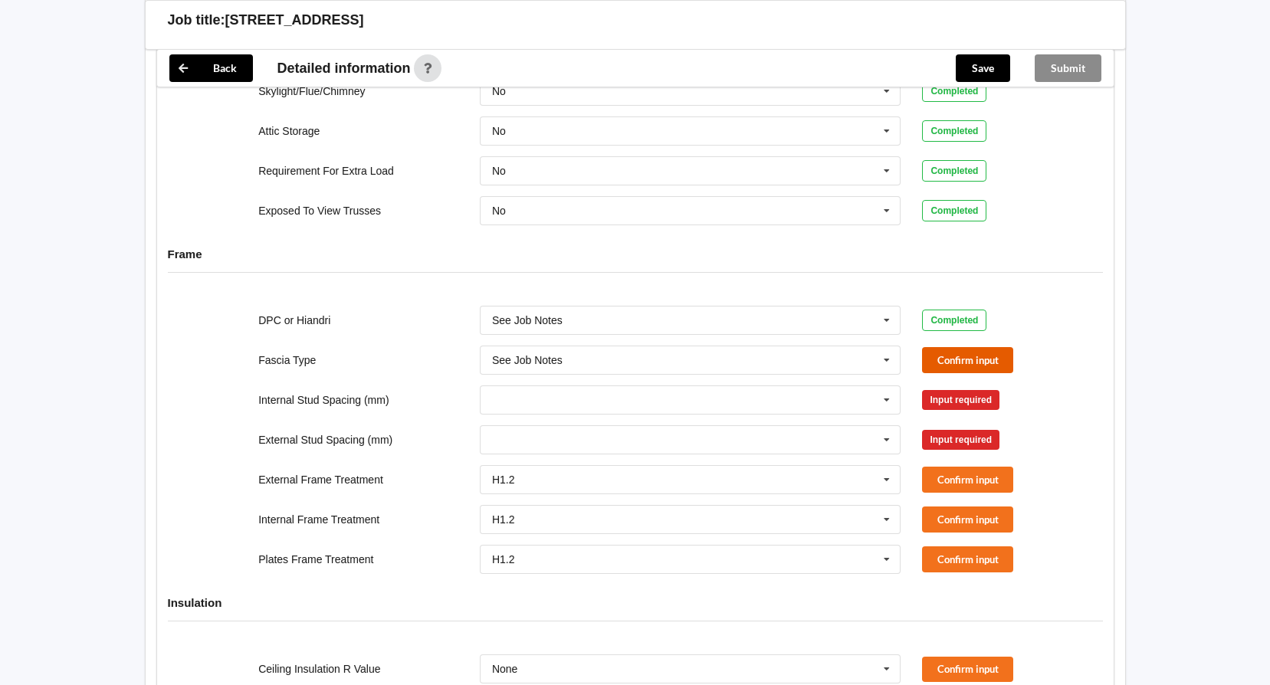
click at [991, 357] on button "Confirm input" at bounding box center [967, 359] width 91 height 25
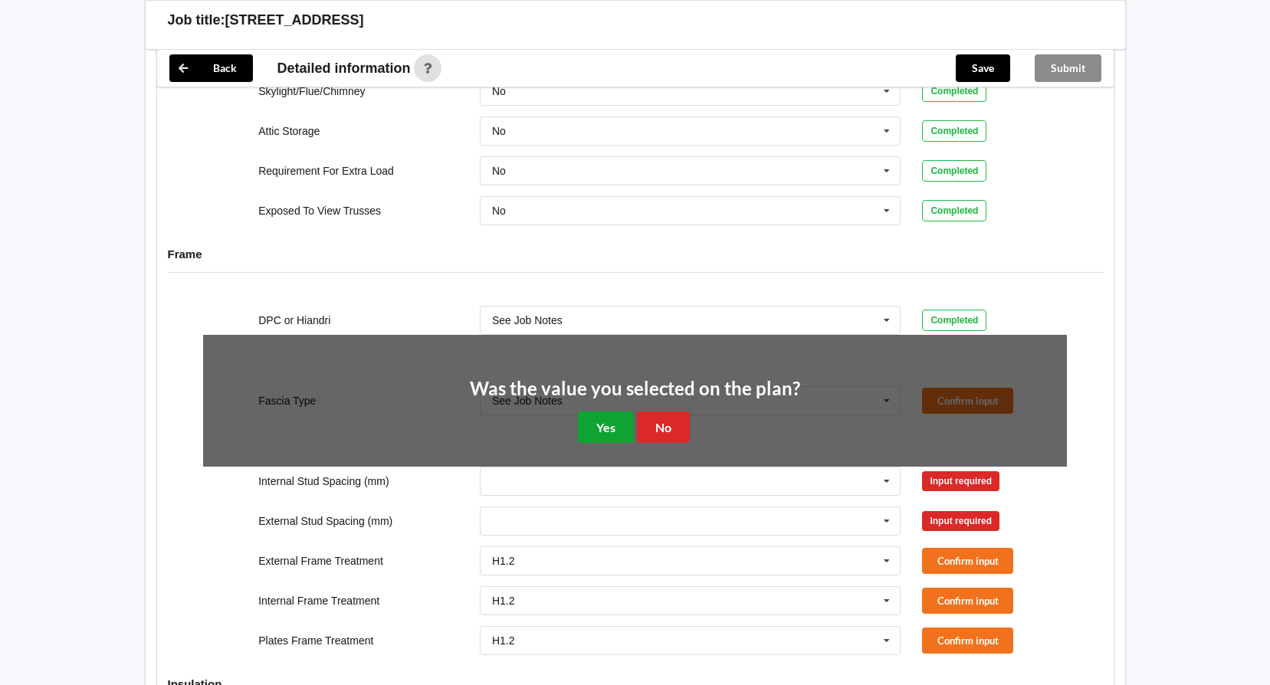
click at [603, 425] on button "Yes" at bounding box center [606, 427] width 56 height 31
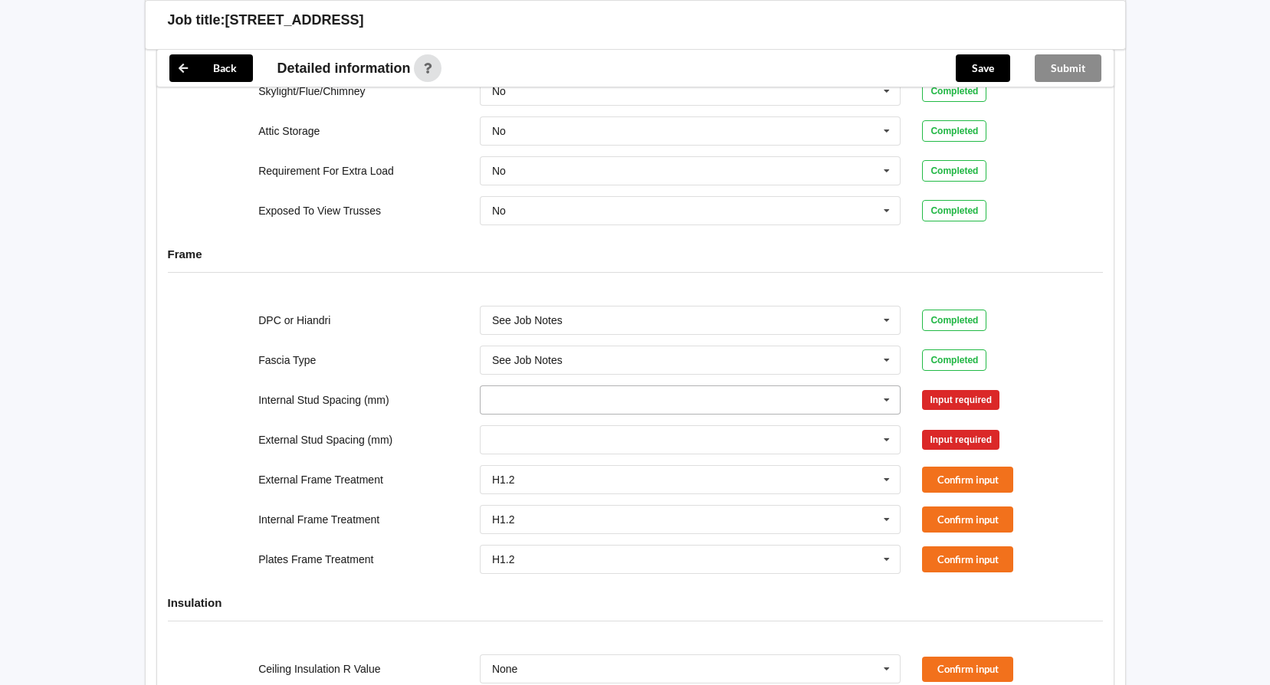
click at [889, 399] on icon at bounding box center [887, 400] width 23 height 28
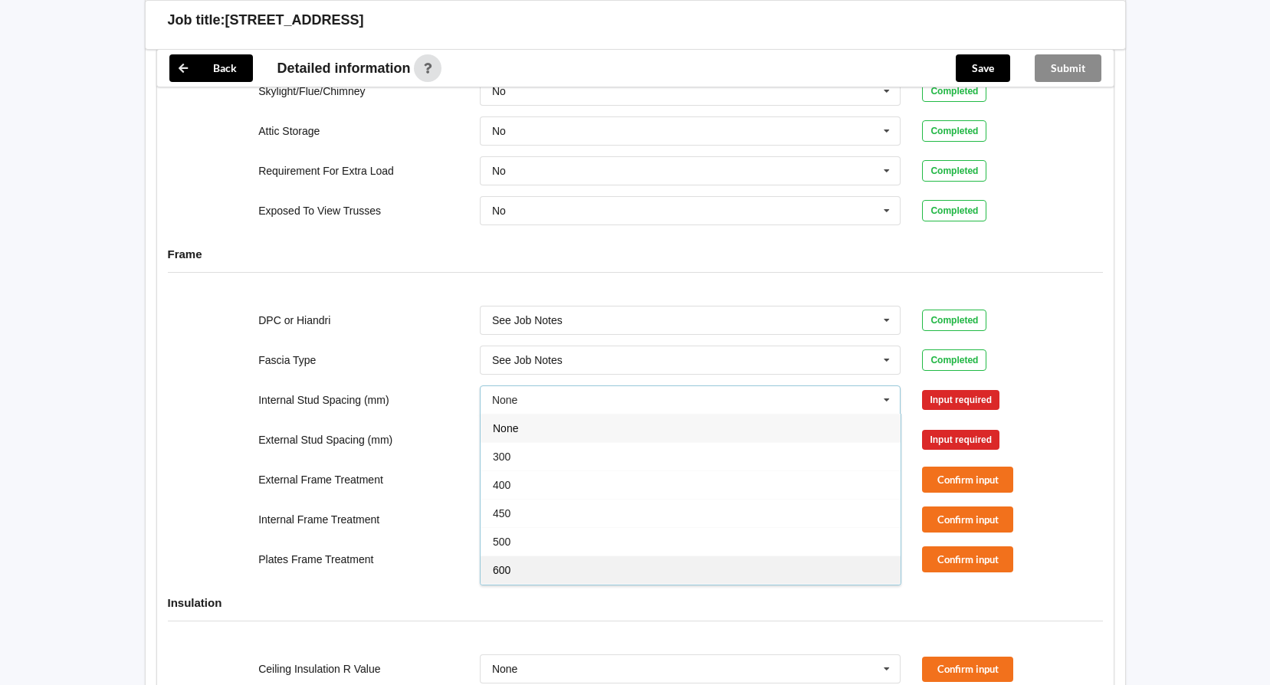
click at [619, 567] on div "600" at bounding box center [691, 570] width 420 height 28
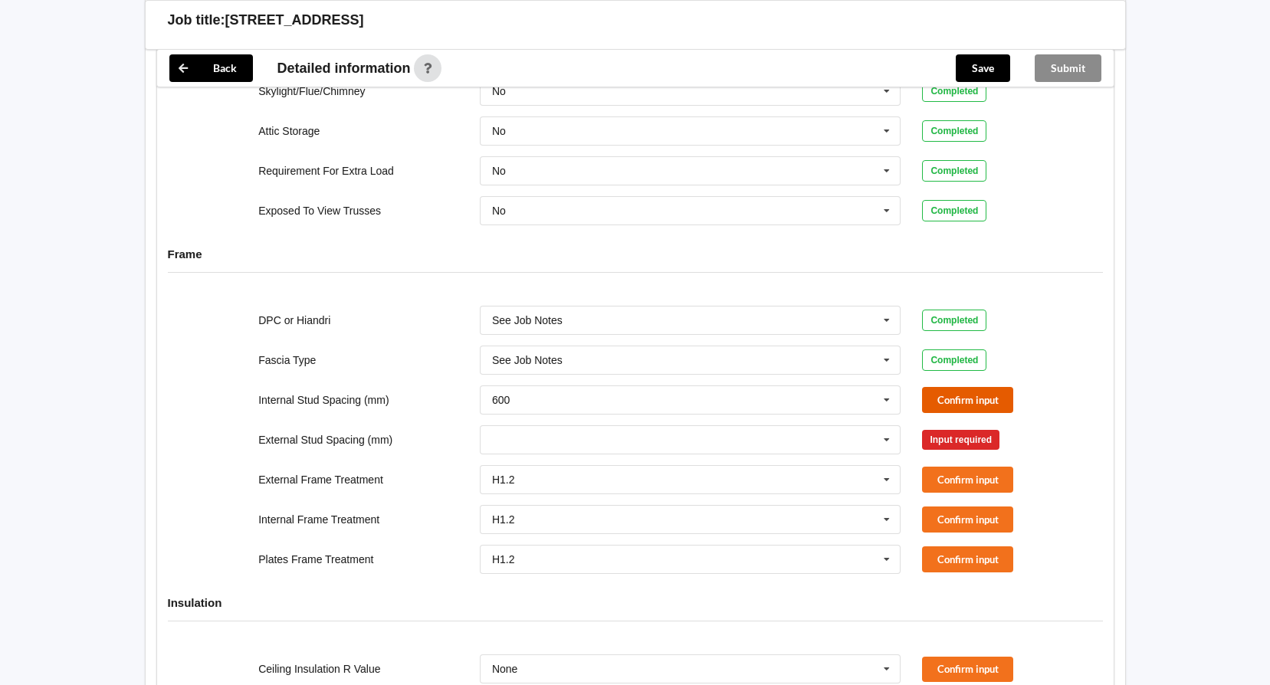
click at [957, 397] on button "Confirm input" at bounding box center [967, 399] width 91 height 25
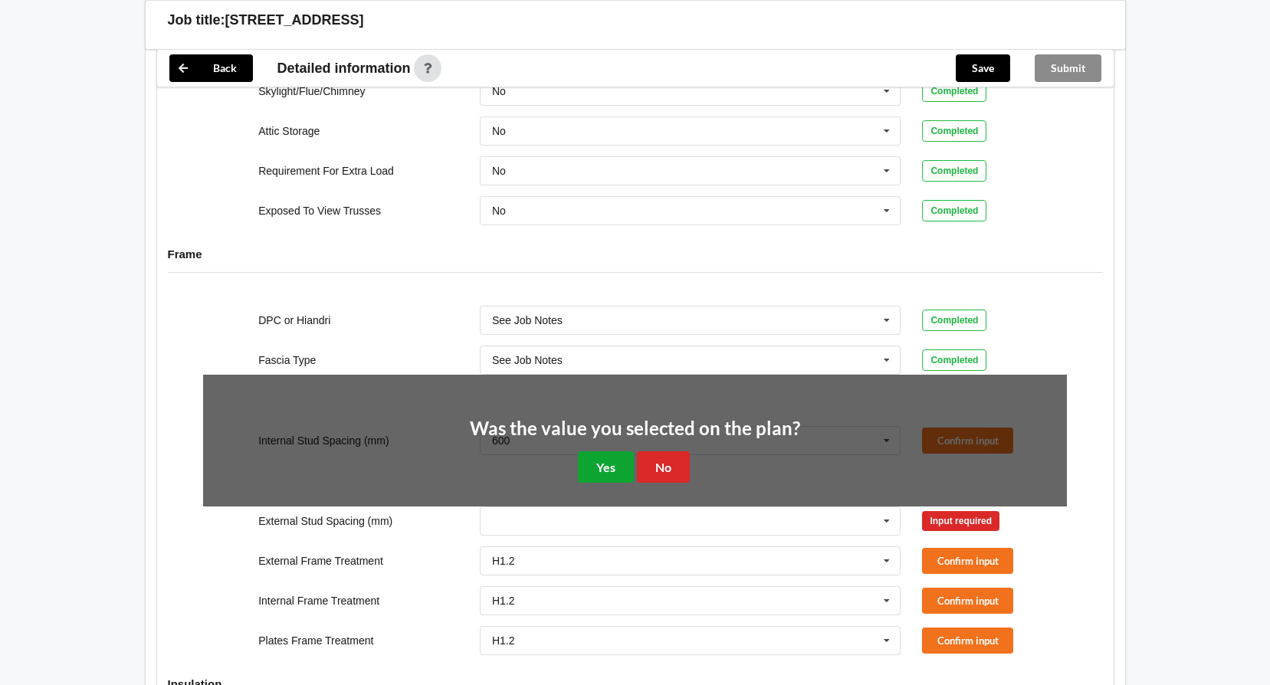
click at [630, 468] on button "Yes" at bounding box center [606, 467] width 56 height 31
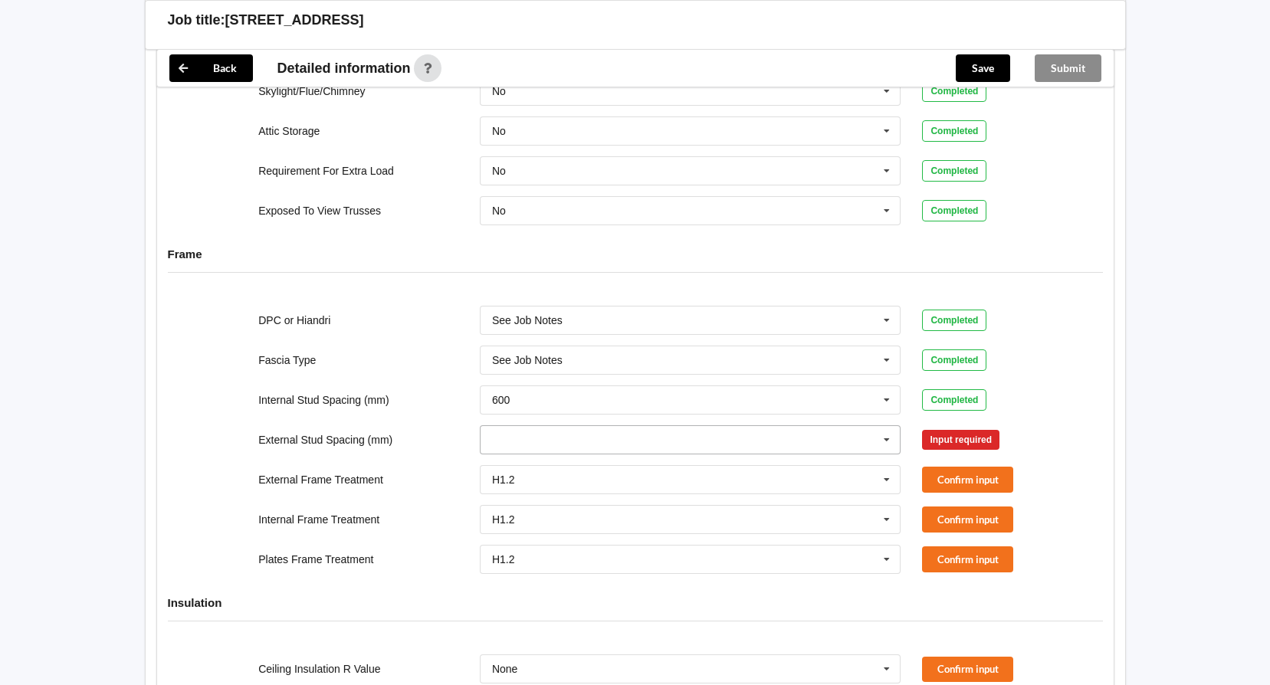
click at [889, 442] on icon at bounding box center [887, 440] width 23 height 28
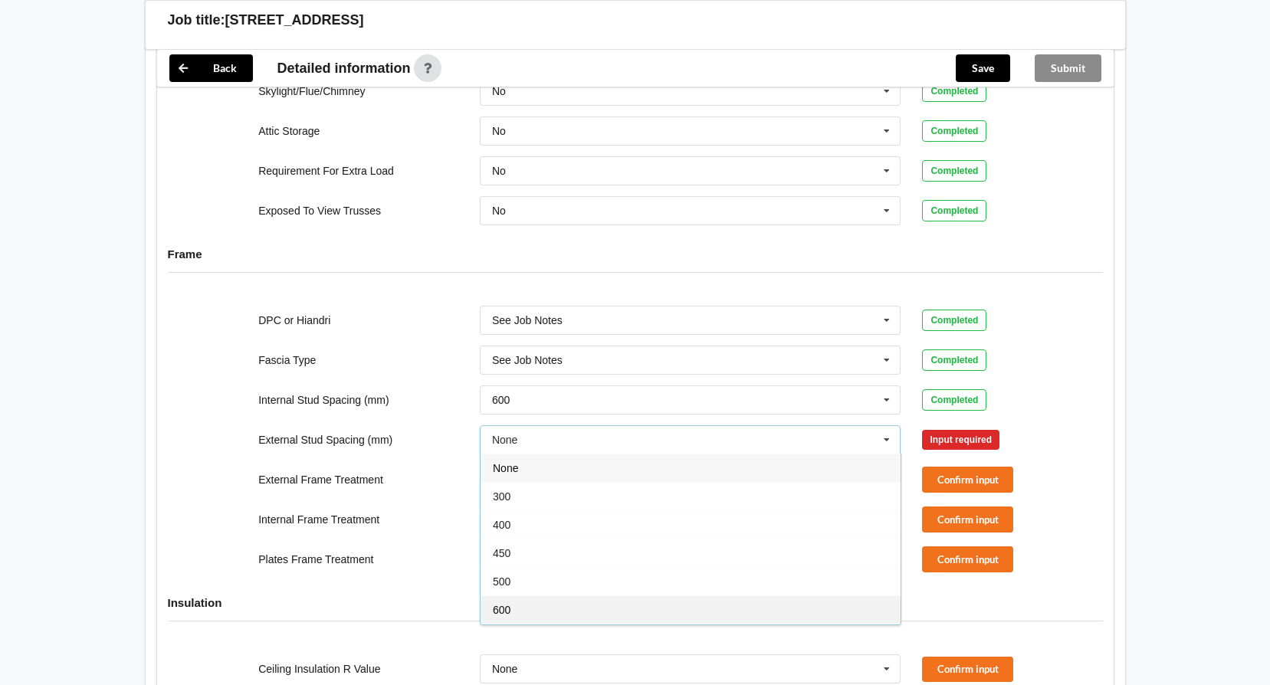
click at [640, 610] on div "600" at bounding box center [691, 610] width 420 height 28
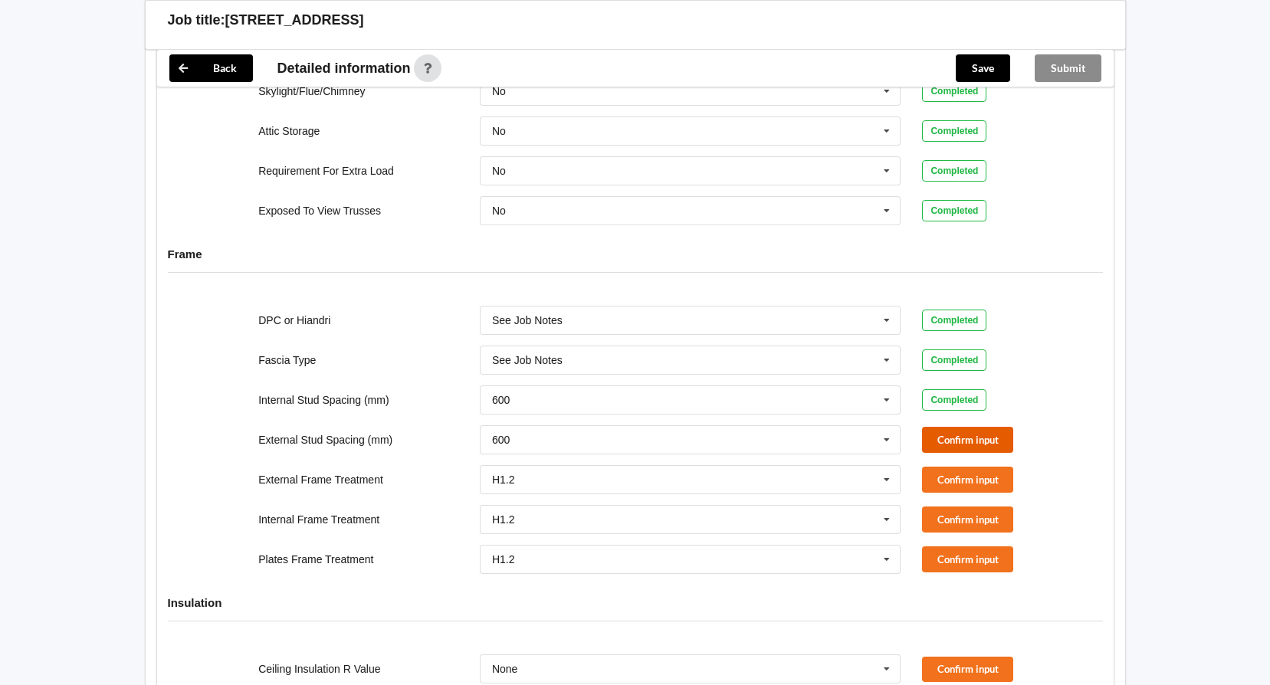
click at [971, 437] on button "Confirm input" at bounding box center [967, 439] width 91 height 25
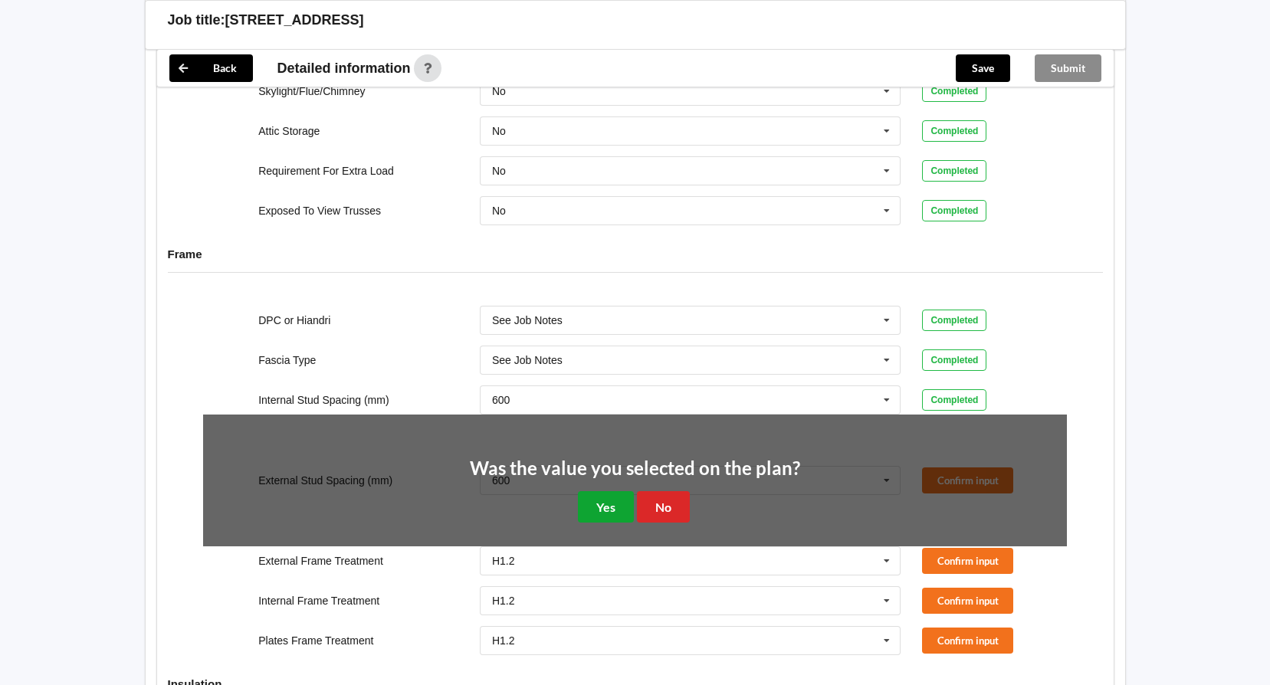
click at [592, 511] on button "Yes" at bounding box center [606, 506] width 56 height 31
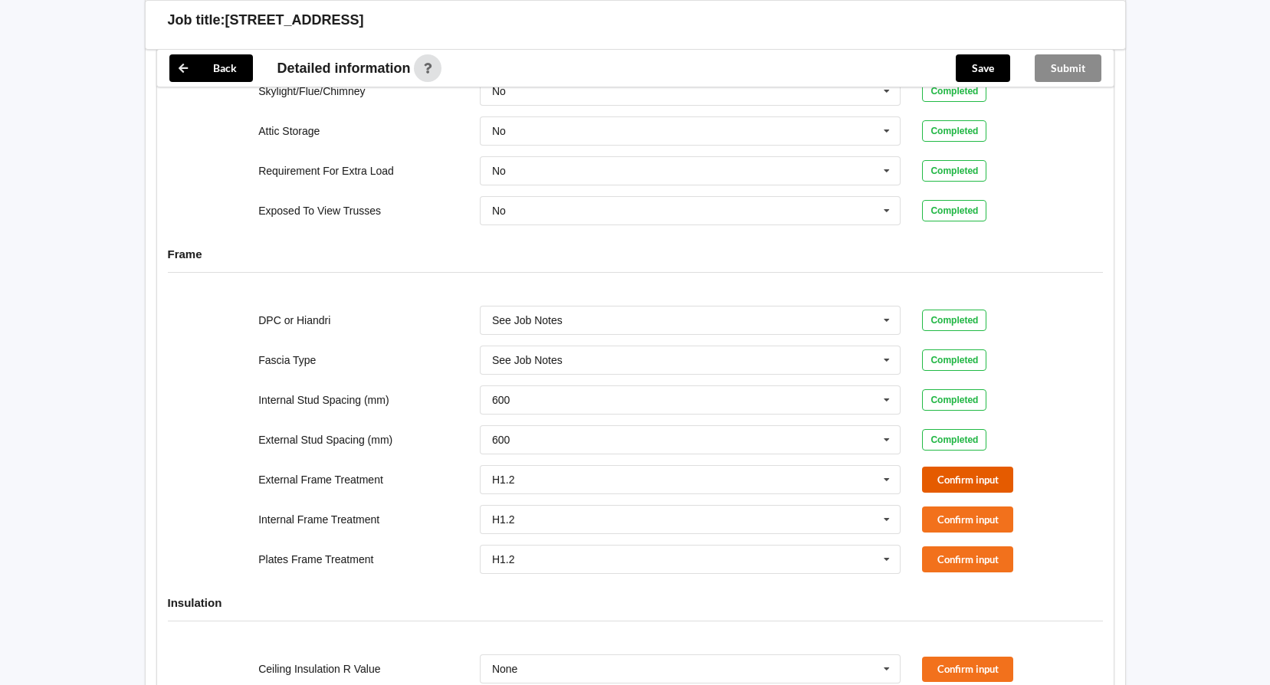
click at [958, 480] on button "Confirm input" at bounding box center [967, 479] width 91 height 25
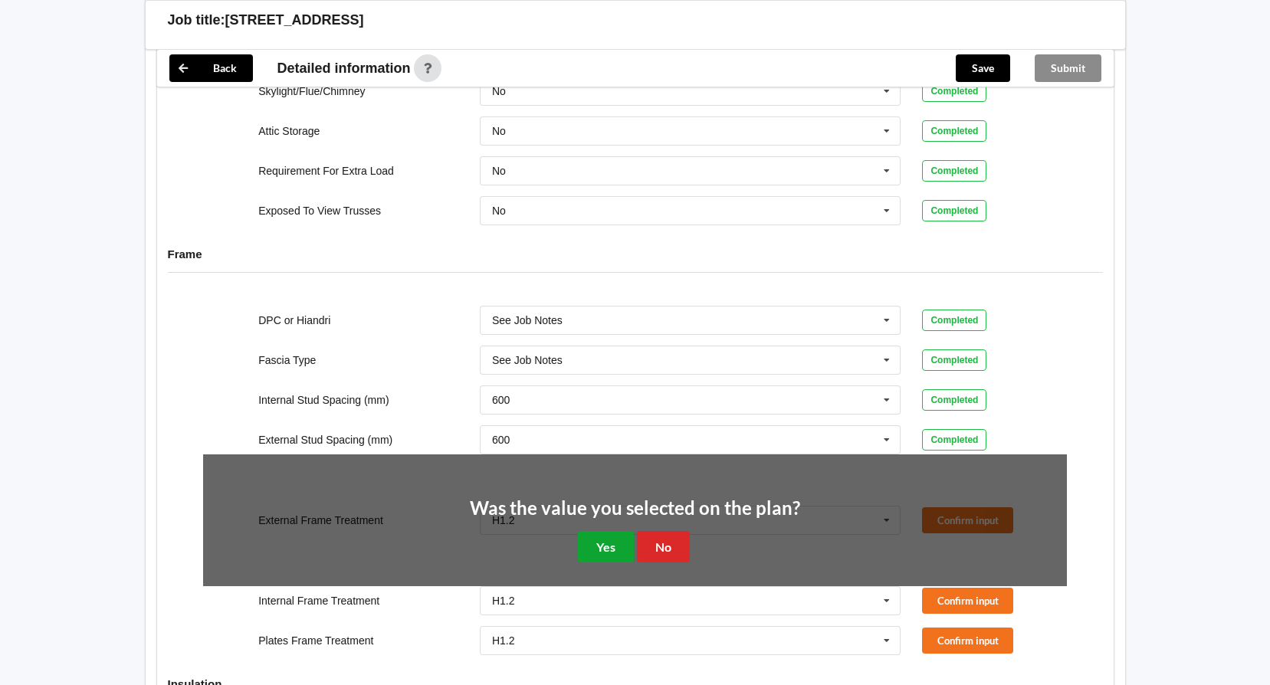
click at [600, 541] on button "Yes" at bounding box center [606, 546] width 56 height 31
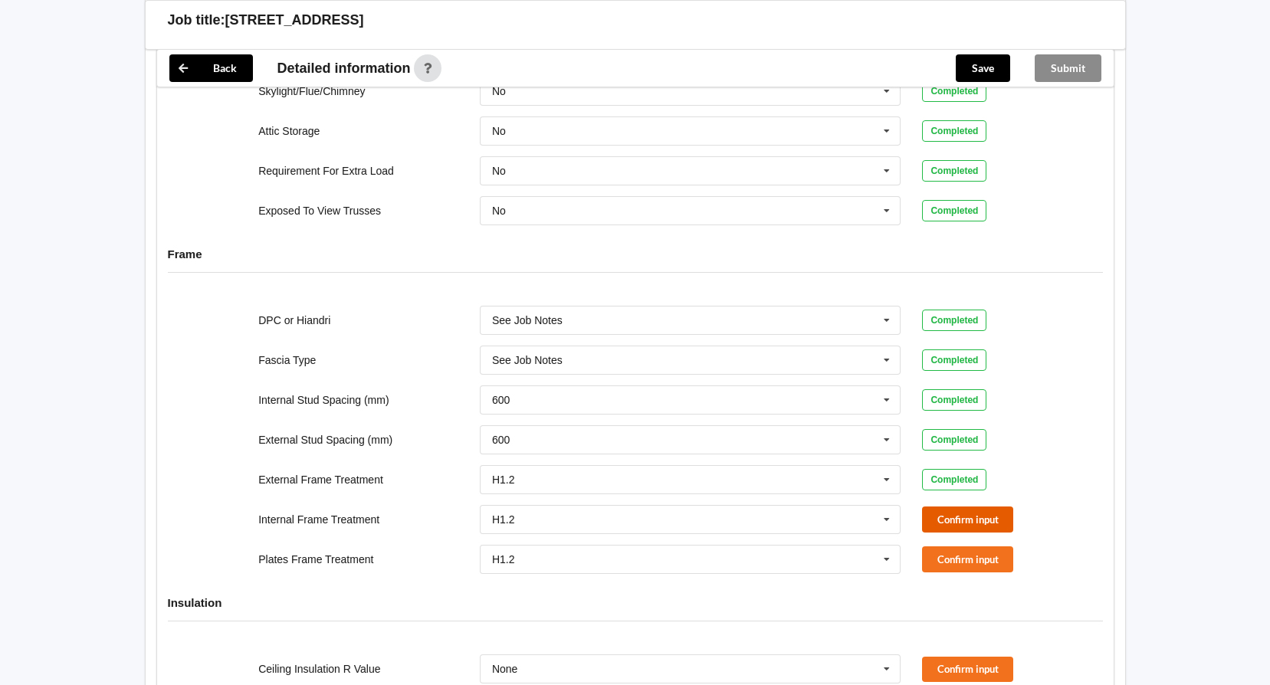
click at [967, 514] on button "Confirm input" at bounding box center [967, 519] width 91 height 25
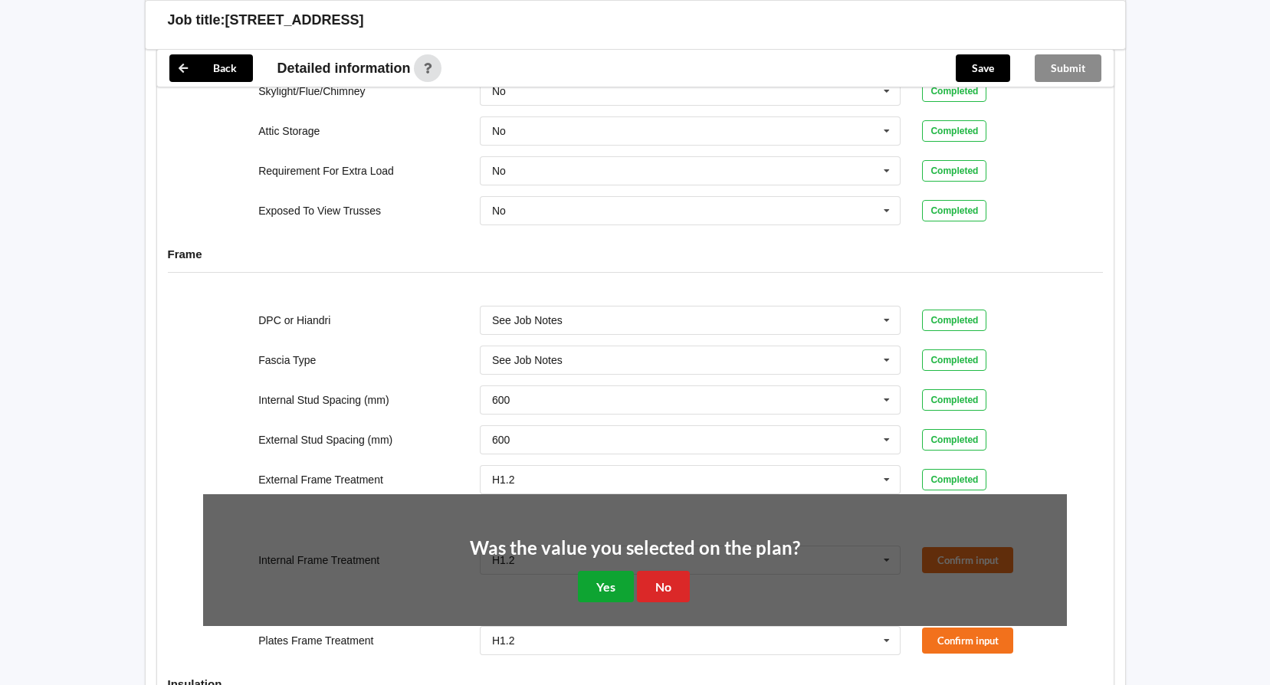
click at [593, 577] on button "Yes" at bounding box center [606, 586] width 56 height 31
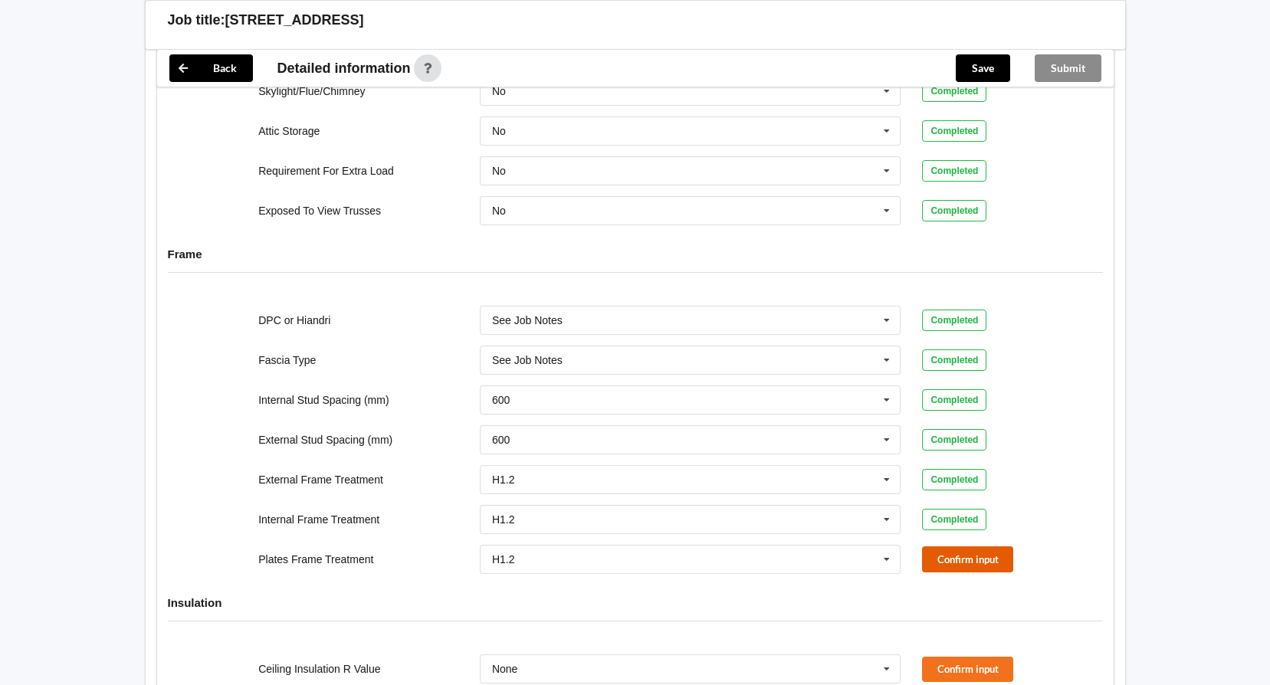
click at [968, 553] on button "Confirm input" at bounding box center [967, 559] width 91 height 25
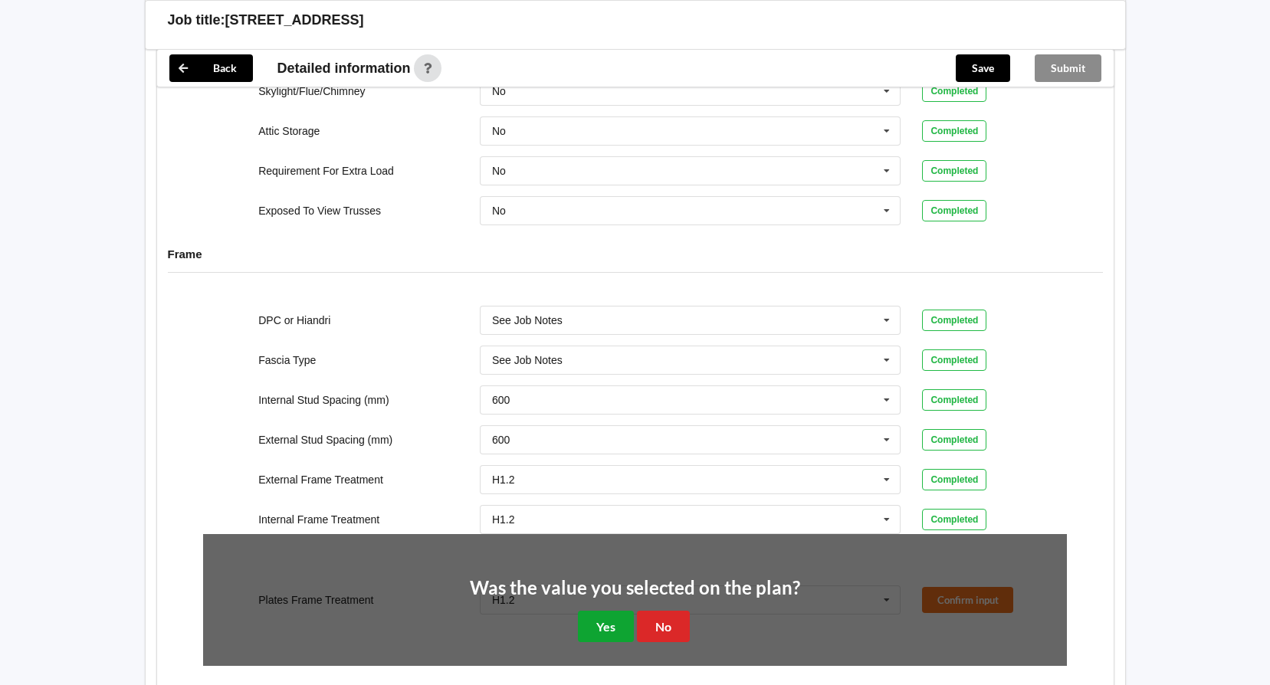
click at [613, 617] on button "Yes" at bounding box center [606, 626] width 56 height 31
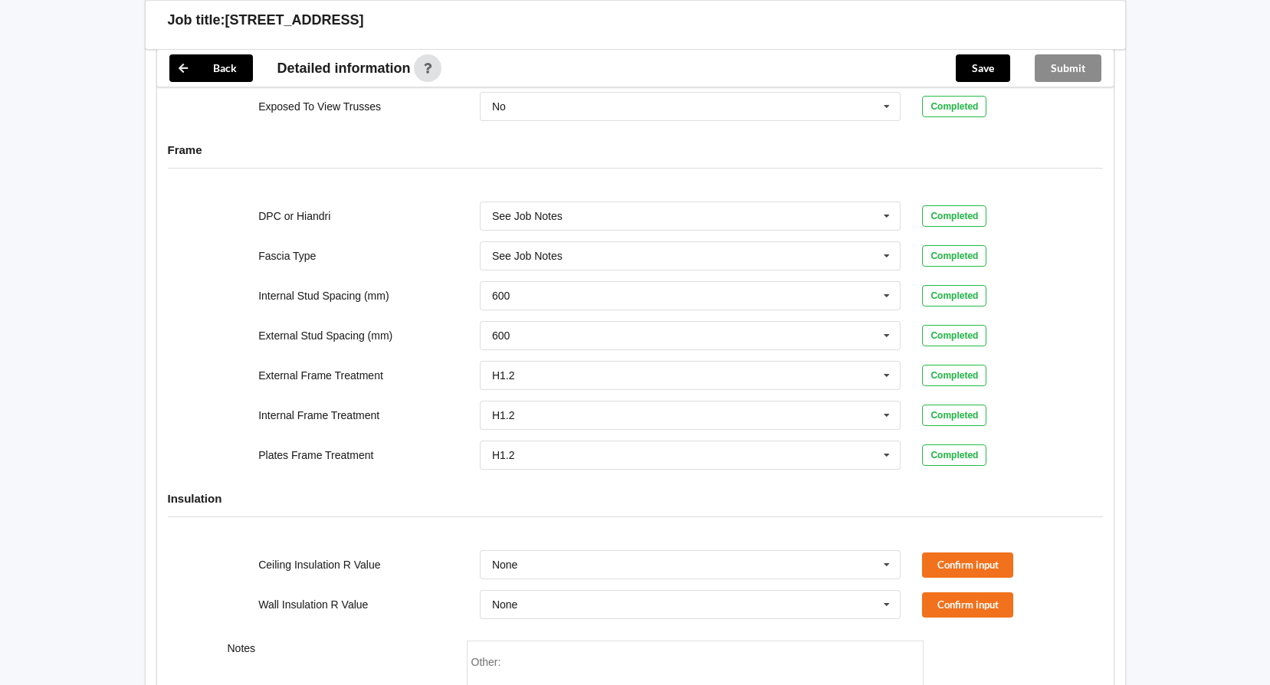
scroll to position [1303, 0]
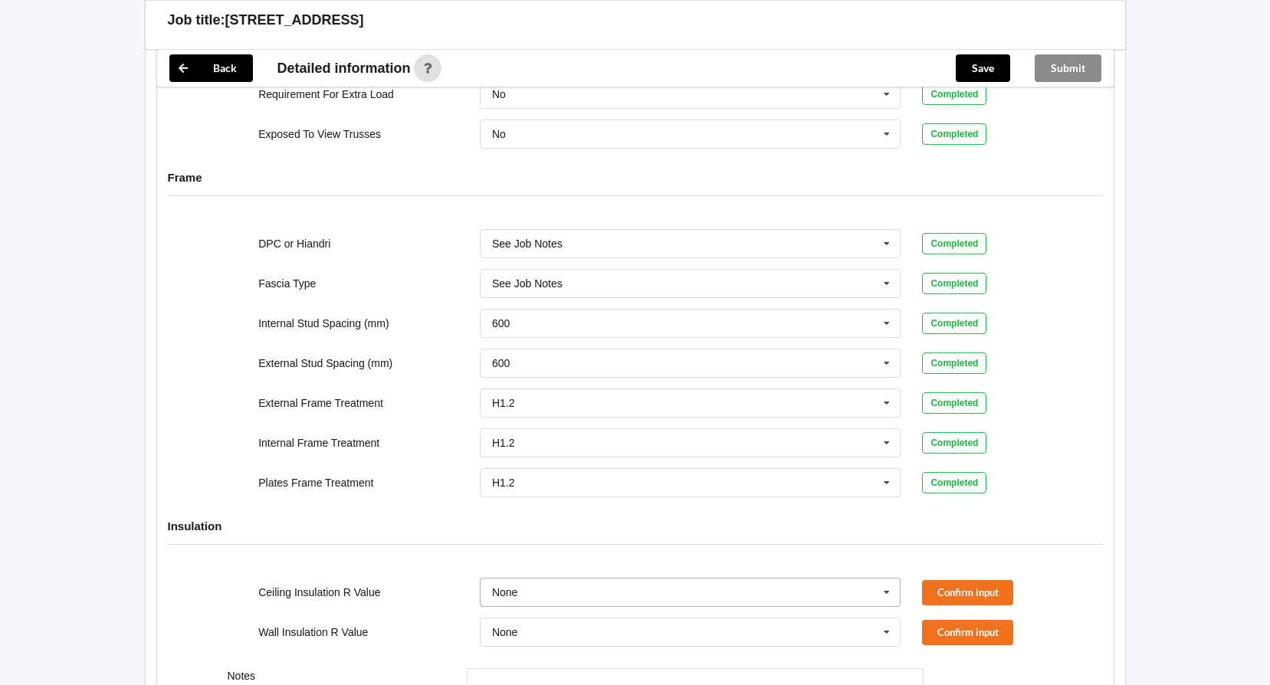
click at [892, 596] on icon at bounding box center [887, 593] width 23 height 28
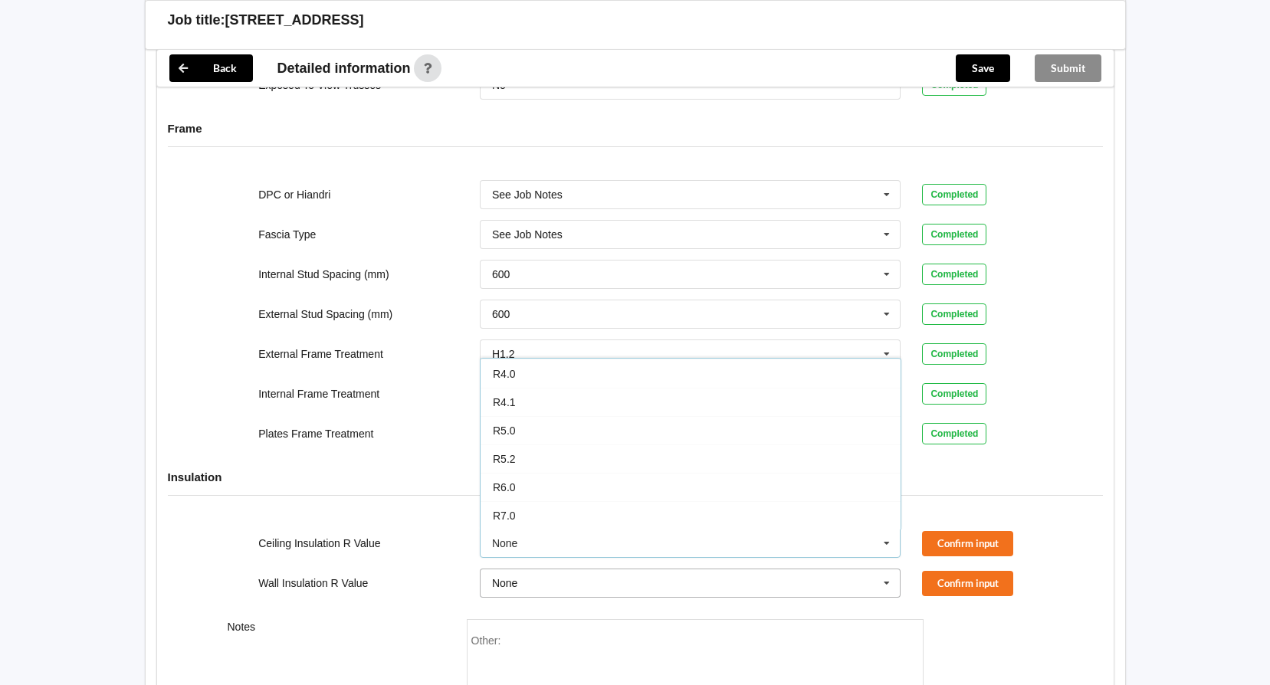
scroll to position [1371, 0]
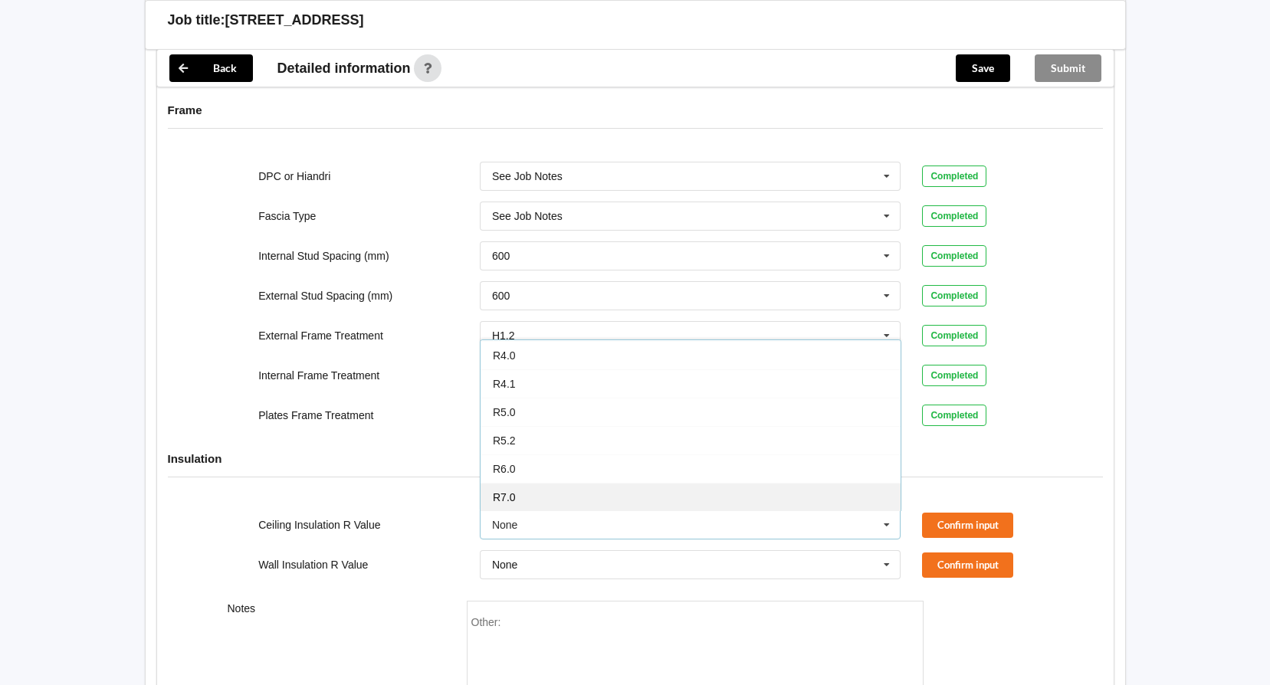
click at [527, 486] on div "R7.0" at bounding box center [691, 497] width 420 height 28
click at [567, 570] on input "text" at bounding box center [691, 565] width 420 height 28
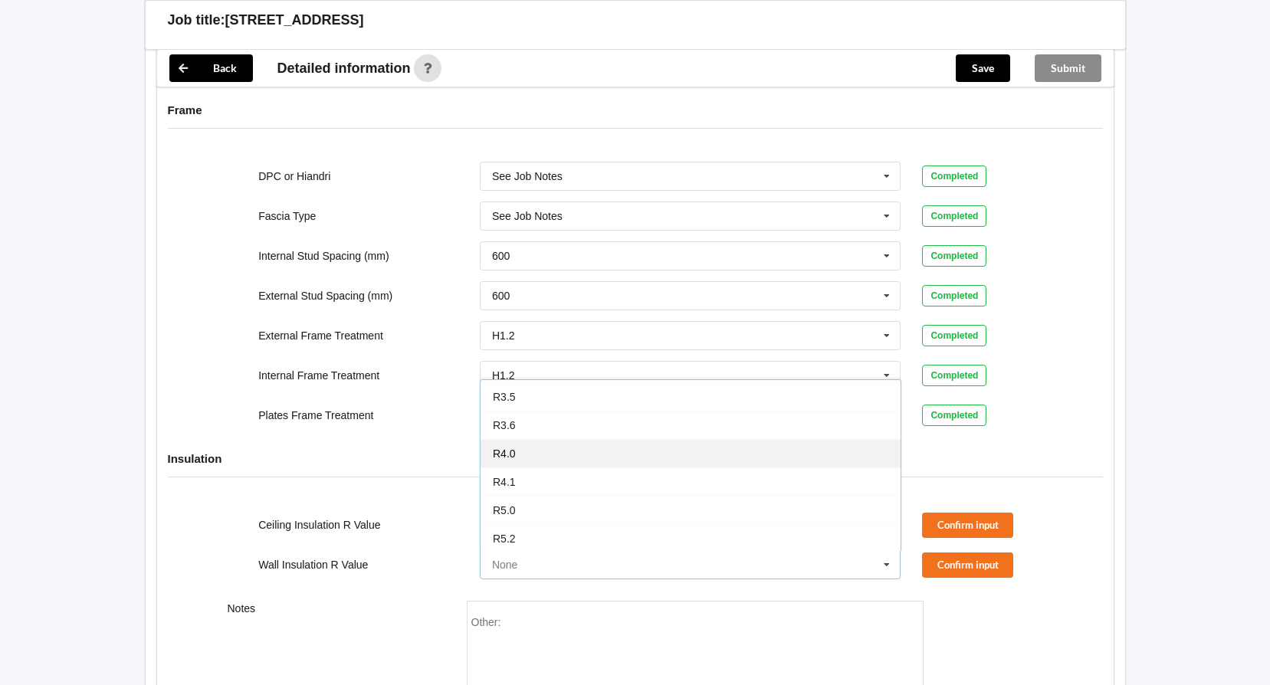
scroll to position [460, 0]
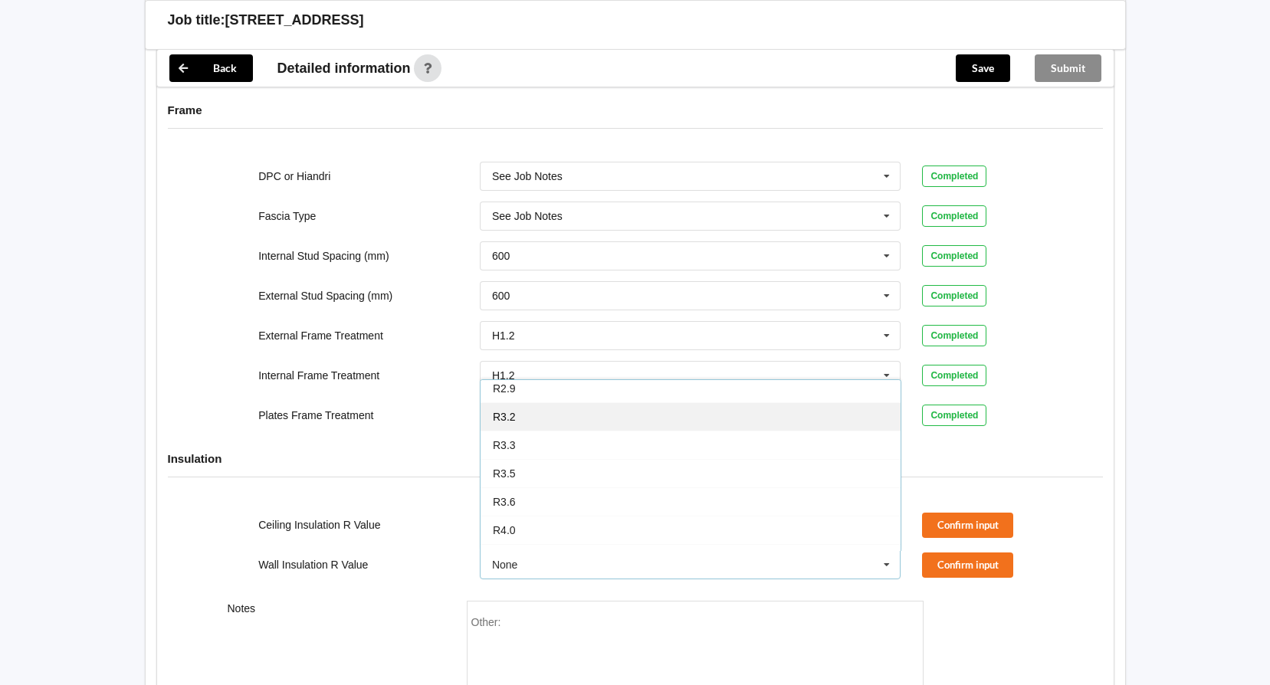
click at [536, 417] on div "R3.2" at bounding box center [691, 417] width 420 height 28
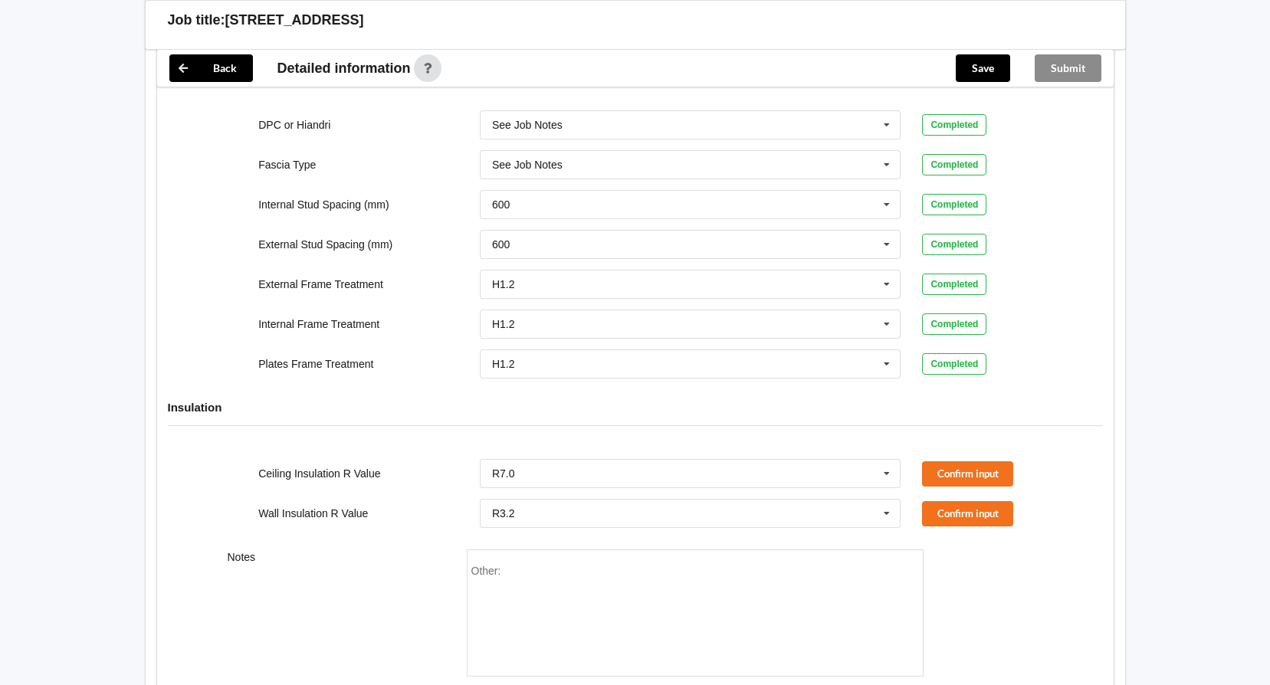
scroll to position [1448, 0]
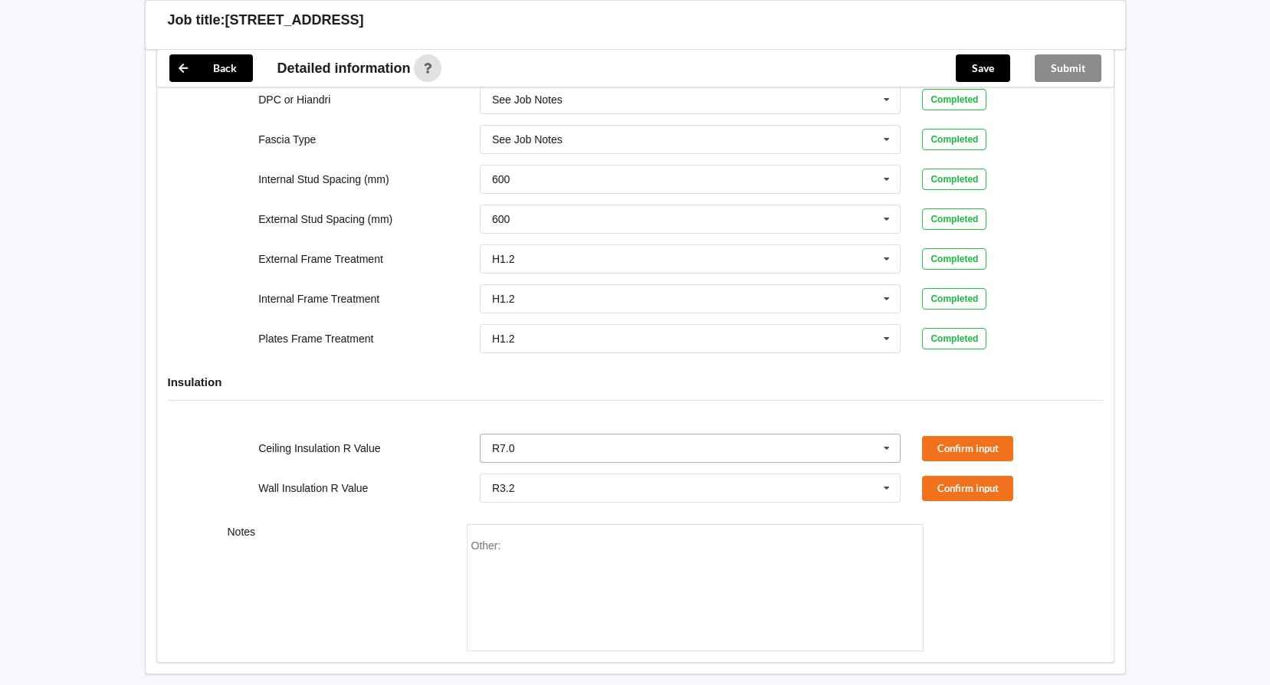
click at [576, 438] on input "text" at bounding box center [691, 449] width 420 height 28
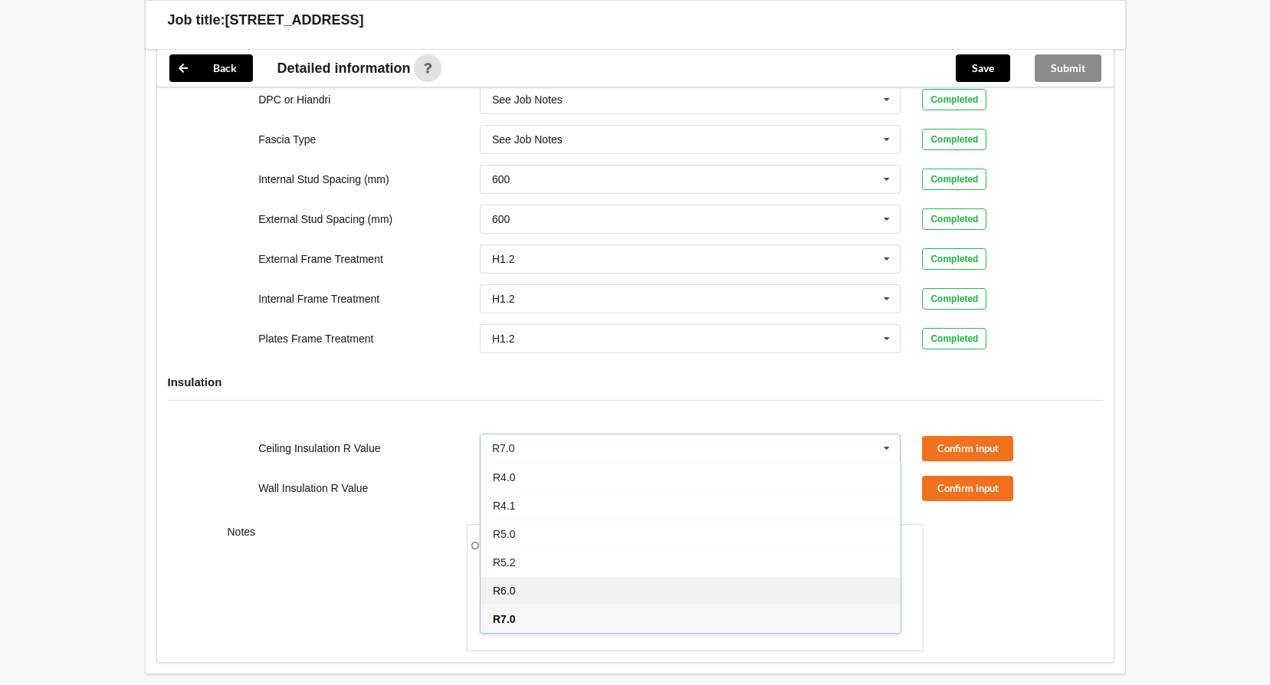
click at [544, 595] on div "R6.0" at bounding box center [691, 591] width 420 height 28
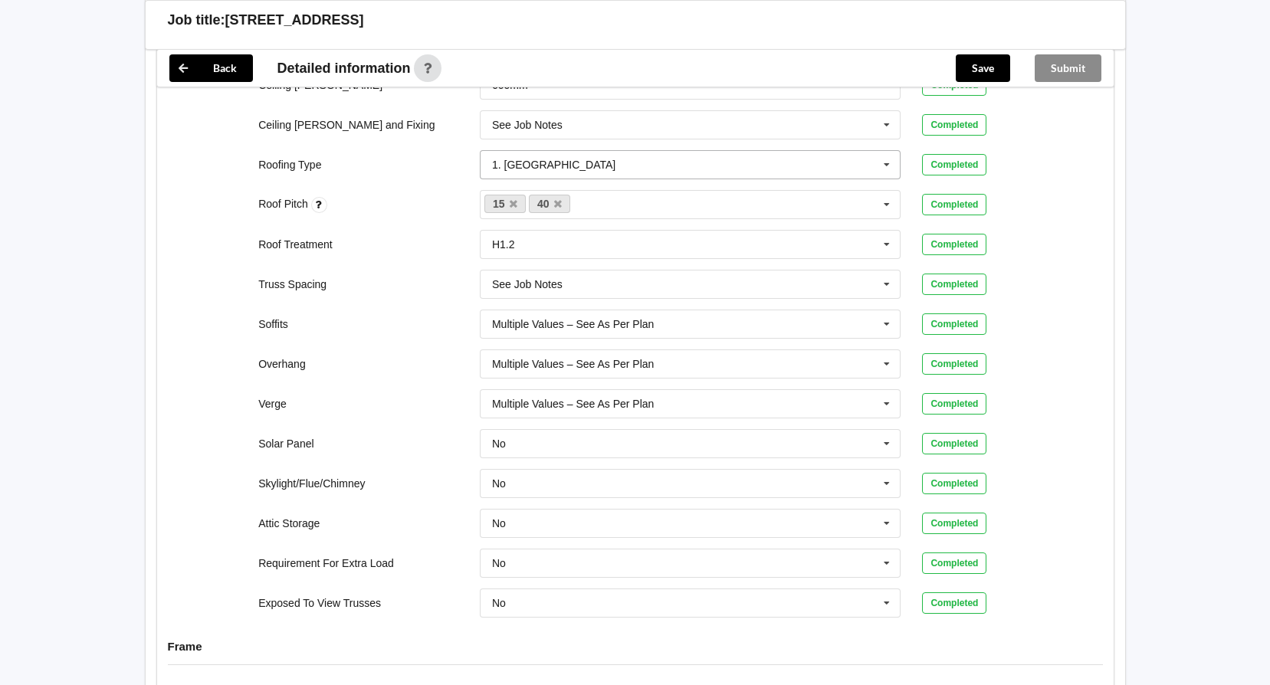
scroll to position [758, 0]
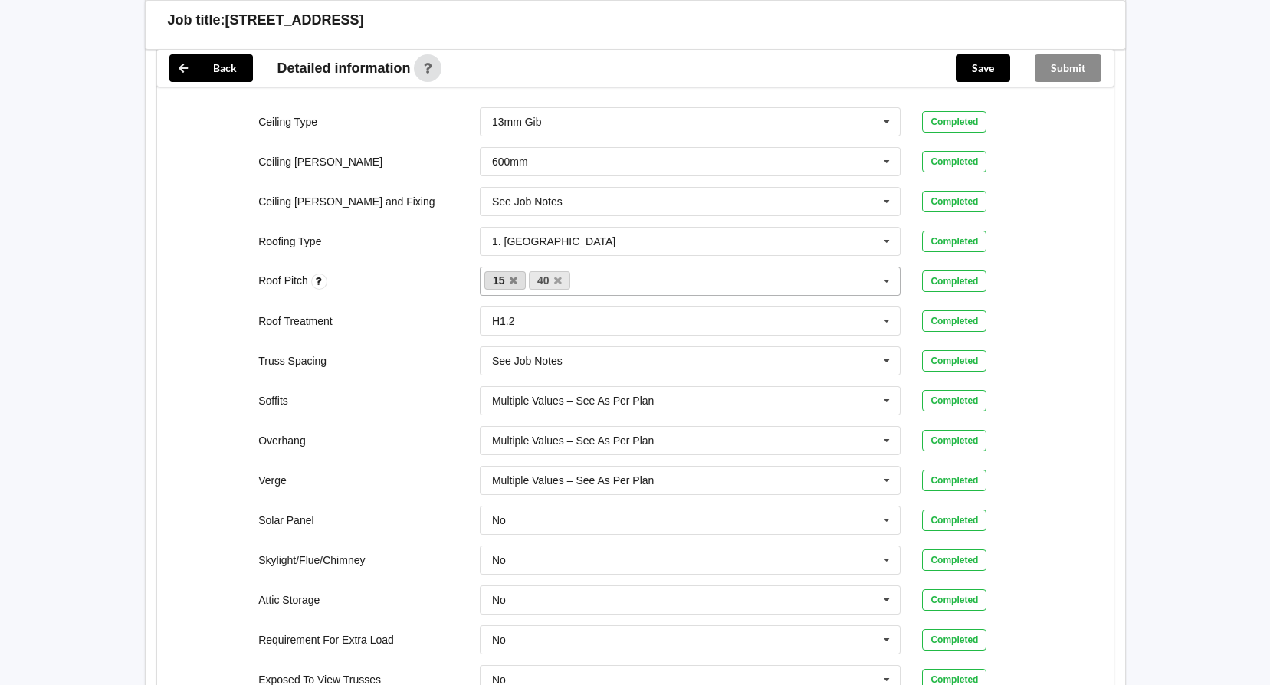
click at [508, 283] on link "15" at bounding box center [505, 280] width 41 height 18
click at [516, 283] on icon at bounding box center [514, 281] width 8 height 10
click at [586, 274] on div "40 40 15 40 15 None" at bounding box center [691, 281] width 422 height 29
type input "20"
click at [550, 310] on div "Add 20" at bounding box center [691, 309] width 420 height 28
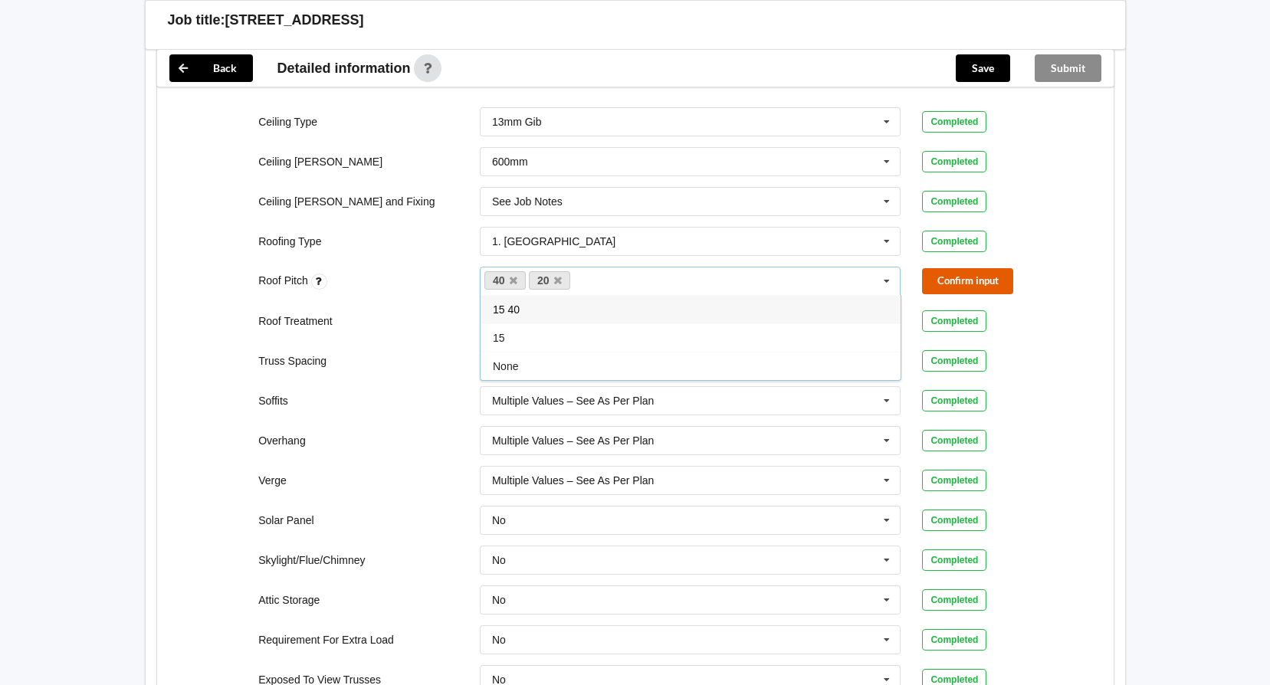
click at [961, 279] on button "Confirm input" at bounding box center [967, 280] width 91 height 25
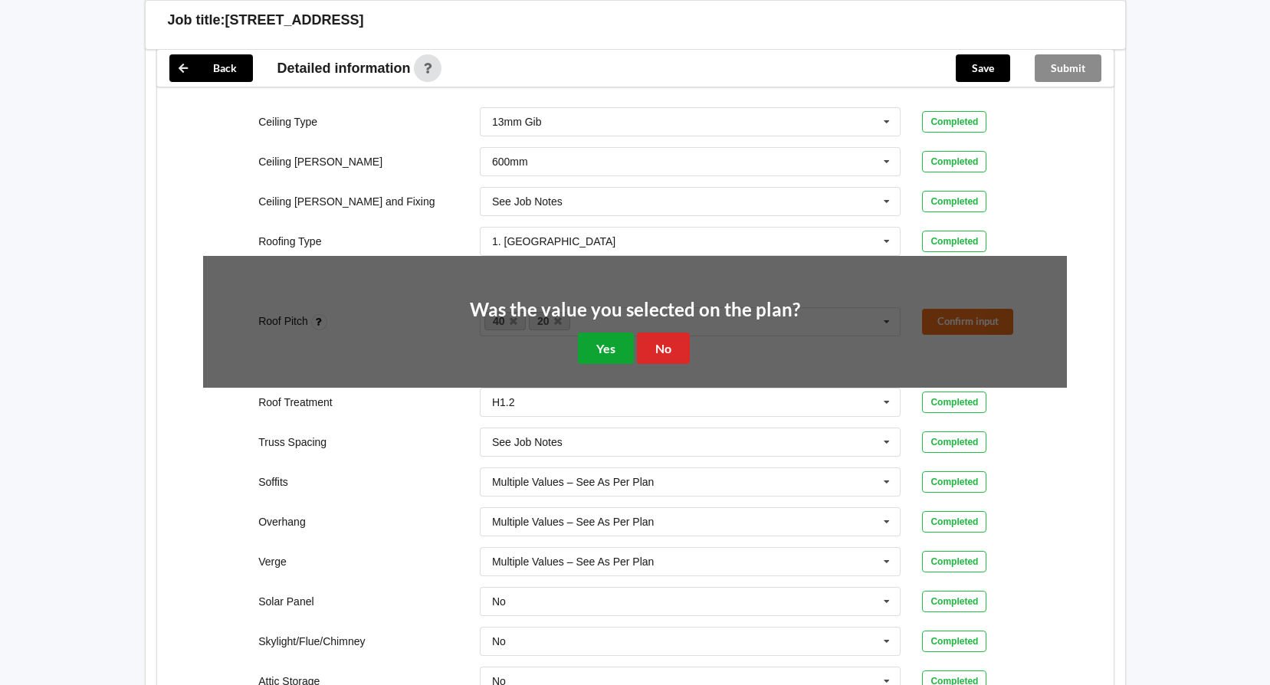
click at [603, 338] on button "Yes" at bounding box center [606, 348] width 56 height 31
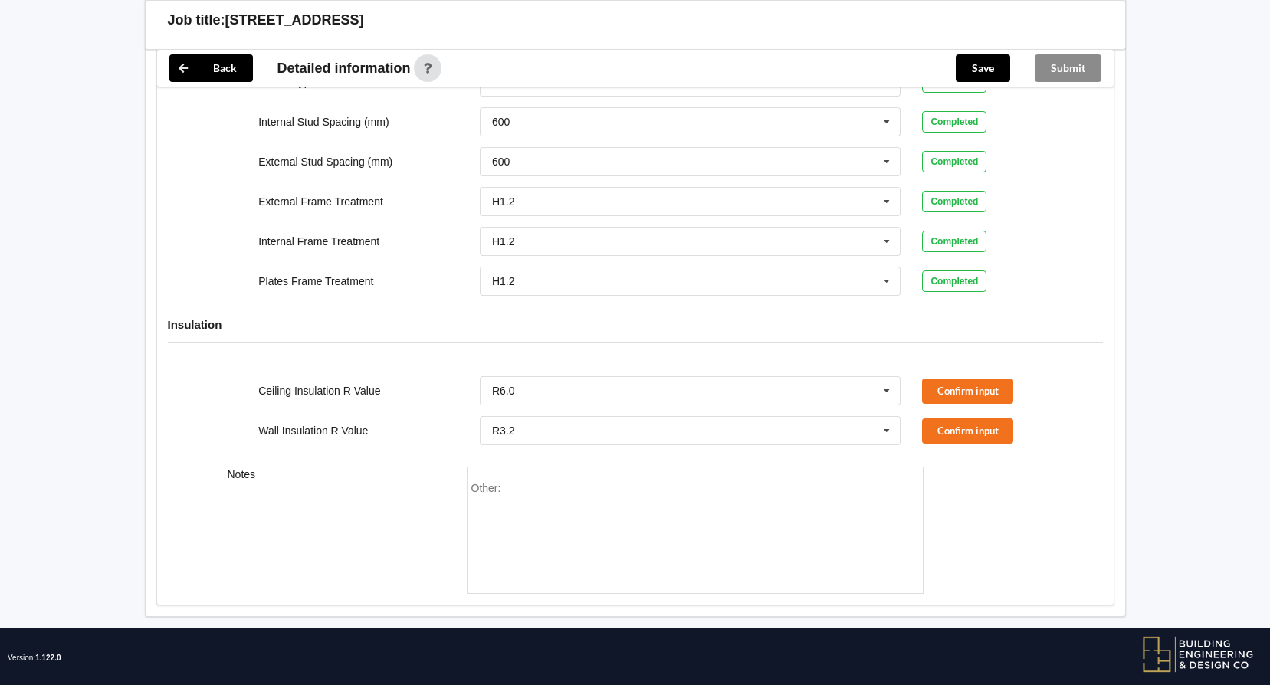
scroll to position [1524, 0]
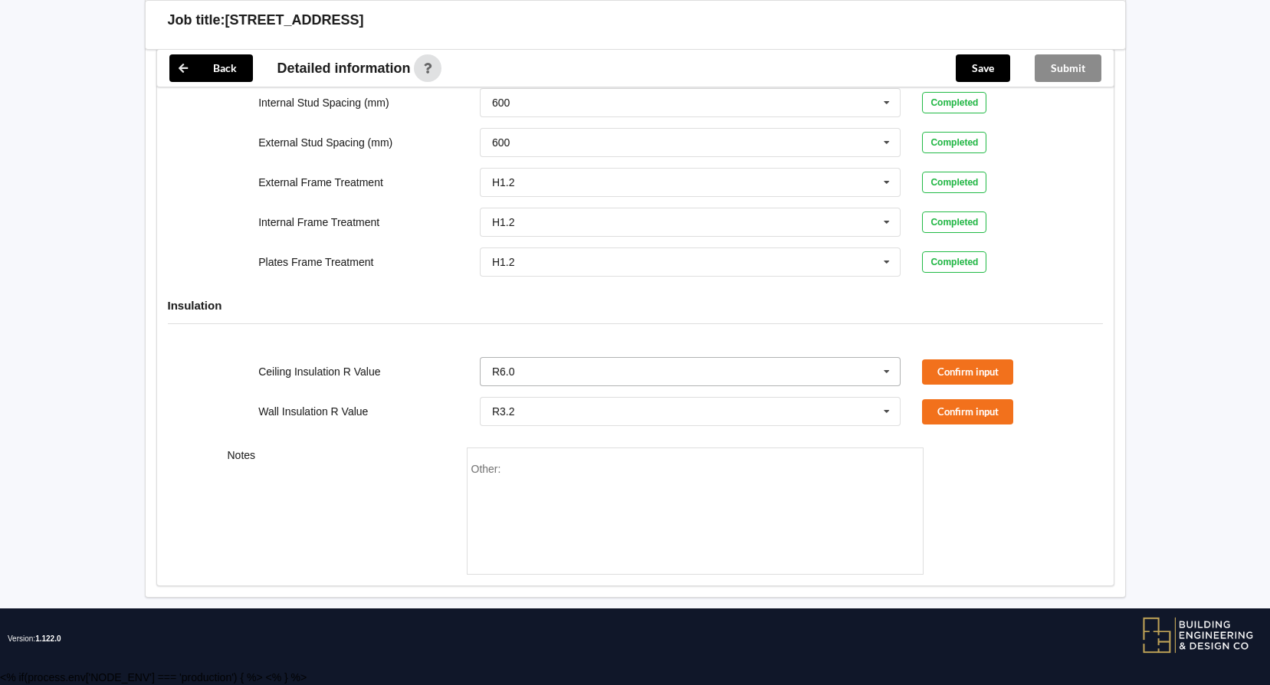
click at [893, 366] on icon at bounding box center [887, 372] width 23 height 28
click at [554, 514] on div "R6.0" at bounding box center [691, 514] width 420 height 28
click at [563, 475] on div "Other:" at bounding box center [696, 516] width 448 height 107
drag, startPoint x: 508, startPoint y: 468, endPoint x: 449, endPoint y: 466, distance: 58.3
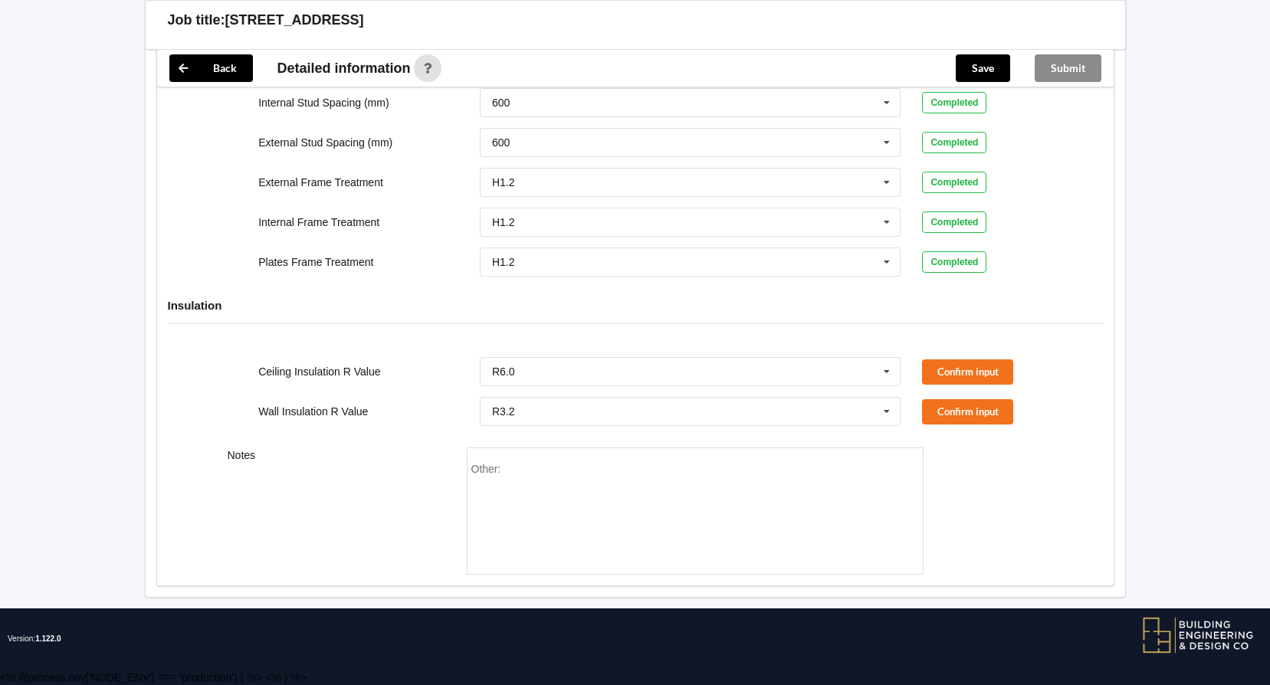
click at [449, 466] on div "Notes Other:" at bounding box center [635, 511] width 957 height 149
click at [535, 469] on div "Other:" at bounding box center [696, 516] width 448 height 107
click at [497, 470] on span "Other:" at bounding box center [487, 469] width 30 height 12
drag, startPoint x: 508, startPoint y: 470, endPoint x: 426, endPoint y: 468, distance: 82.1
click at [426, 468] on div "Notes Other:" at bounding box center [635, 511] width 957 height 149
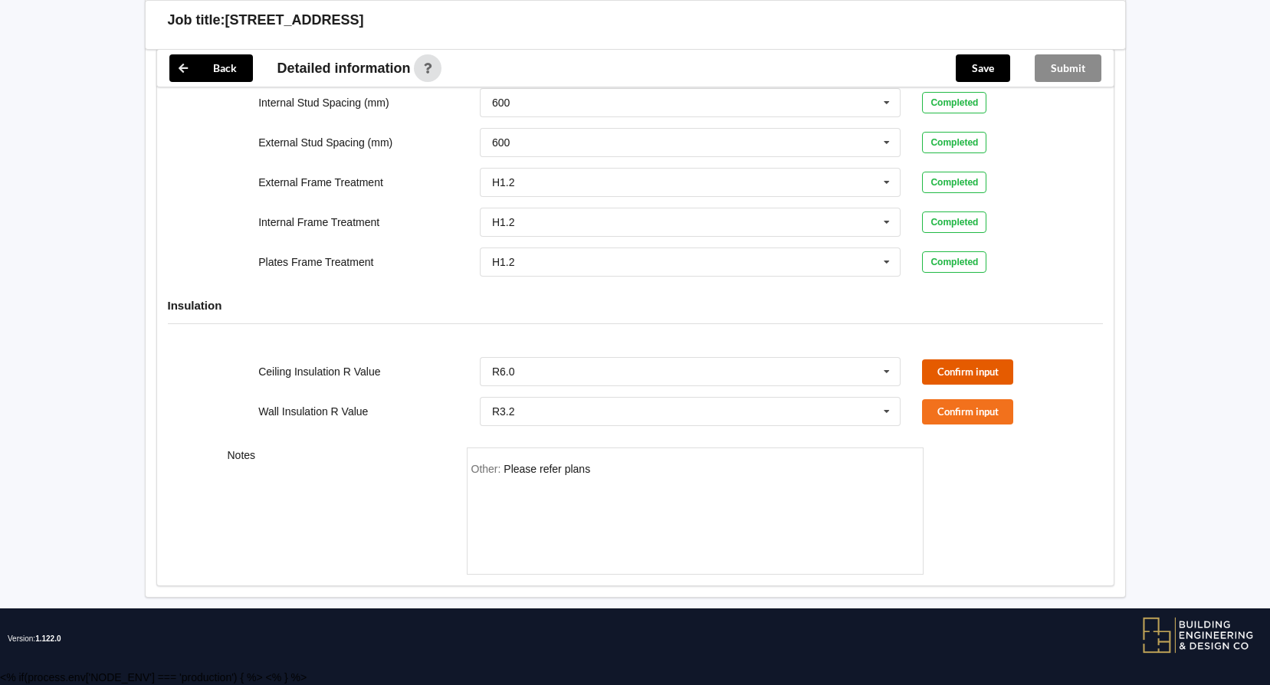
click at [951, 380] on button "Confirm input" at bounding box center [967, 372] width 91 height 25
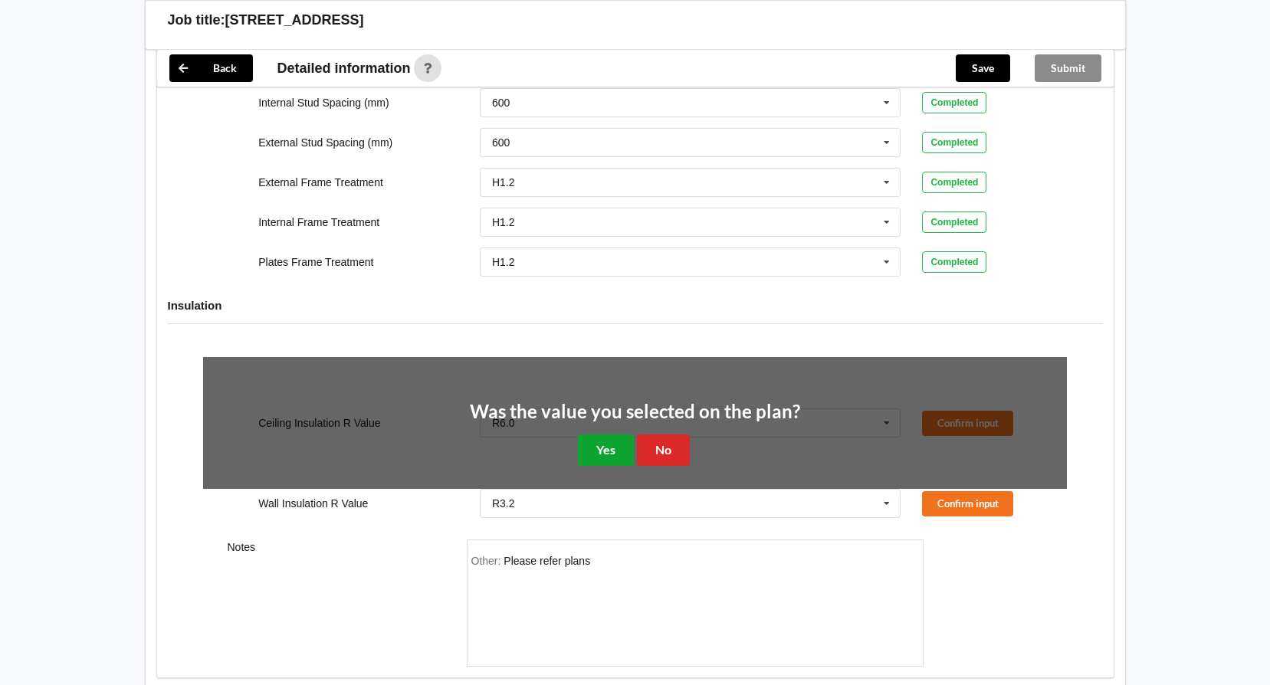
click at [627, 454] on button "Yes" at bounding box center [606, 450] width 56 height 31
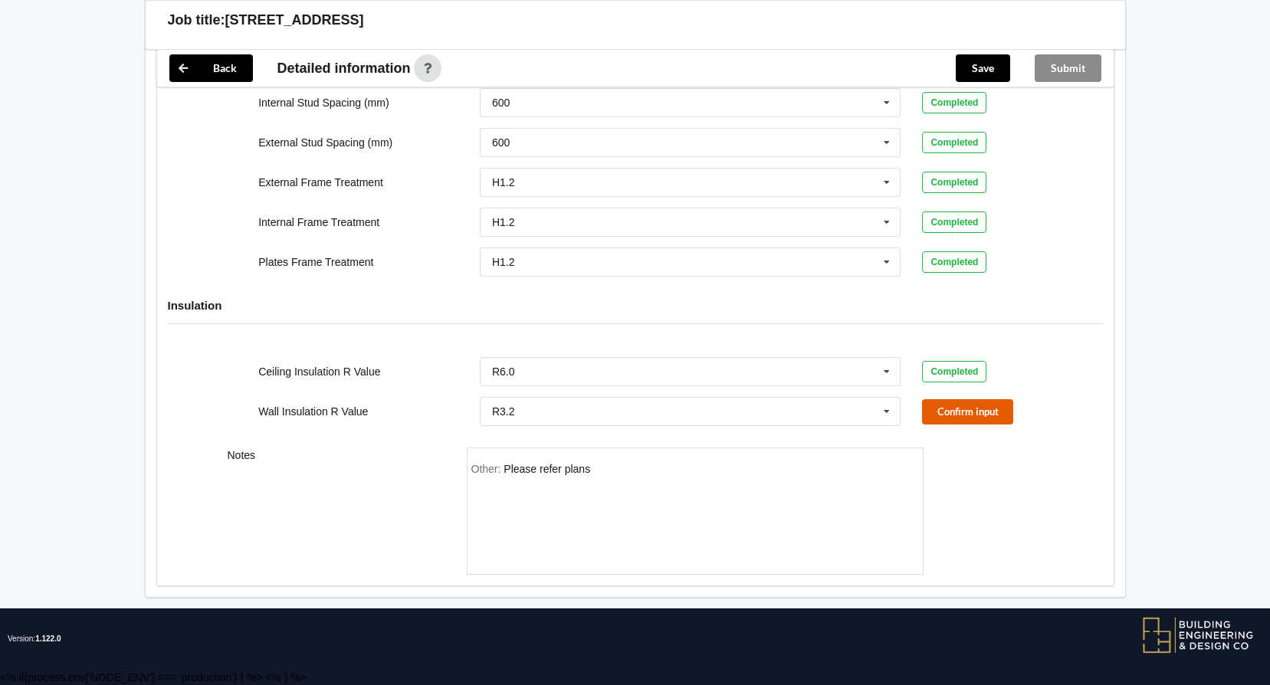
click at [932, 406] on button "Confirm input" at bounding box center [967, 411] width 91 height 25
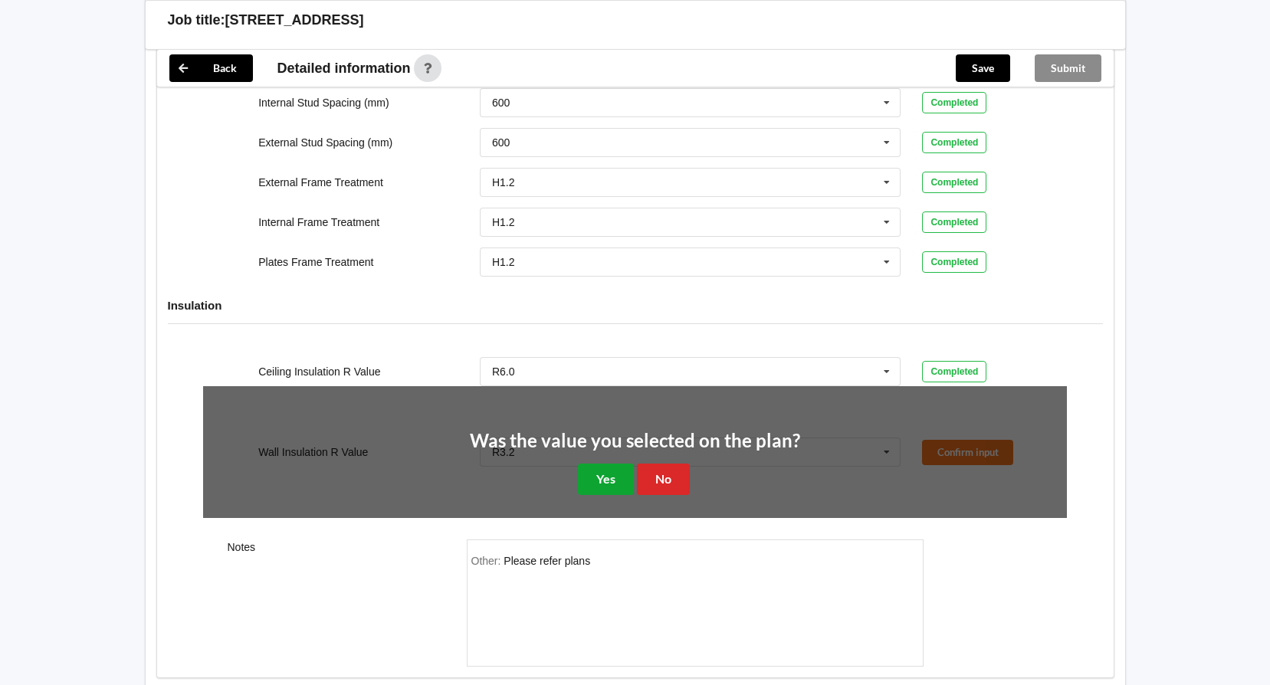
click at [617, 477] on button "Yes" at bounding box center [606, 479] width 56 height 31
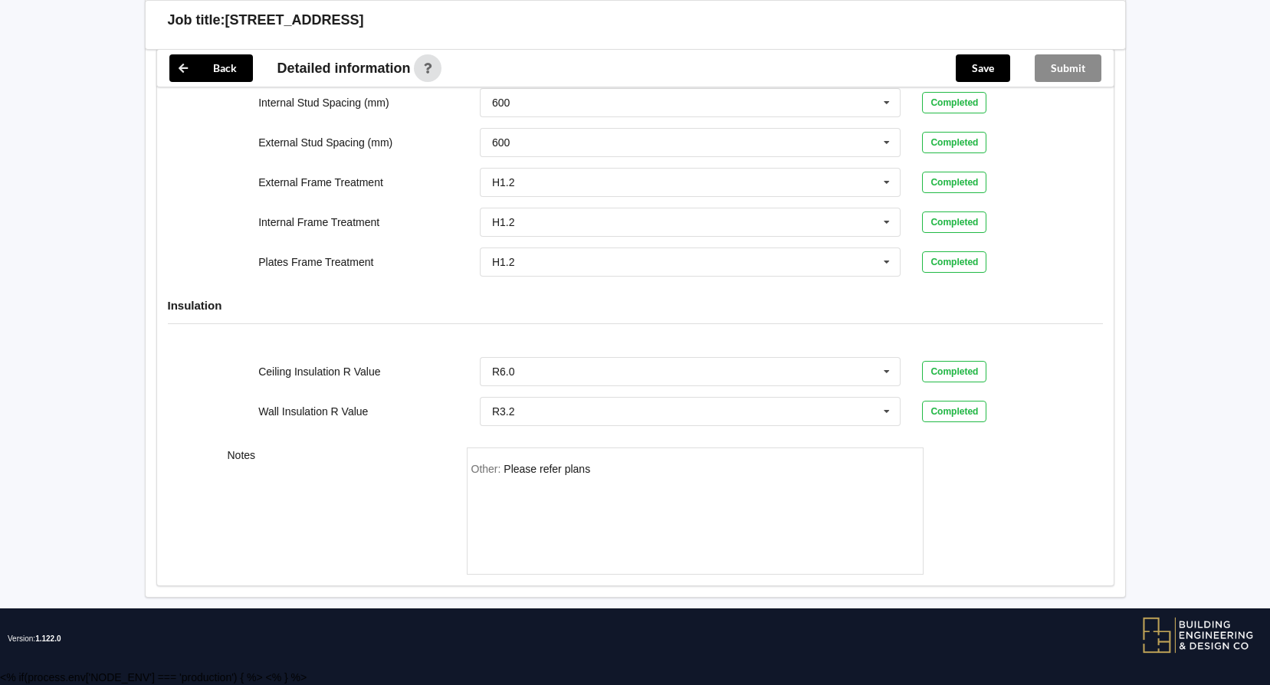
drag, startPoint x: 959, startPoint y: 297, endPoint x: 924, endPoint y: 263, distance: 48.8
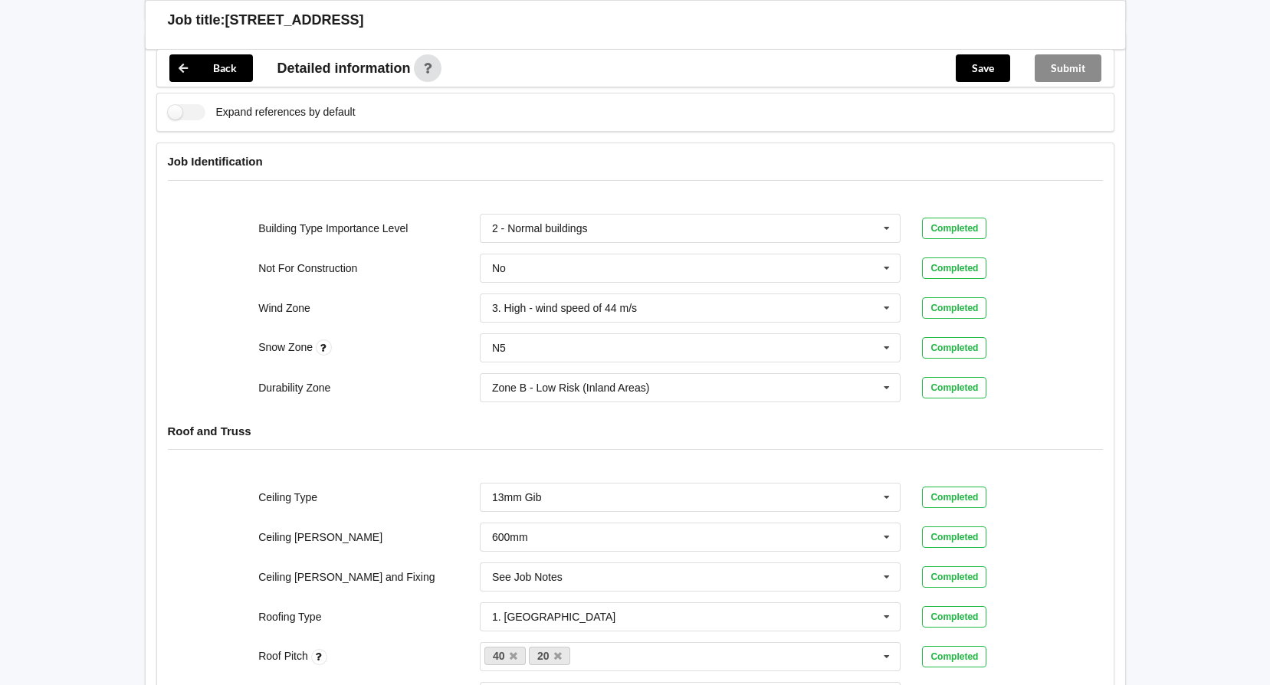
scroll to position [374, 0]
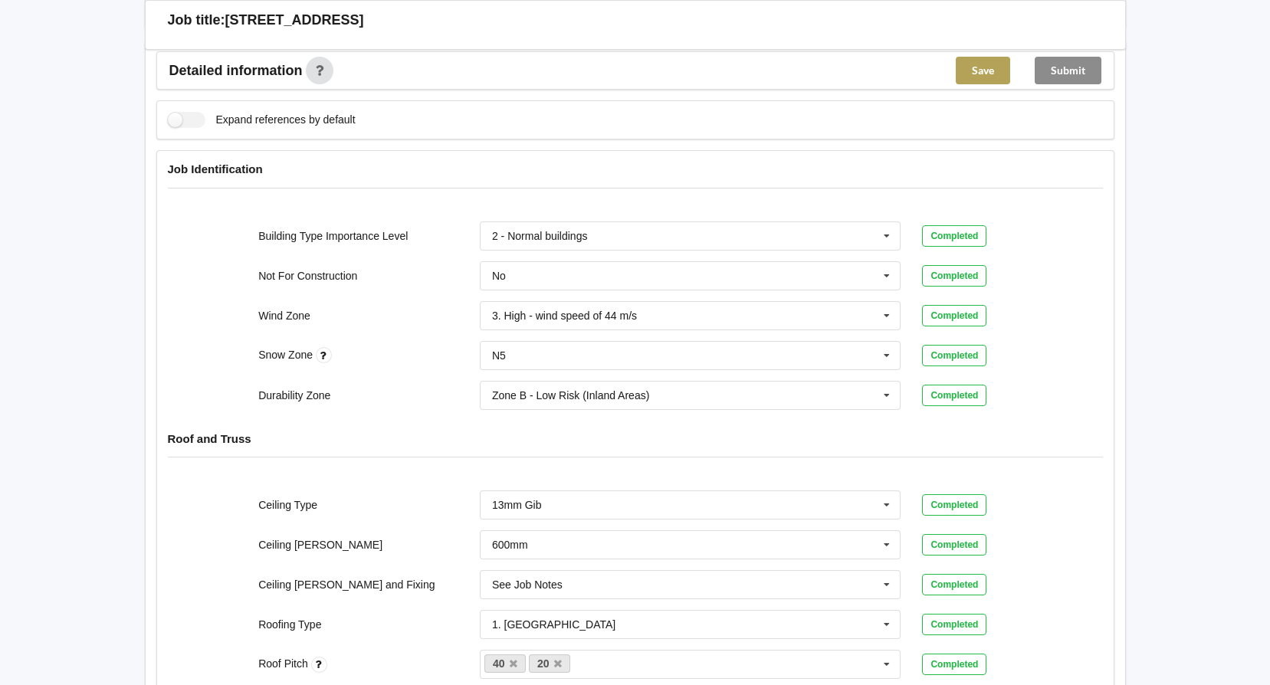
click at [981, 61] on button "Save" at bounding box center [983, 71] width 54 height 28
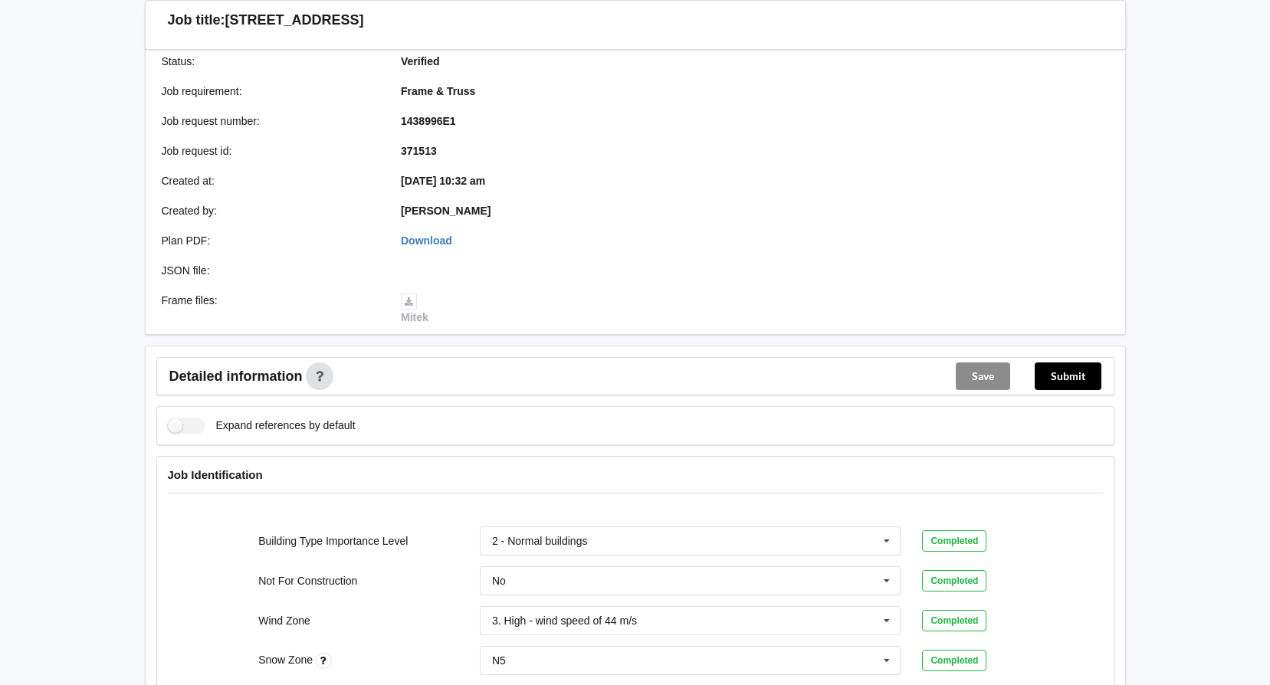
scroll to position [144, 0]
click at [1070, 377] on button "Submit" at bounding box center [1068, 377] width 67 height 28
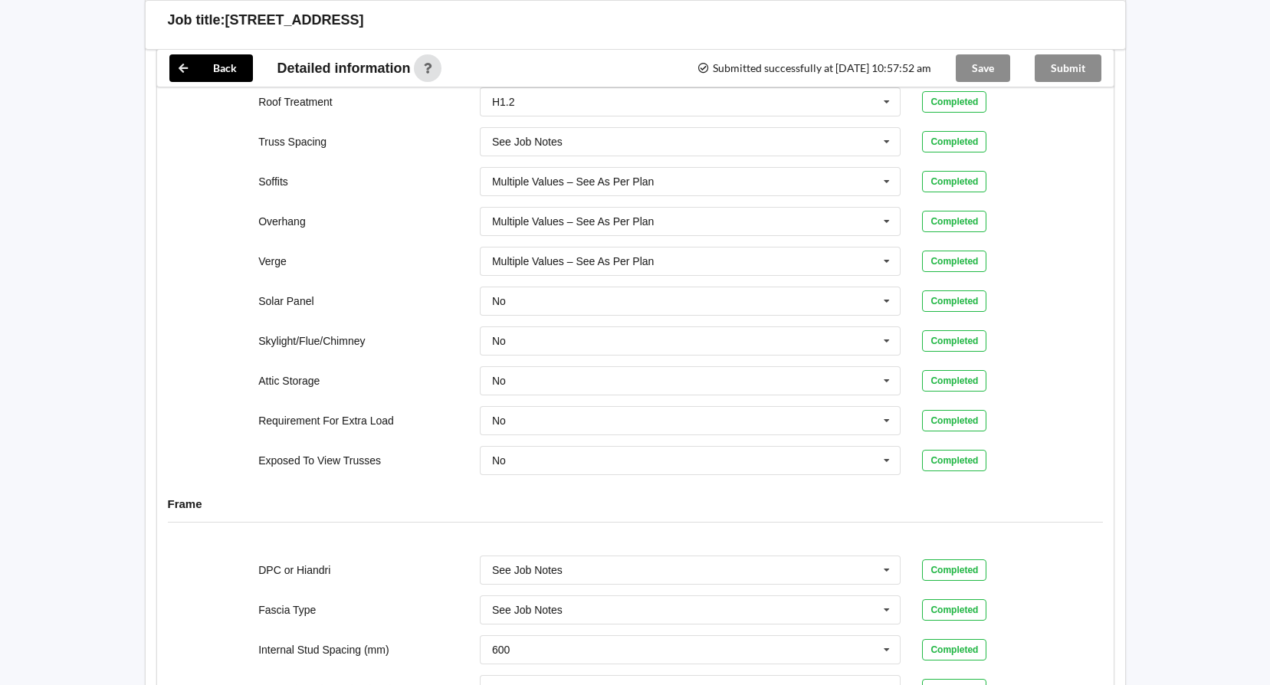
scroll to position [1380, 0]
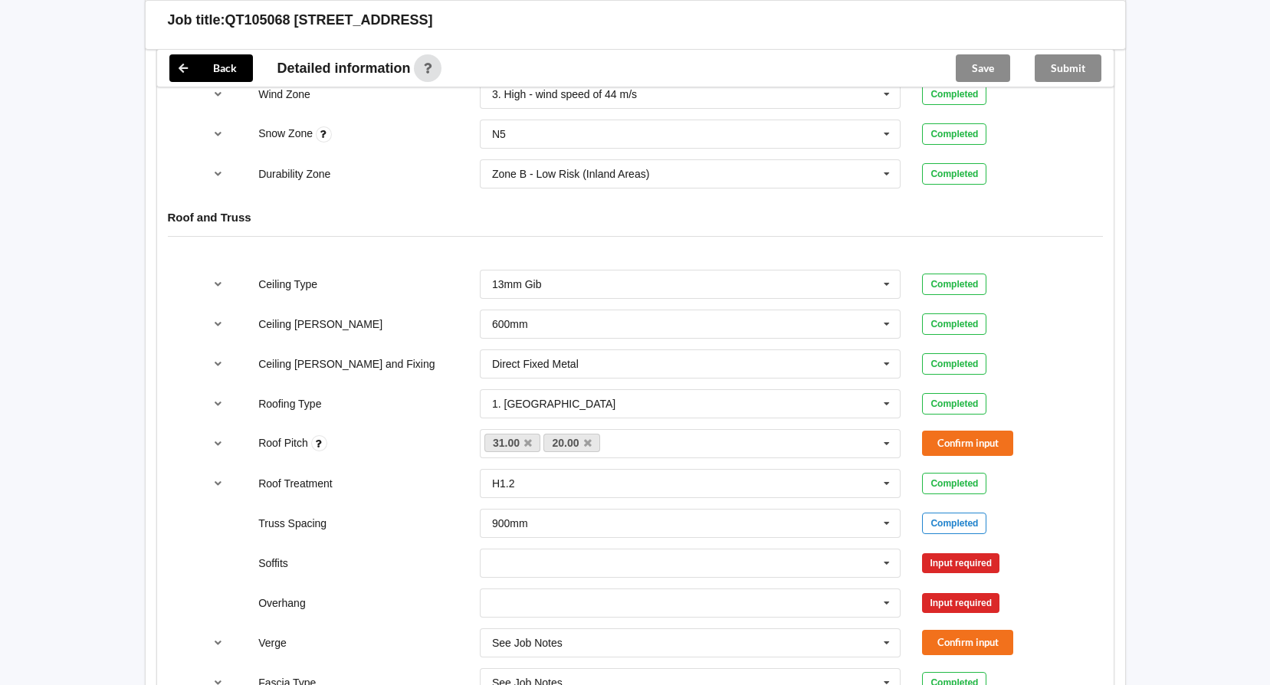
scroll to position [767, 0]
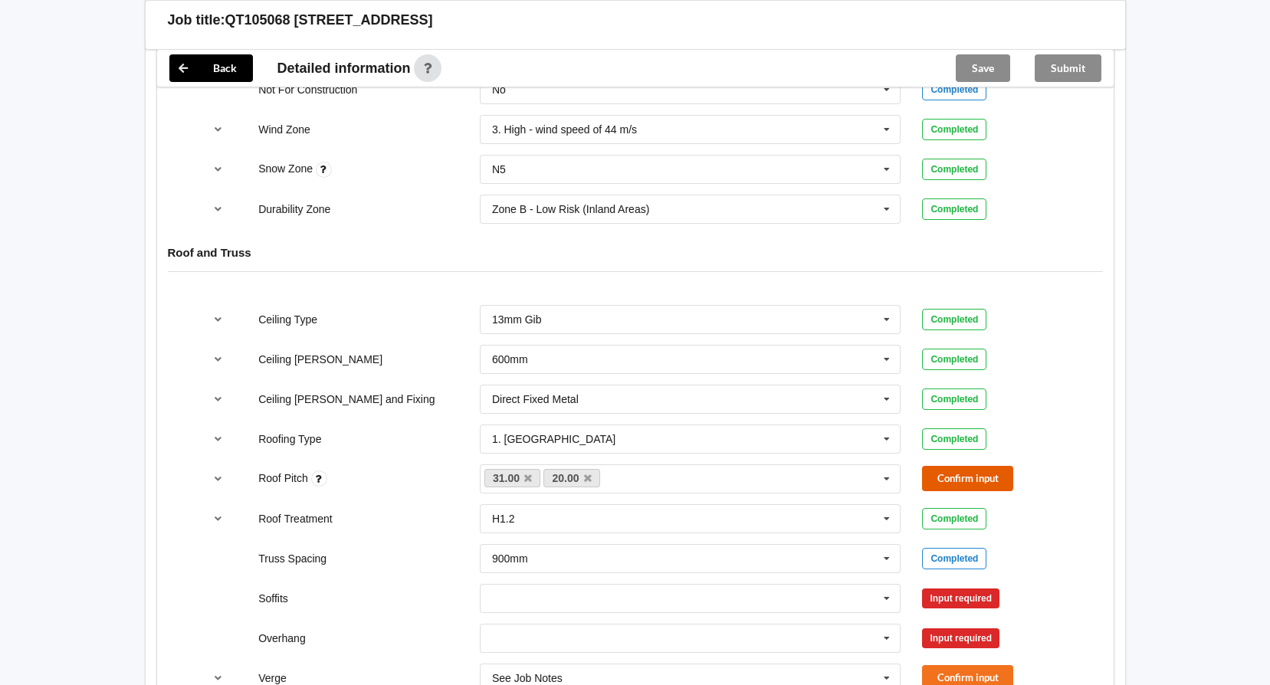
click at [939, 474] on button "Confirm input" at bounding box center [967, 478] width 91 height 25
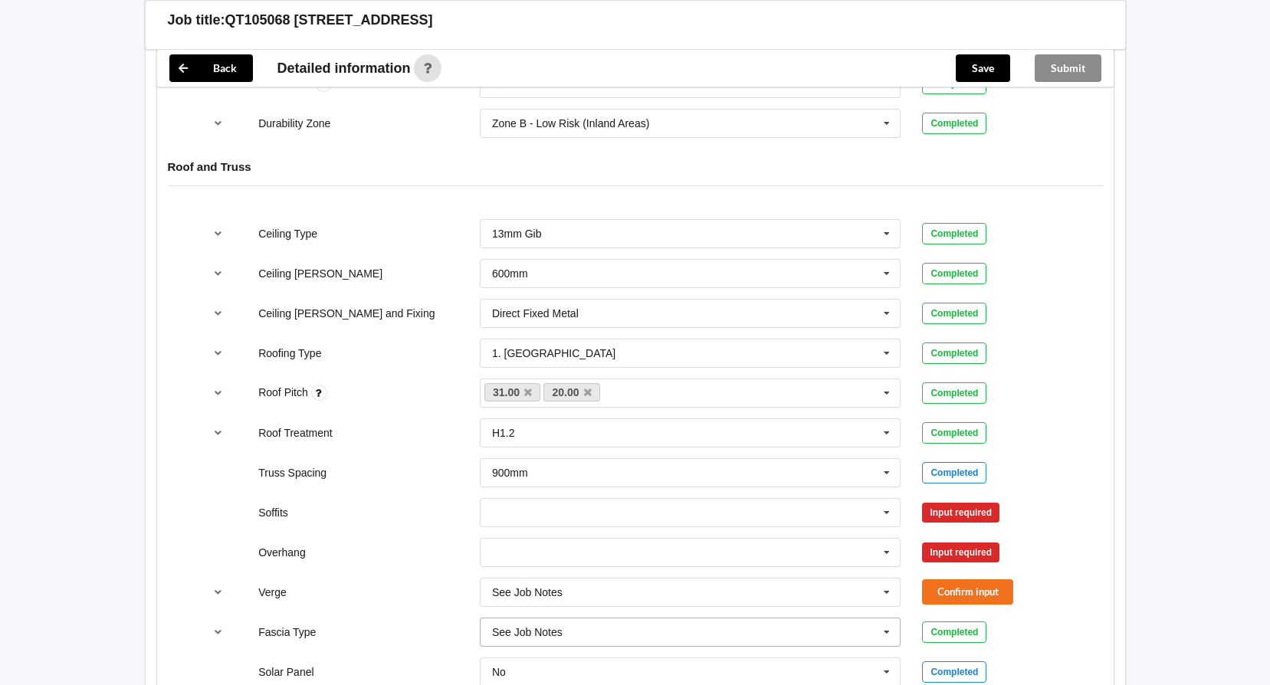
scroll to position [997, 0]
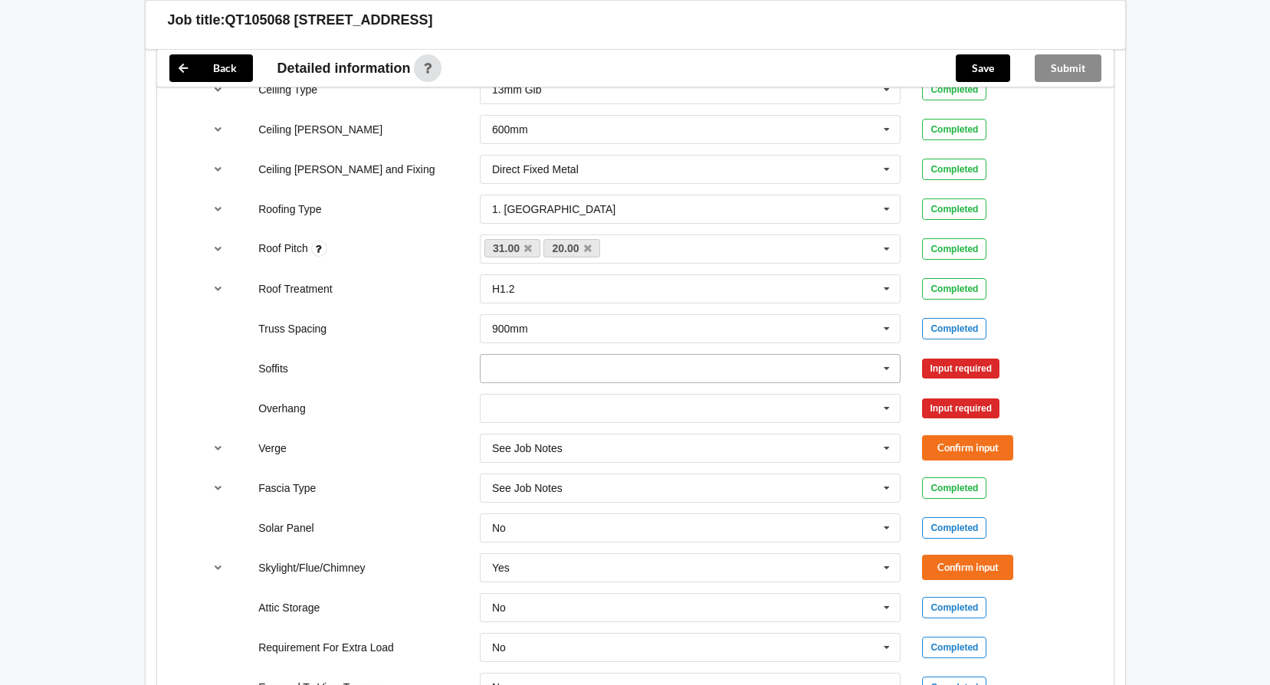
click at [879, 373] on icon at bounding box center [887, 369] width 23 height 28
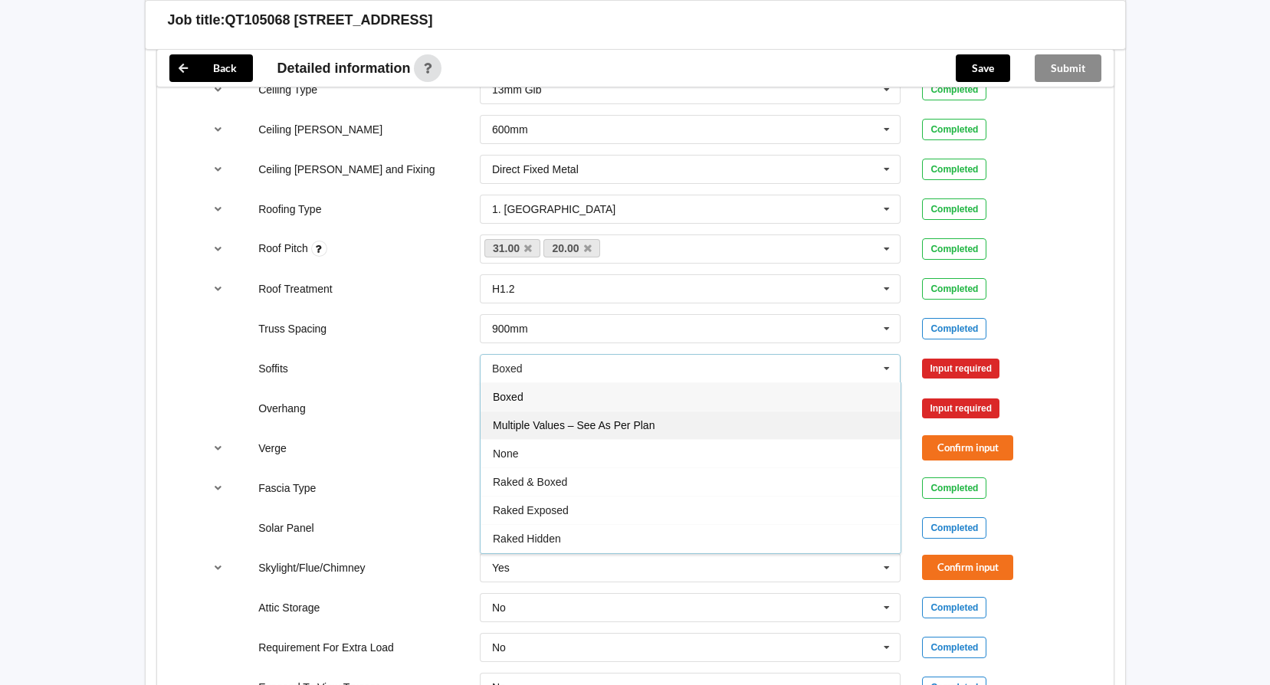
click at [758, 424] on div "Multiple Values – See As Per Plan" at bounding box center [691, 425] width 420 height 28
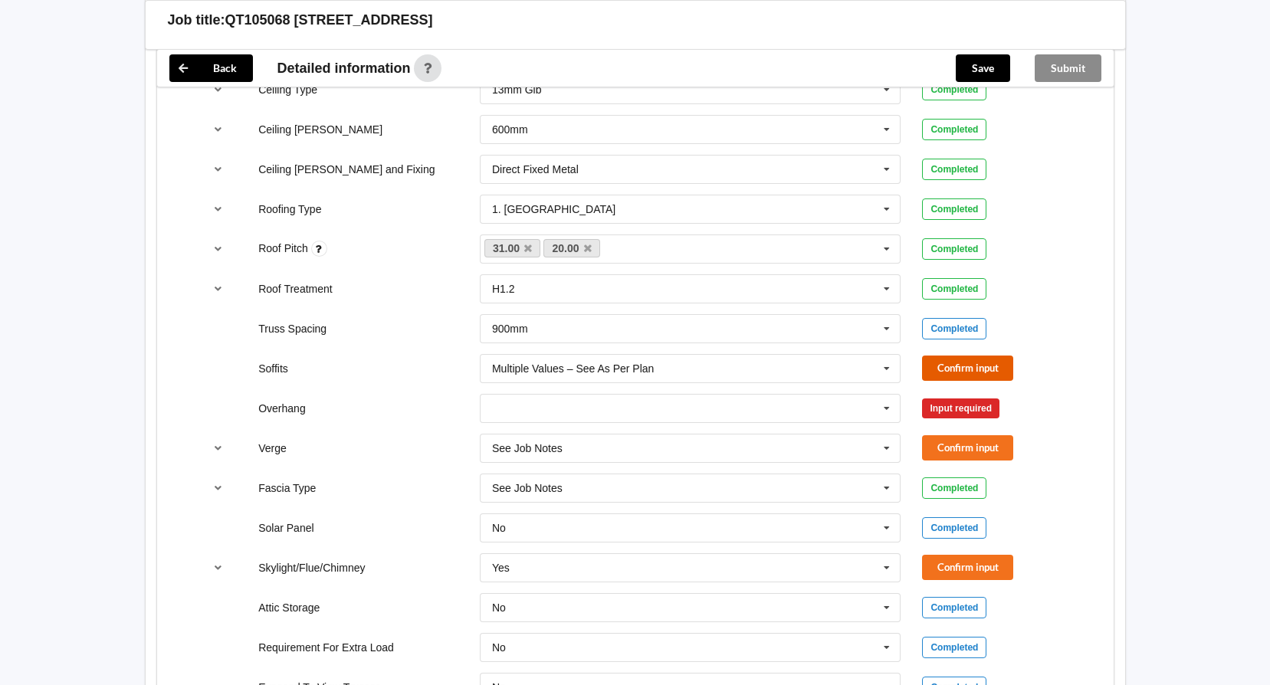
click at [991, 368] on button "Confirm input" at bounding box center [967, 368] width 91 height 25
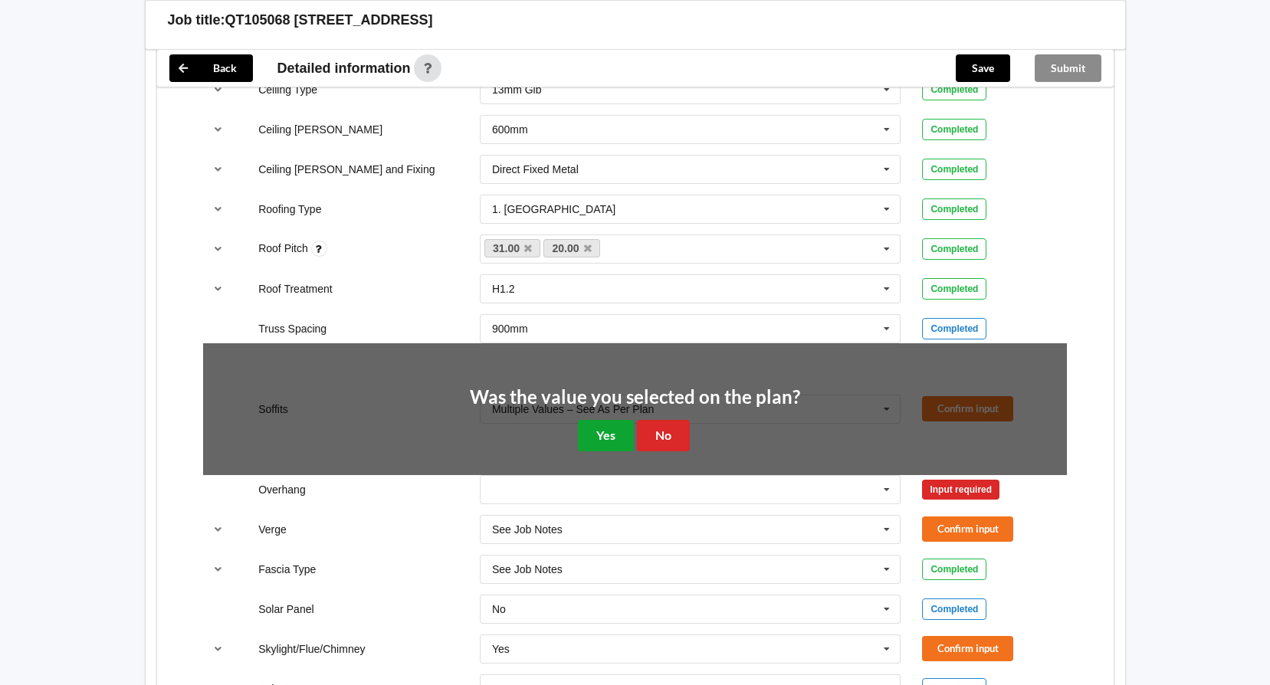
click at [627, 432] on button "Yes" at bounding box center [606, 435] width 56 height 31
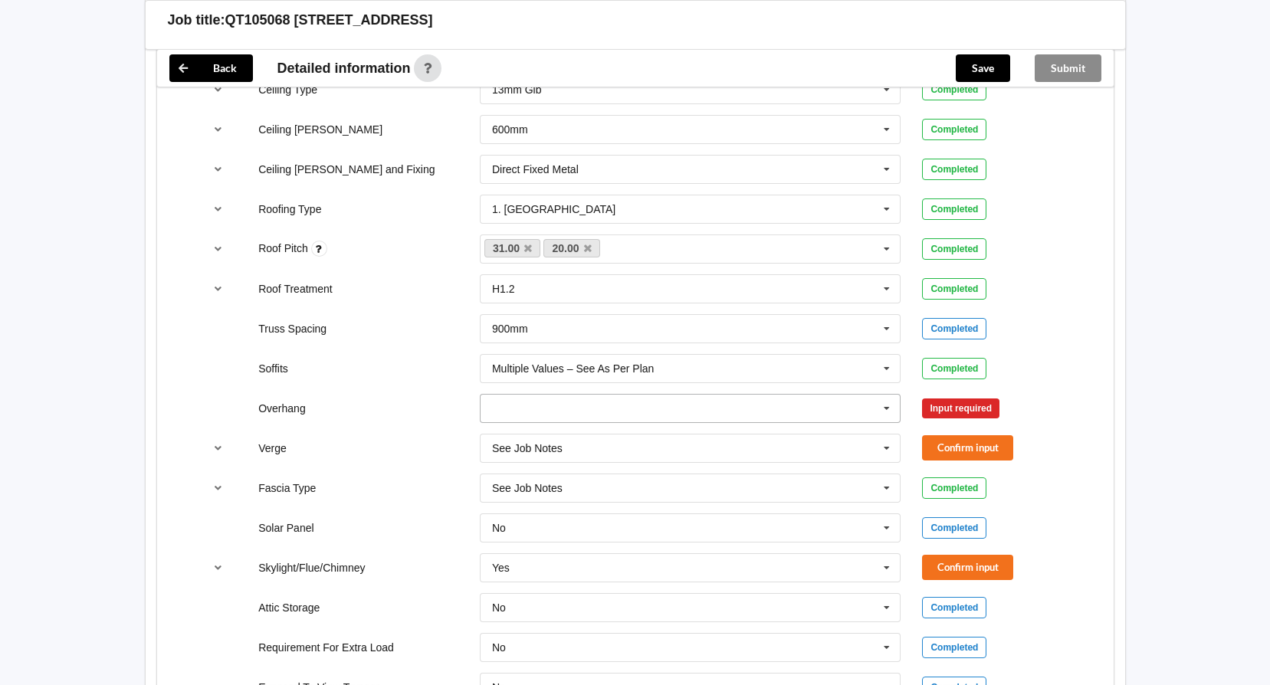
click at [895, 412] on icon at bounding box center [887, 409] width 23 height 28
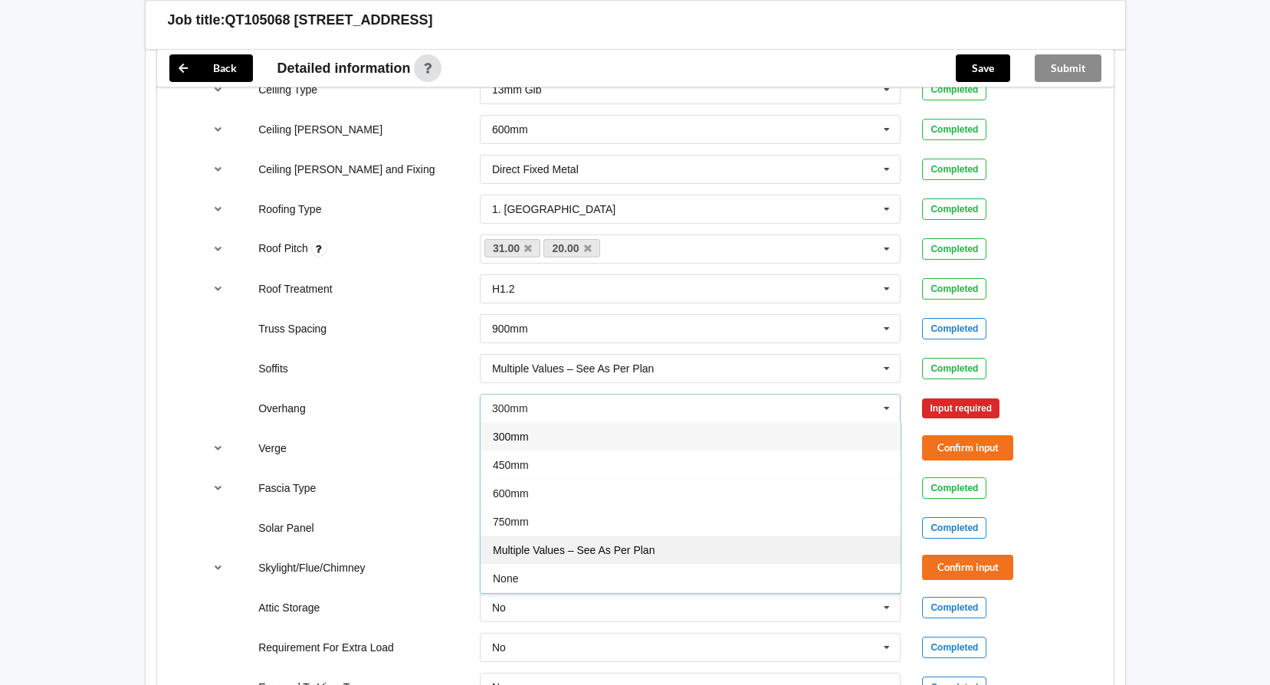
click at [642, 546] on span "Multiple Values – See As Per Plan" at bounding box center [574, 550] width 162 height 12
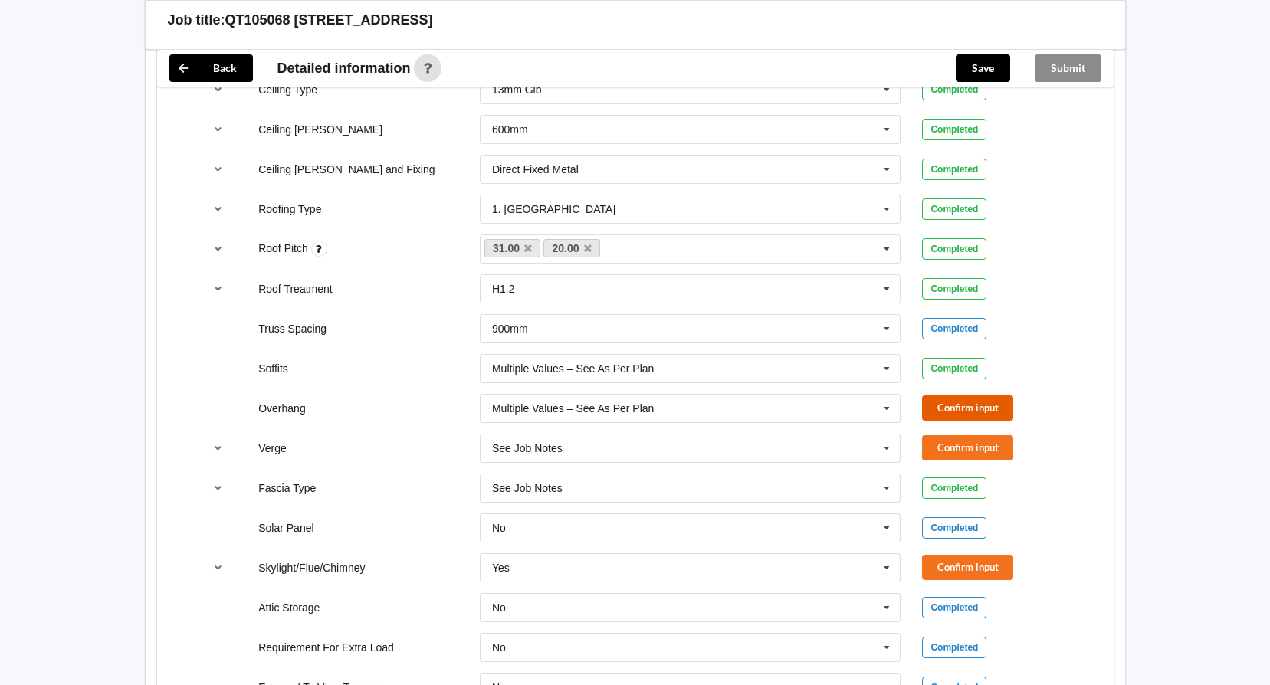
click at [968, 408] on button "Confirm input" at bounding box center [967, 408] width 91 height 25
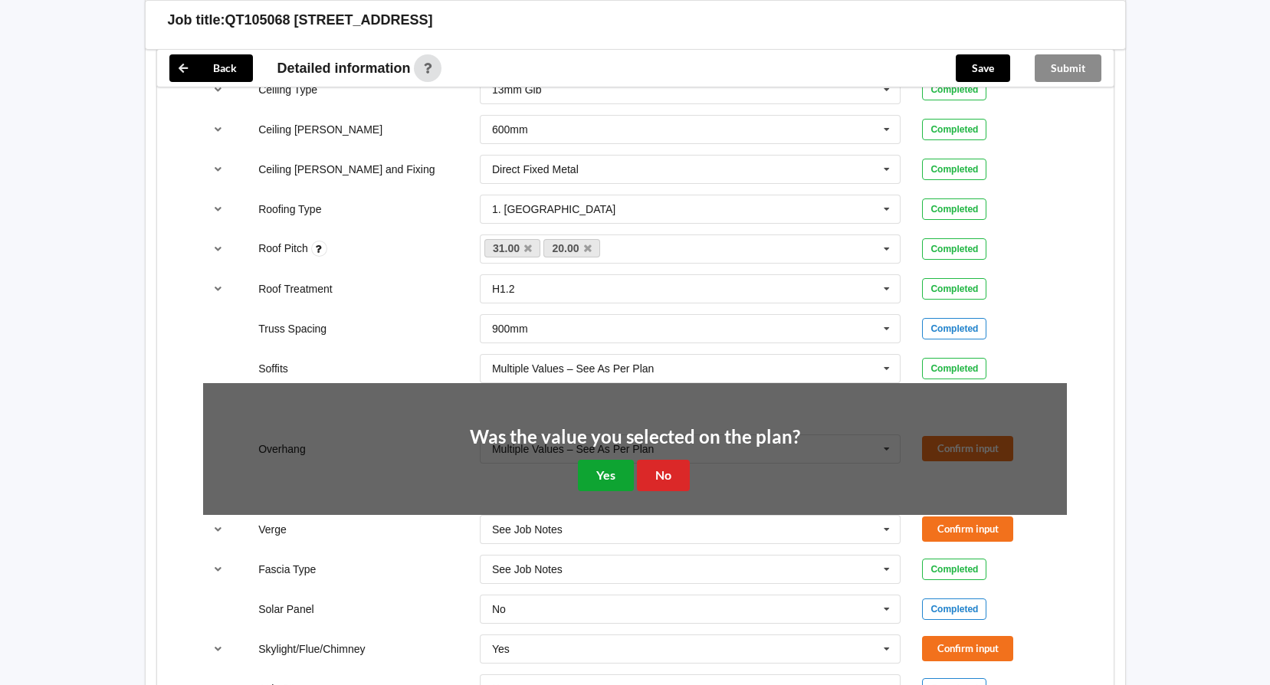
click at [600, 471] on button "Yes" at bounding box center [606, 475] width 56 height 31
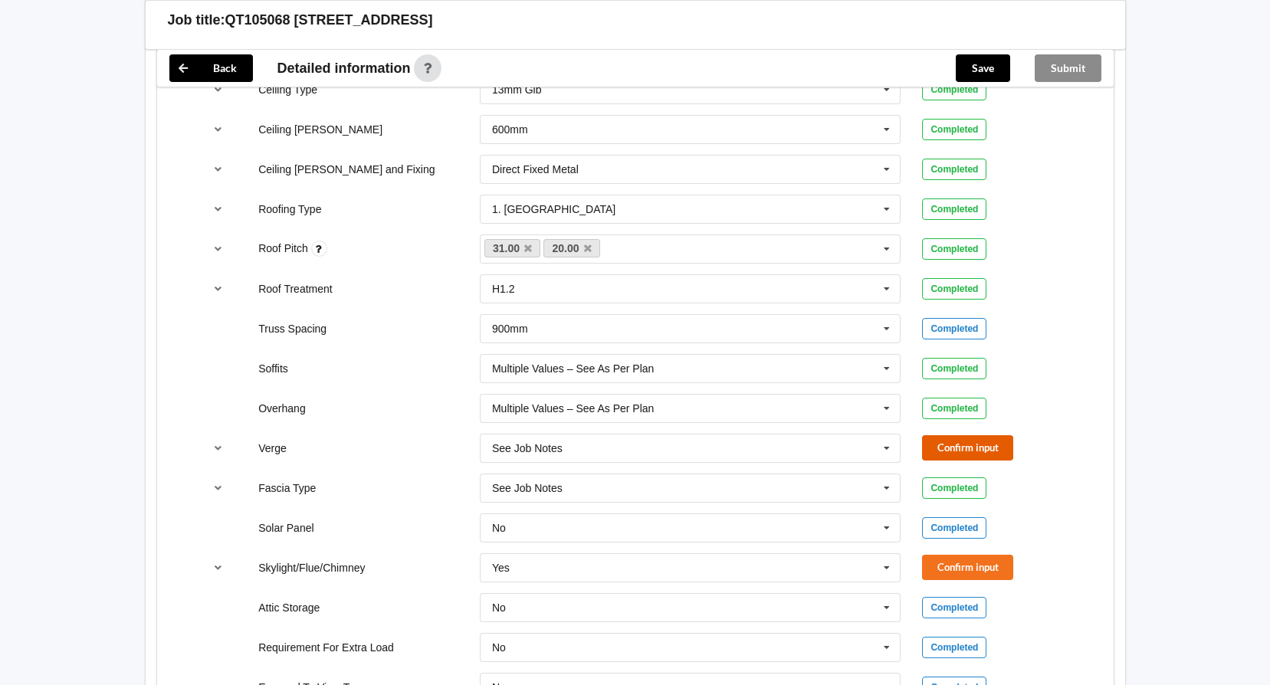
click at [959, 452] on button "Confirm input" at bounding box center [967, 447] width 91 height 25
click at [895, 575] on icon at bounding box center [887, 568] width 23 height 28
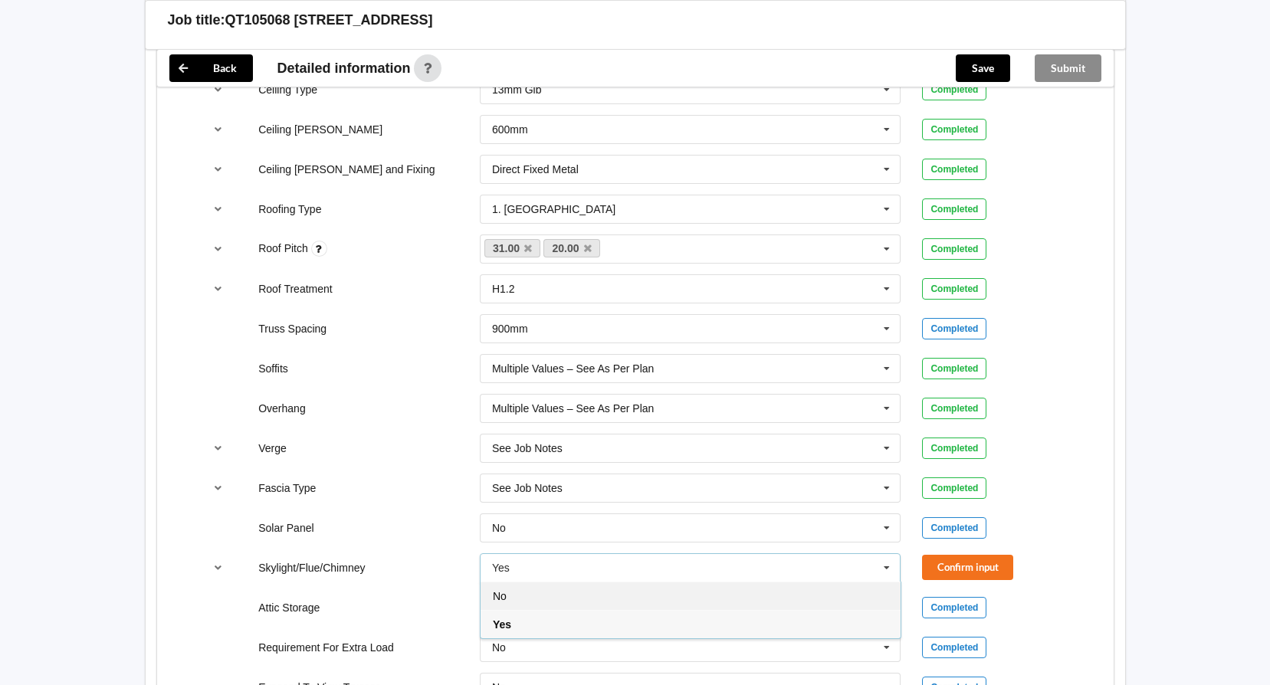
click at [681, 602] on div "No" at bounding box center [691, 596] width 420 height 28
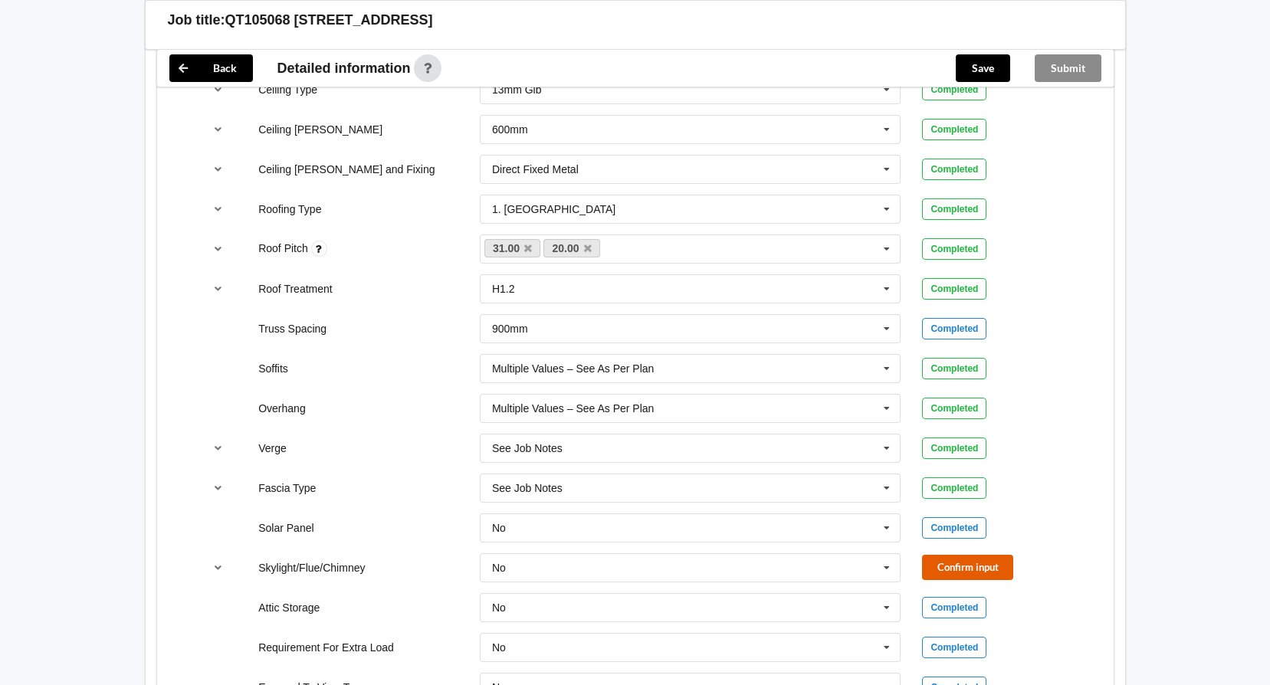
click at [958, 579] on button "Confirm input" at bounding box center [967, 567] width 91 height 25
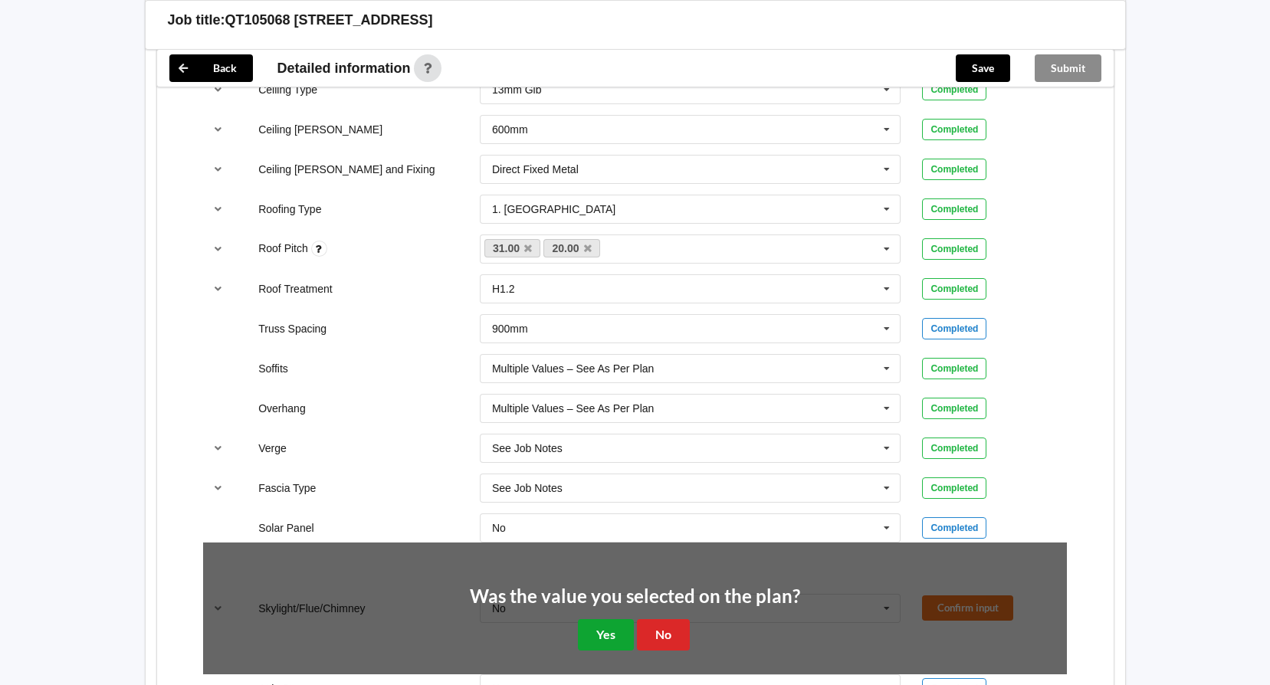
click at [612, 642] on button "Yes" at bounding box center [606, 634] width 56 height 31
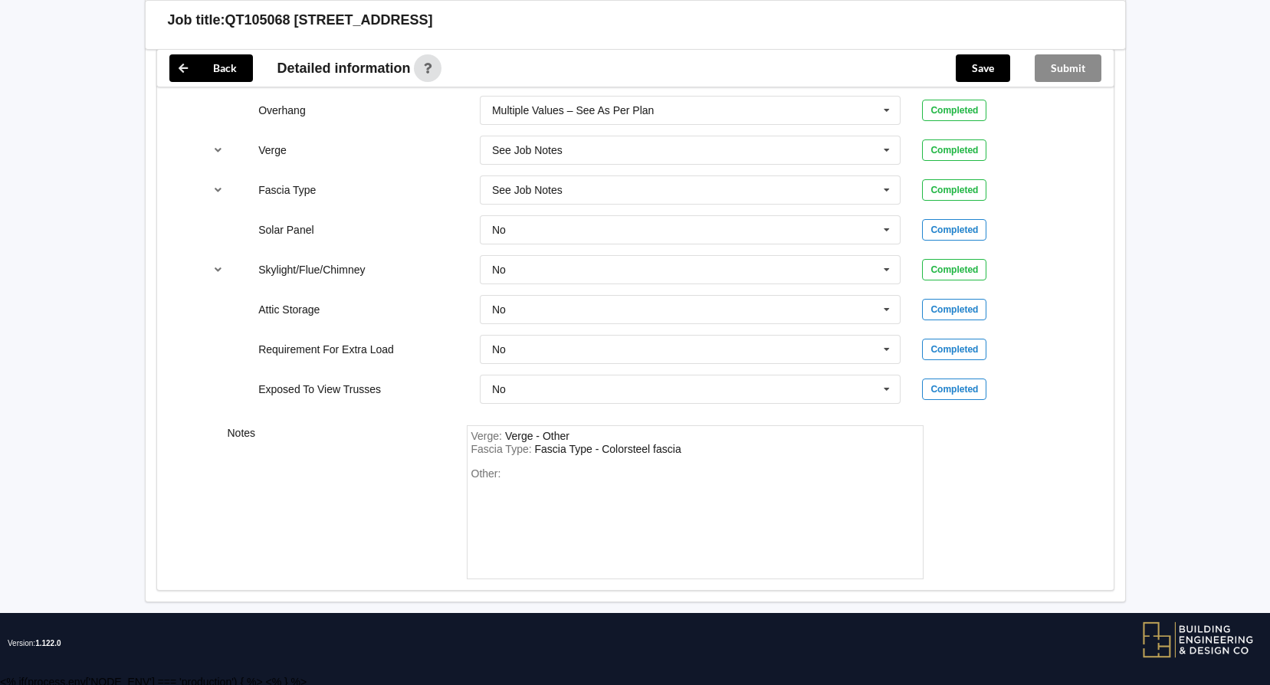
scroll to position [1300, 0]
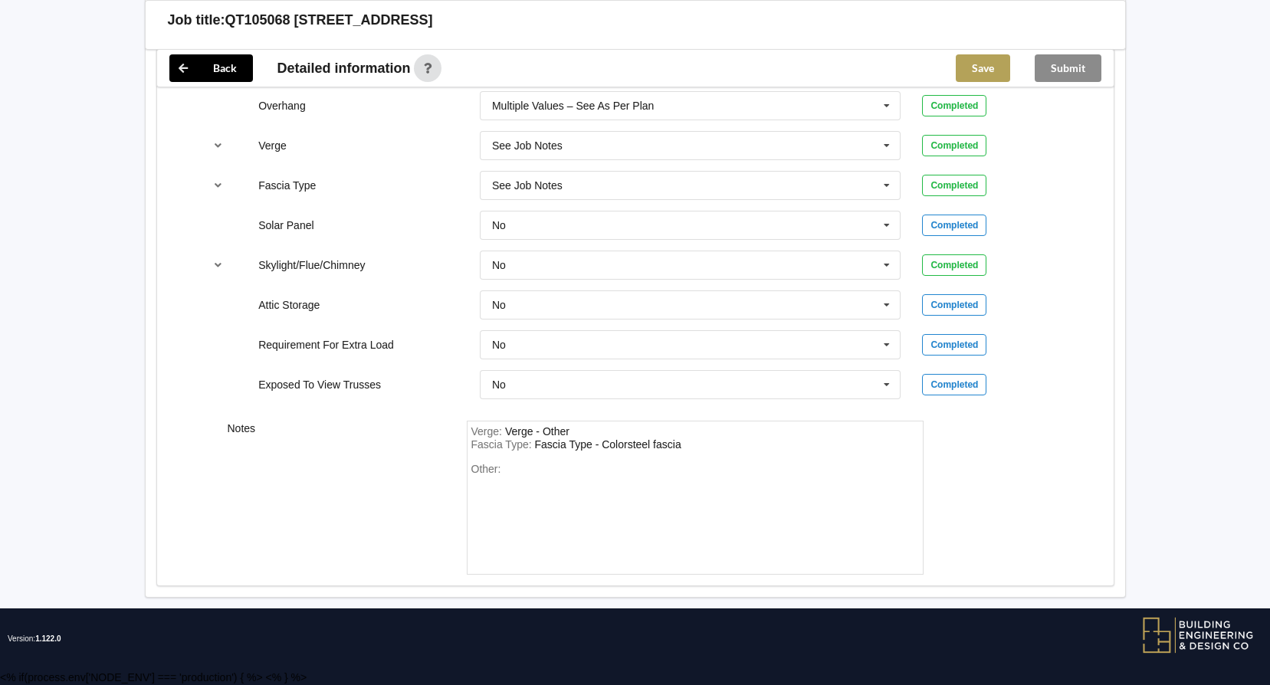
click at [991, 73] on button "Save" at bounding box center [983, 68] width 54 height 28
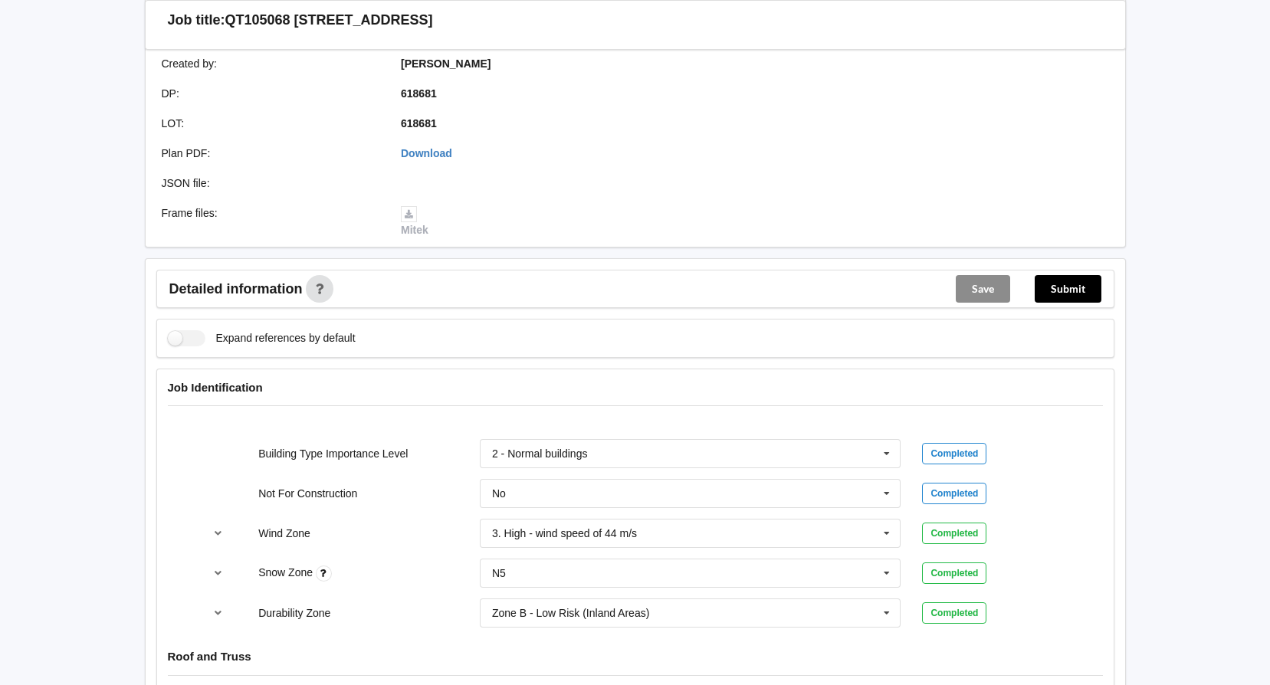
scroll to position [315, 0]
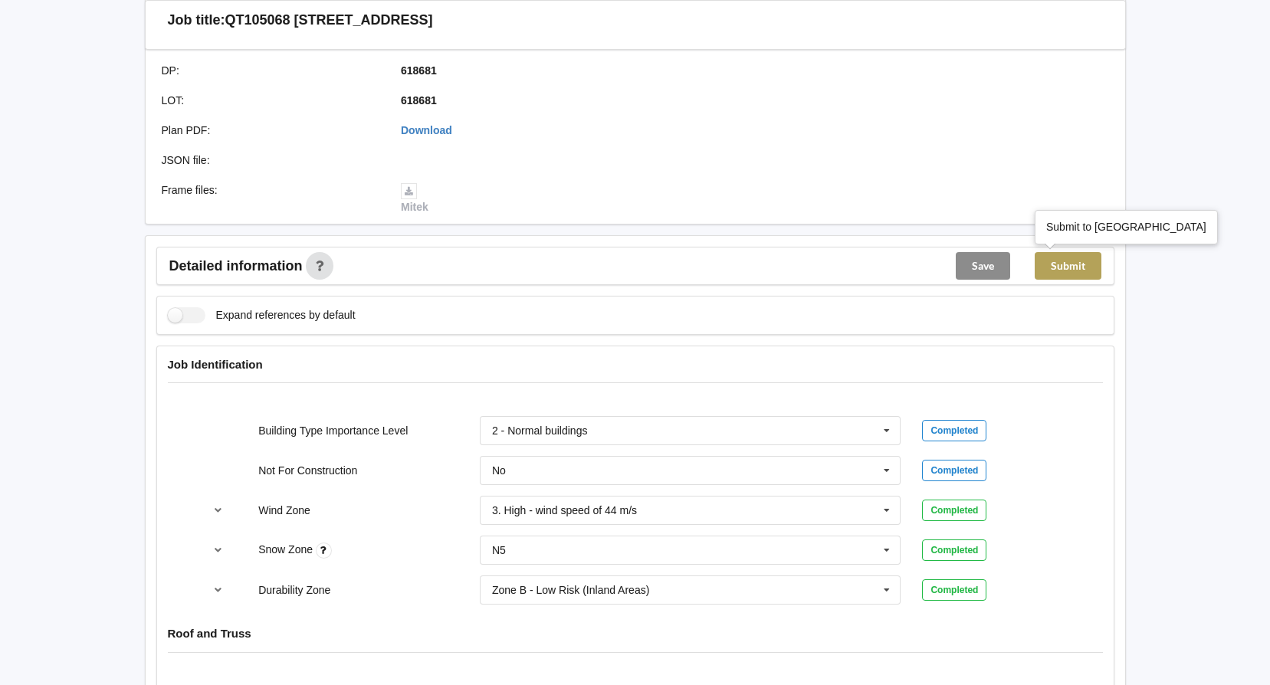
click at [1067, 264] on button "Submit" at bounding box center [1068, 266] width 67 height 28
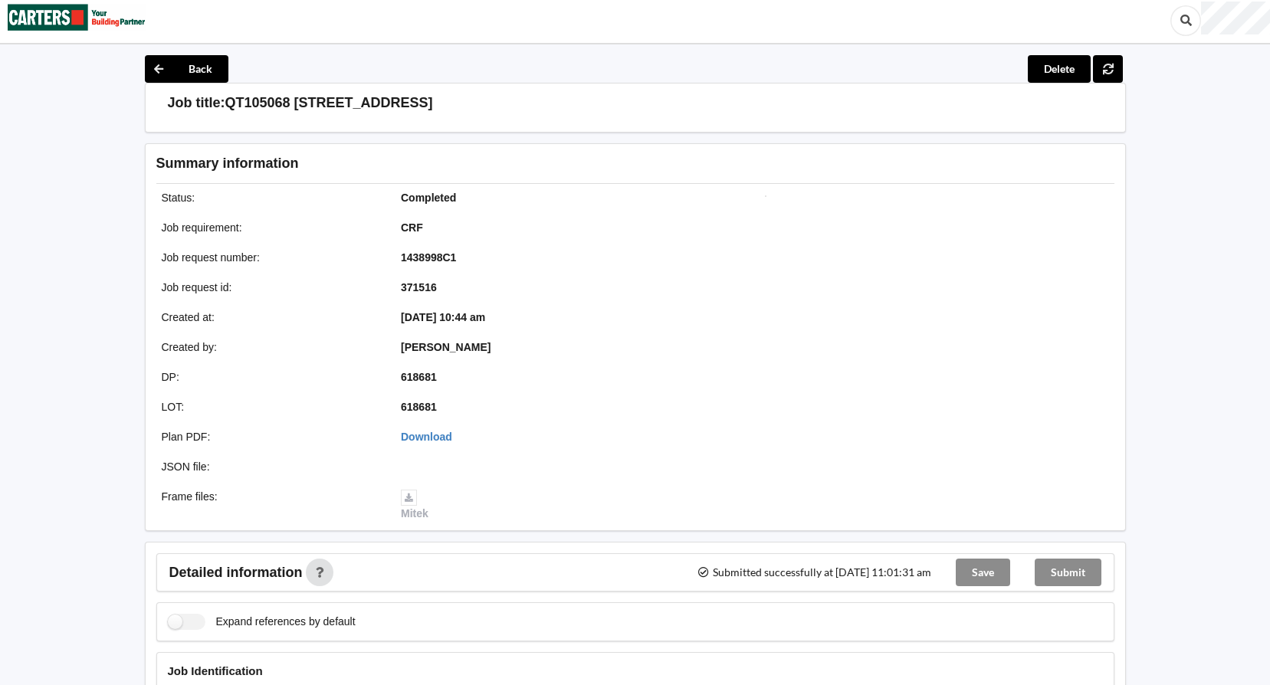
scroll to position [0, 0]
